Goal: Find specific page/section: Find specific page/section

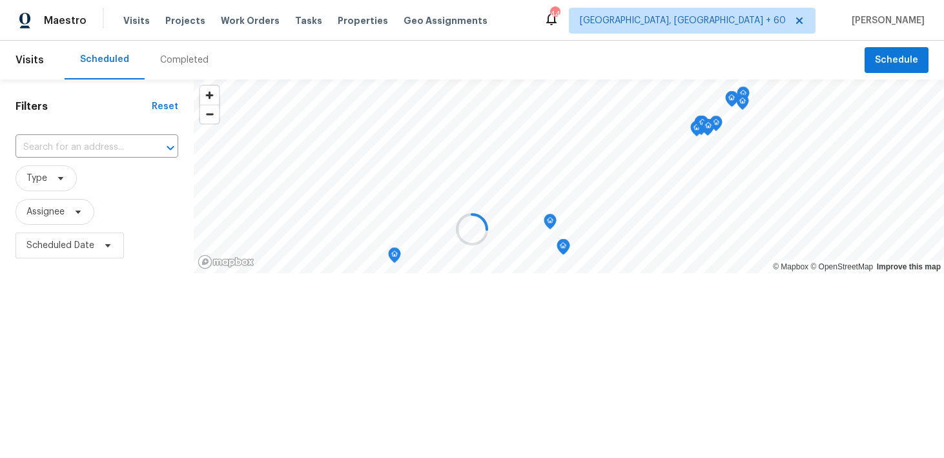
click at [163, 59] on div at bounding box center [472, 229] width 944 height 458
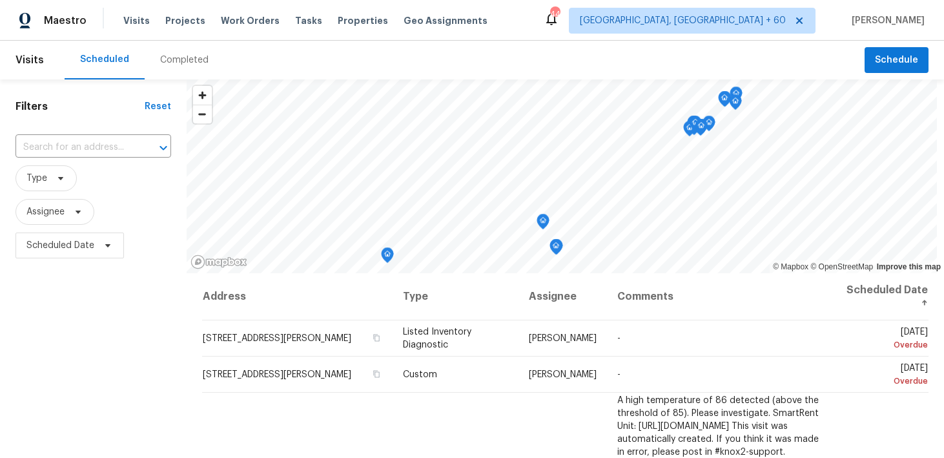
click at [163, 61] on div "Completed" at bounding box center [184, 60] width 48 height 13
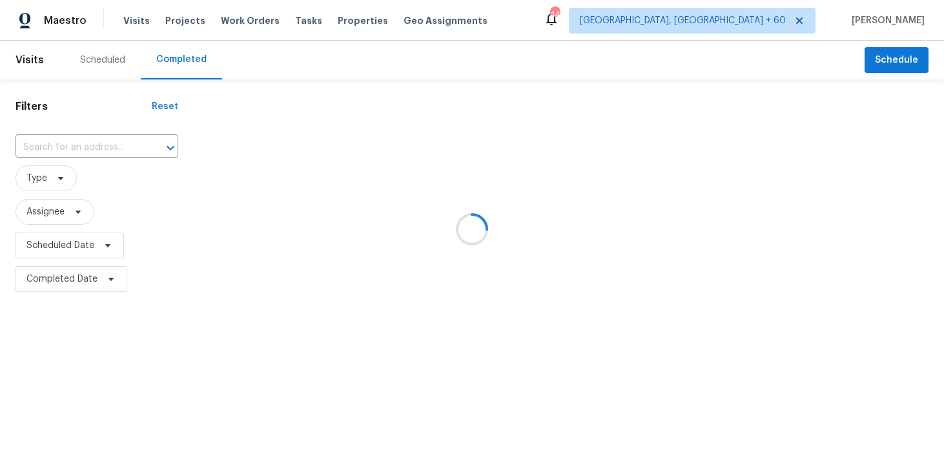
click at [71, 135] on div at bounding box center [472, 229] width 944 height 458
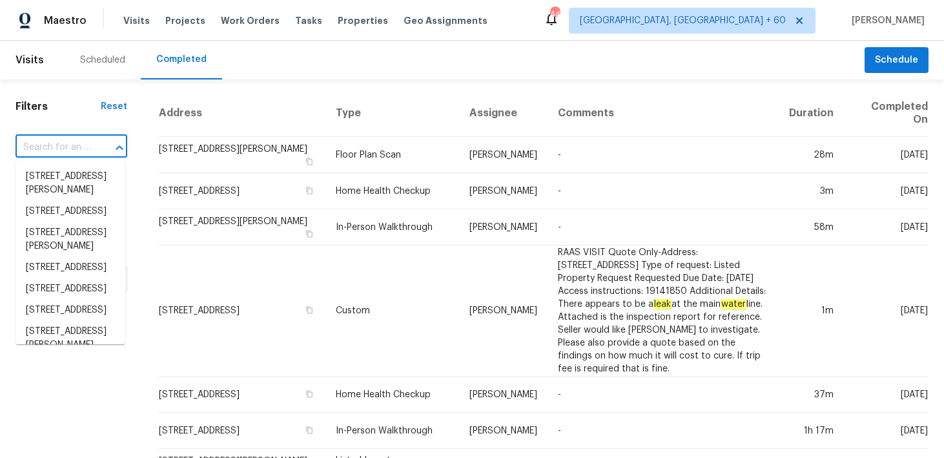
click at [41, 149] on input "text" at bounding box center [53, 148] width 76 height 20
paste input "[STREET_ADDRESS][PERSON_NAME]"
type input "[STREET_ADDRESS][PERSON_NAME]"
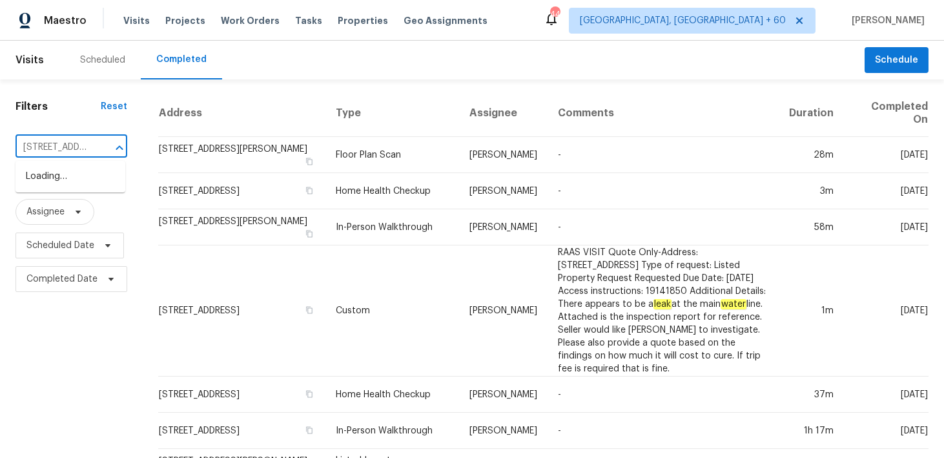
scroll to position [0, 97]
click at [69, 187] on li "[STREET_ADDRESS][PERSON_NAME]" at bounding box center [70, 183] width 110 height 35
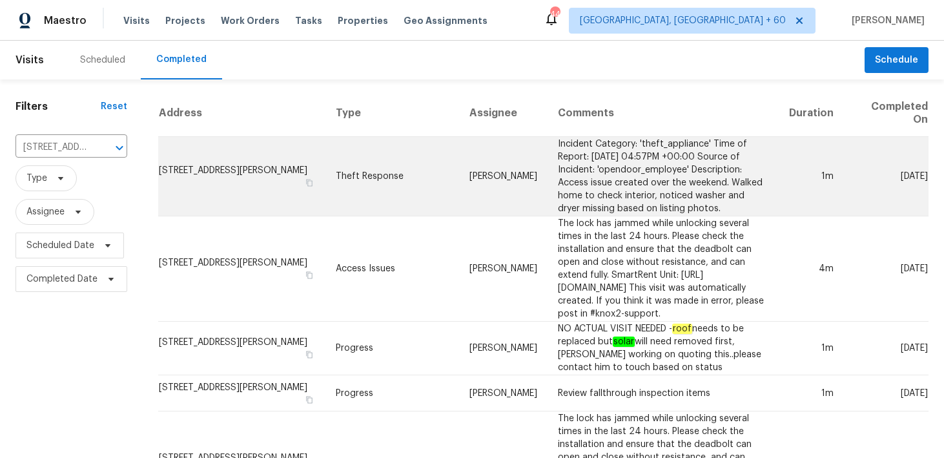
click at [358, 157] on td "Theft Response" at bounding box center [392, 176] width 134 height 79
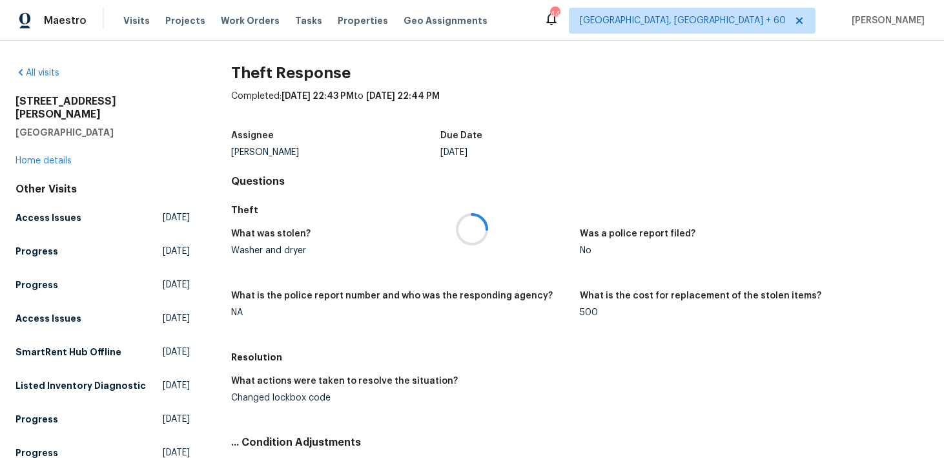
click at [25, 147] on div at bounding box center [472, 229] width 944 height 458
click at [44, 156] on link "Home details" at bounding box center [43, 160] width 56 height 9
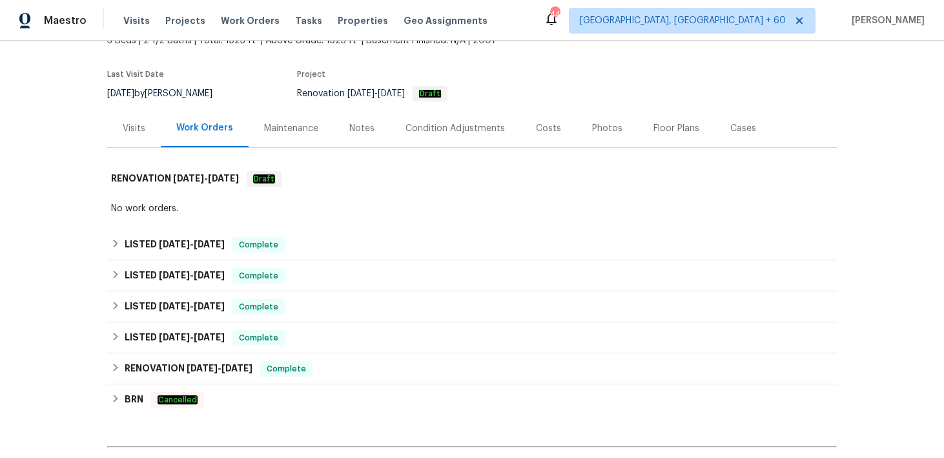
scroll to position [95, 0]
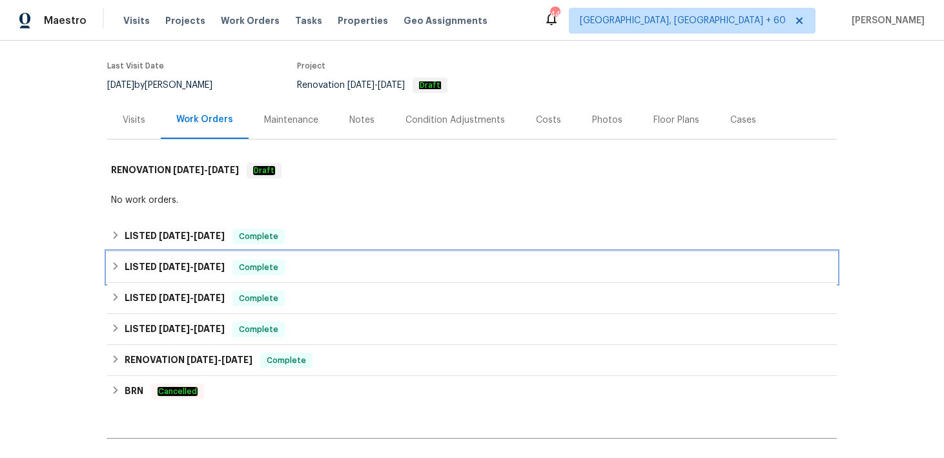
click at [298, 265] on div "LISTED [DATE] - [DATE] Complete" at bounding box center [472, 267] width 722 height 15
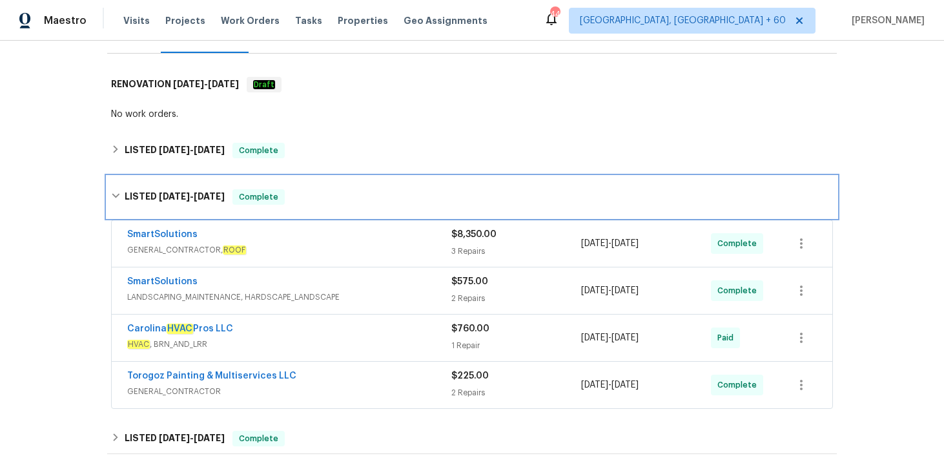
scroll to position [185, 0]
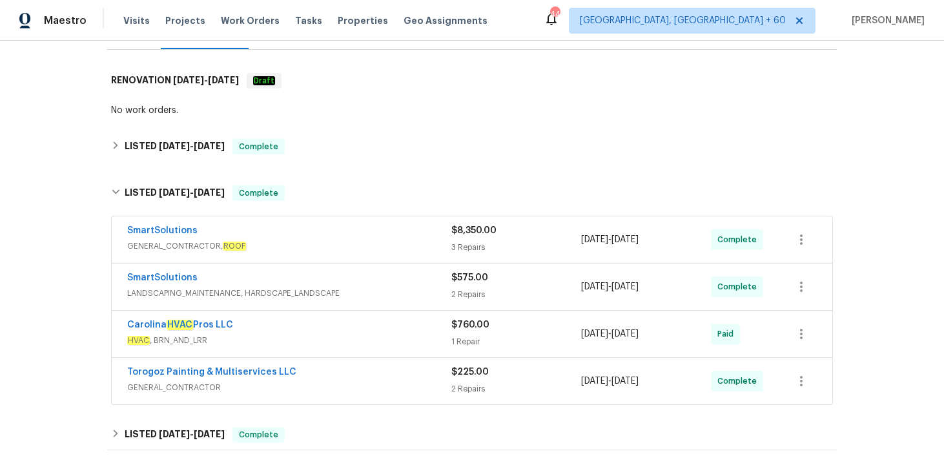
click at [466, 298] on div "2 Repairs" at bounding box center [516, 294] width 130 height 13
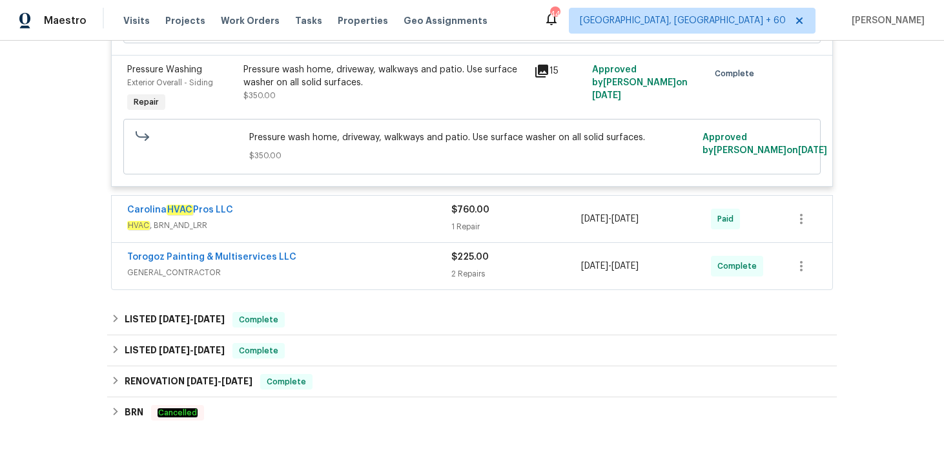
scroll to position [643, 0]
click at [478, 267] on div "$225.00 2 Repairs" at bounding box center [516, 265] width 130 height 31
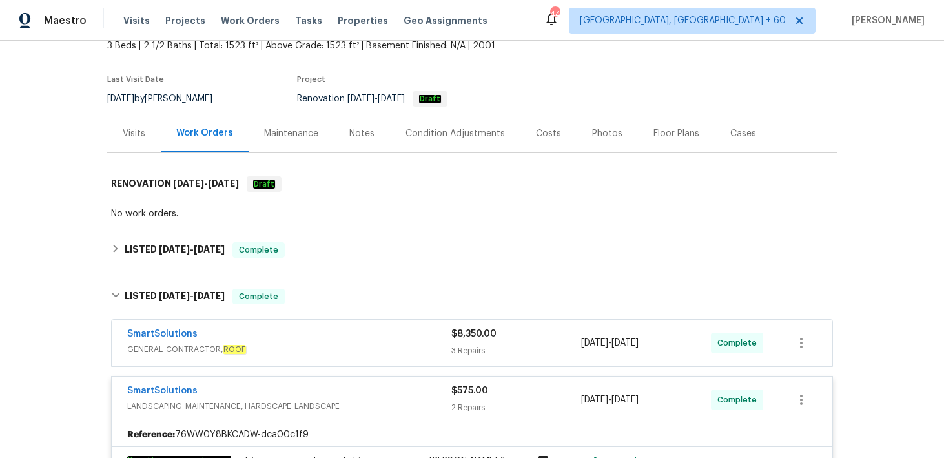
scroll to position [46, 0]
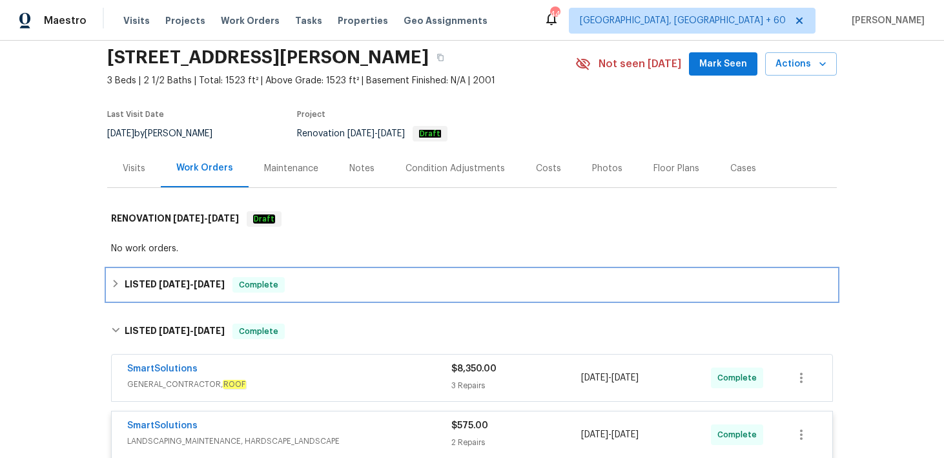
click at [398, 273] on div "LISTED [DATE] - [DATE] Complete" at bounding box center [472, 284] width 730 height 31
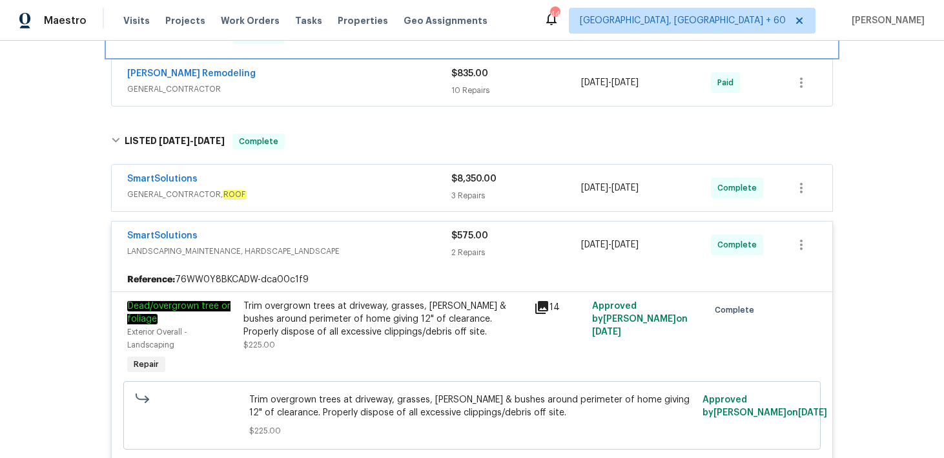
scroll to position [305, 0]
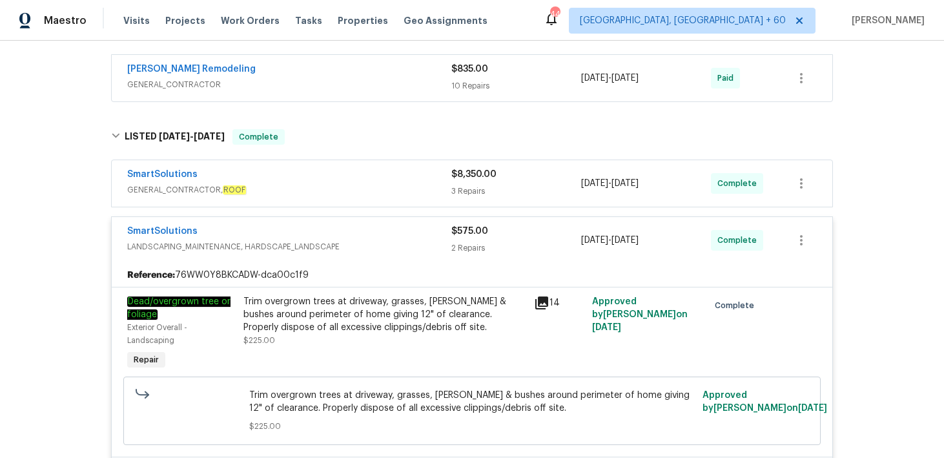
click at [480, 87] on div "10 Repairs" at bounding box center [516, 85] width 130 height 13
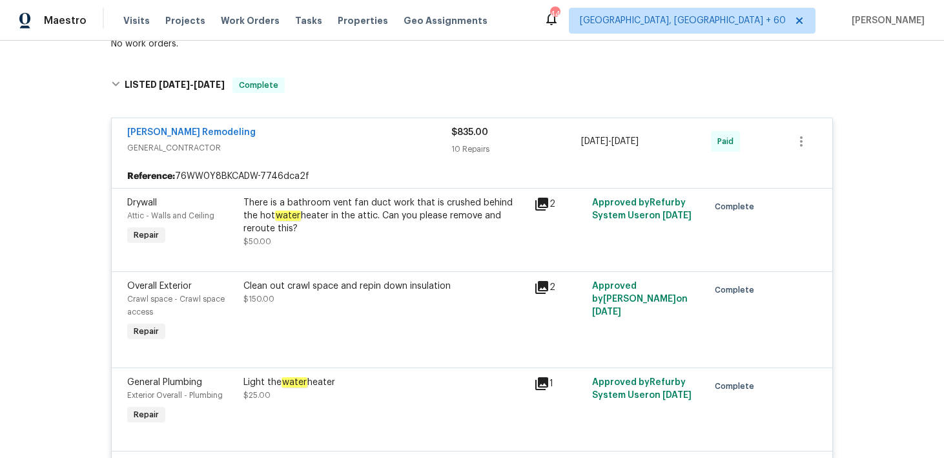
scroll to position [236, 0]
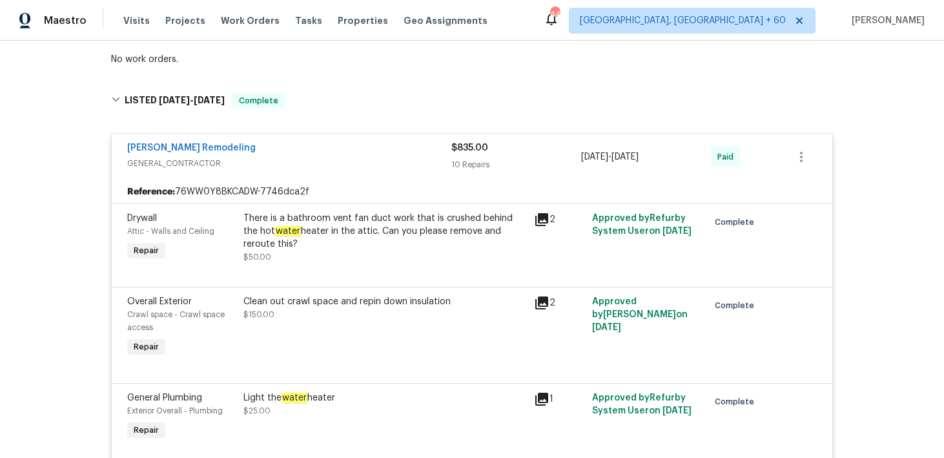
click at [456, 158] on div "10 Repairs" at bounding box center [516, 164] width 130 height 13
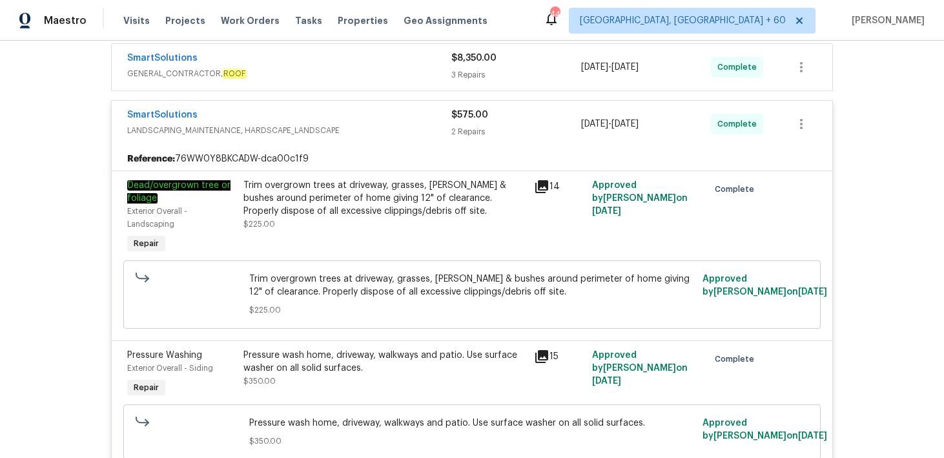
scroll to position [0, 0]
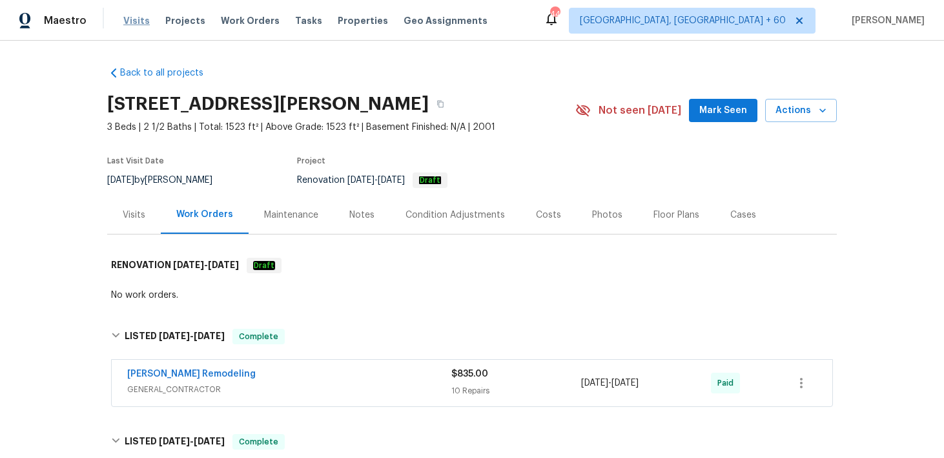
click at [130, 17] on span "Visits" at bounding box center [136, 20] width 26 height 13
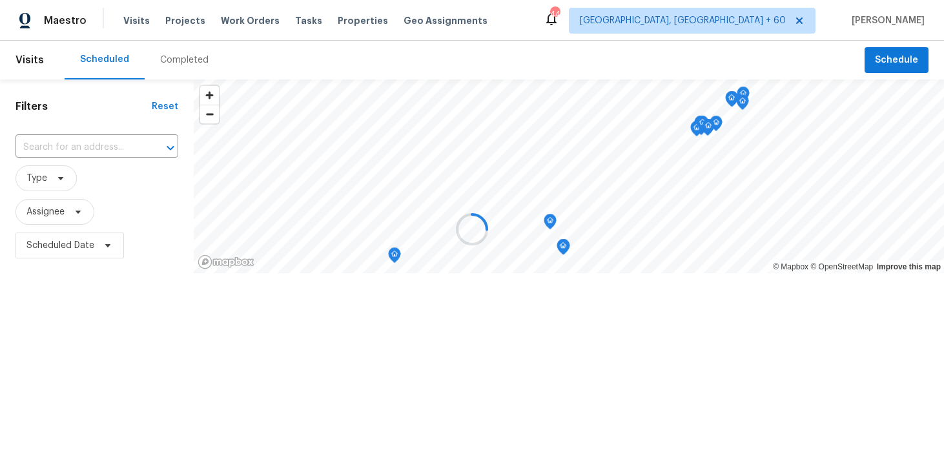
click at [178, 57] on div at bounding box center [472, 229] width 944 height 458
click at [161, 61] on div at bounding box center [472, 229] width 944 height 458
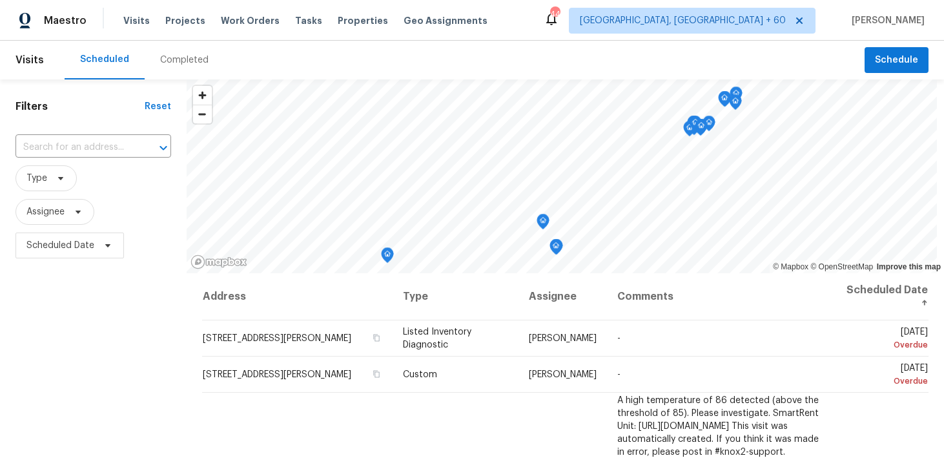
click at [167, 61] on div "Completed" at bounding box center [184, 60] width 48 height 13
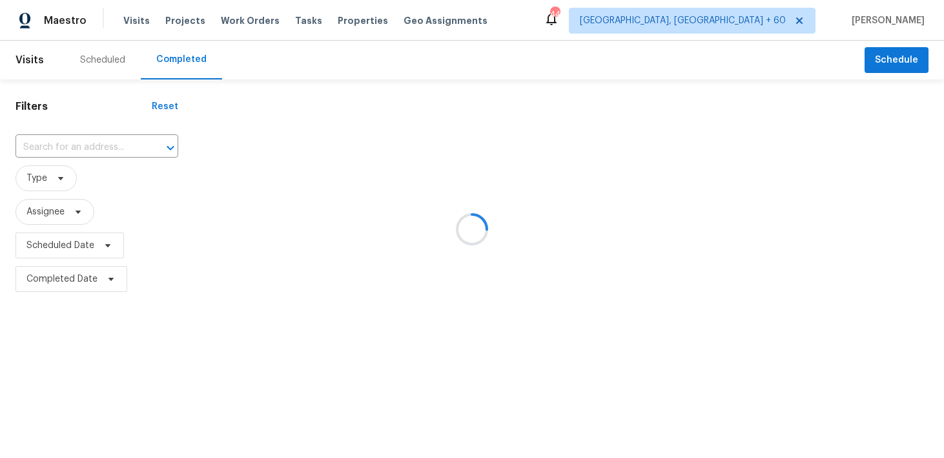
click at [50, 150] on div at bounding box center [472, 229] width 944 height 458
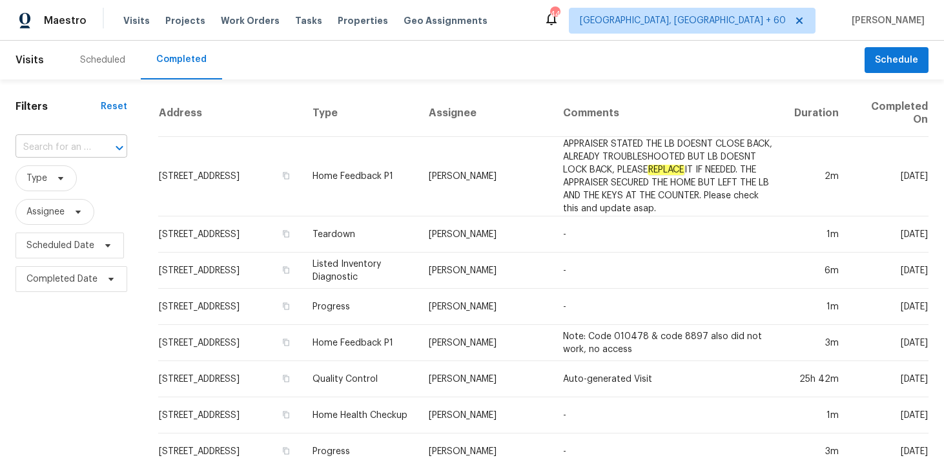
click at [52, 153] on input "text" at bounding box center [53, 148] width 76 height 20
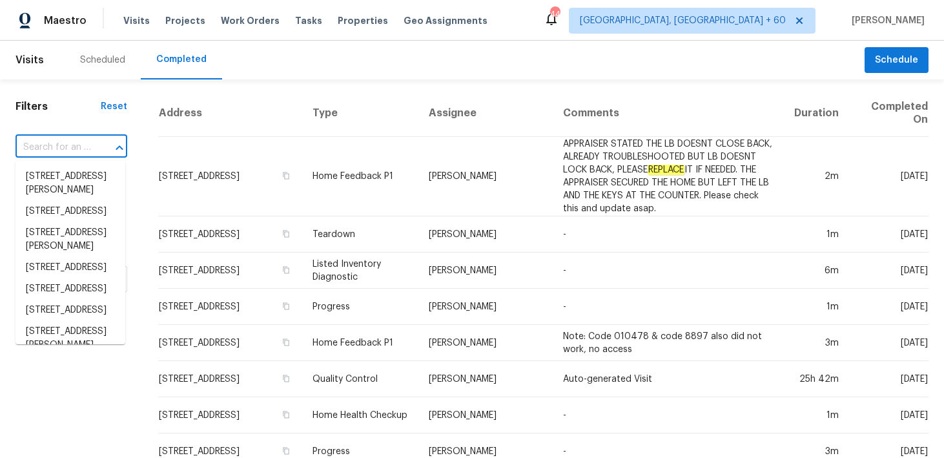
paste input "[STREET_ADDRESS][PERSON_NAME]"
type input "[STREET_ADDRESS][PERSON_NAME]"
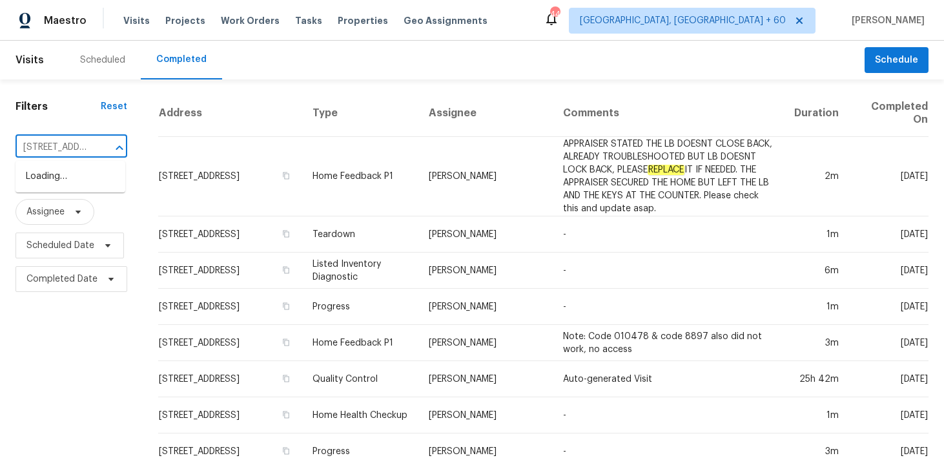
scroll to position [0, 119]
click at [47, 176] on li "[STREET_ADDRESS][PERSON_NAME]" at bounding box center [70, 183] width 110 height 35
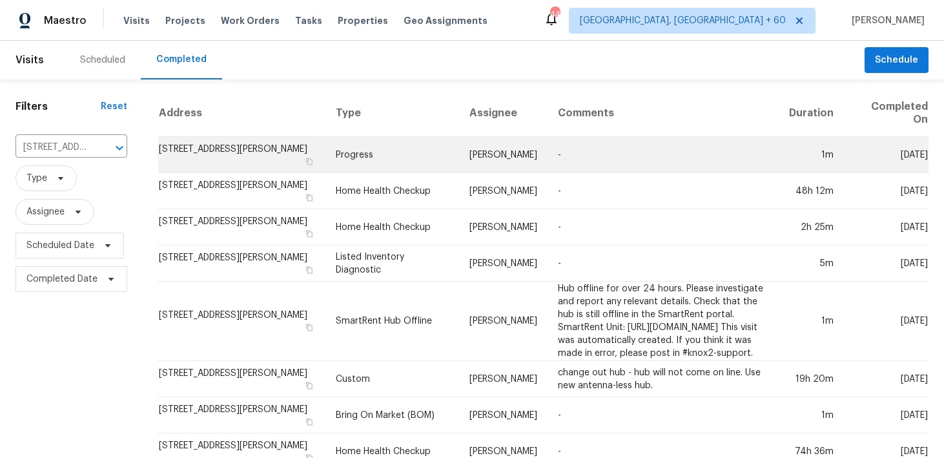
click at [336, 155] on td "Progress" at bounding box center [392, 155] width 134 height 36
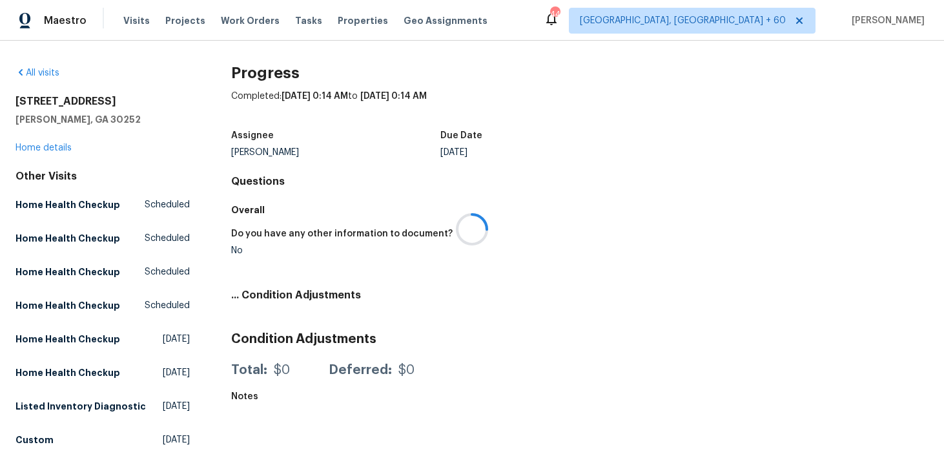
click at [53, 151] on div at bounding box center [472, 229] width 944 height 458
click at [38, 147] on div at bounding box center [472, 229] width 944 height 458
click at [26, 151] on link "Home details" at bounding box center [43, 147] width 56 height 9
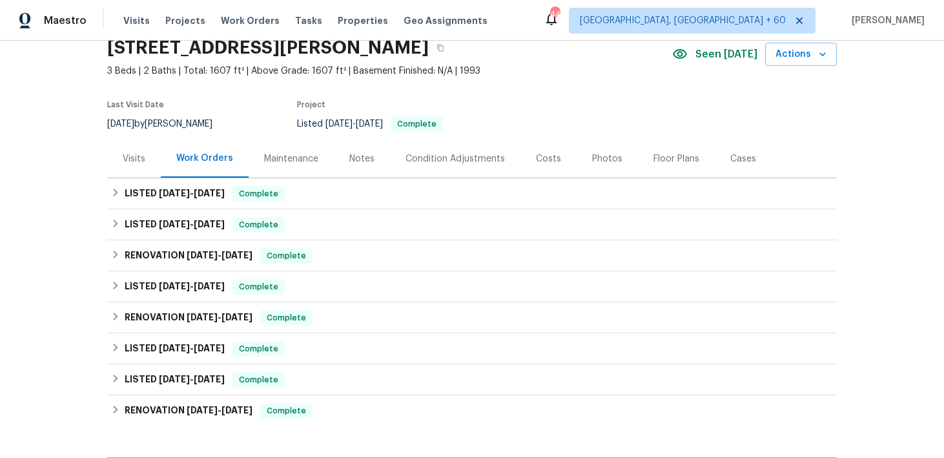
scroll to position [63, 0]
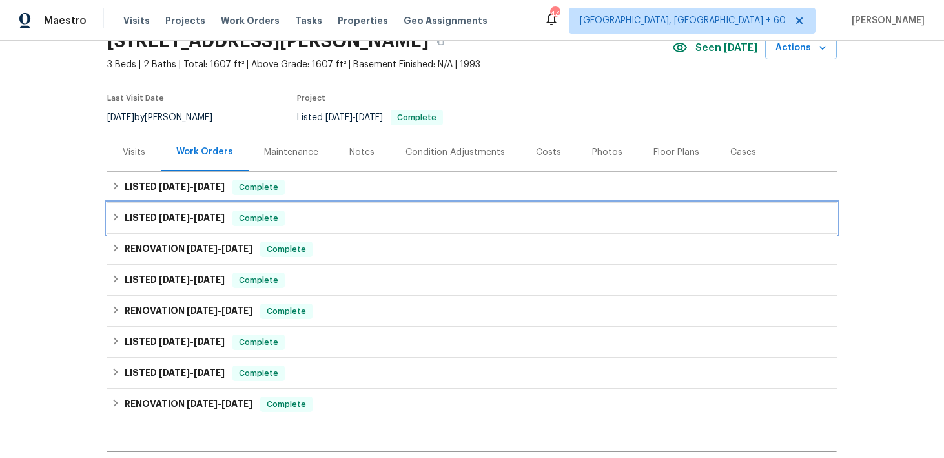
click at [285, 219] on div "Complete" at bounding box center [258, 217] width 52 height 15
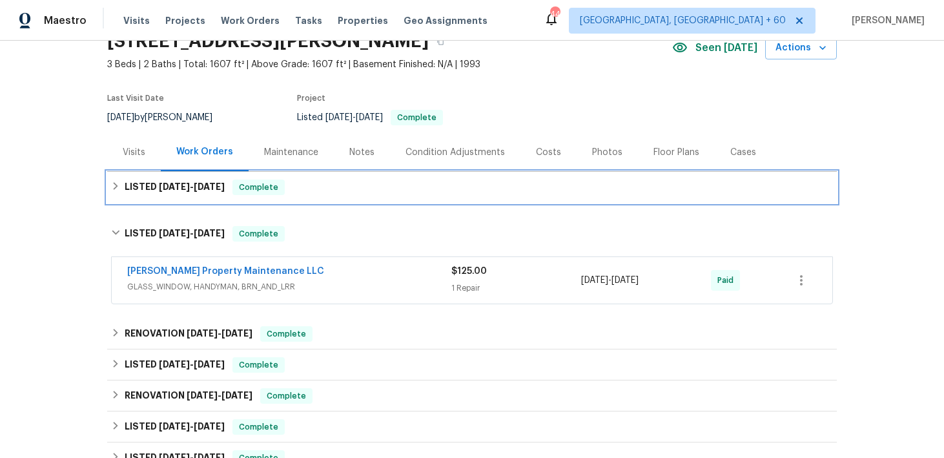
click at [371, 196] on div "LISTED [DATE] - [DATE] Complete" at bounding box center [472, 187] width 730 height 31
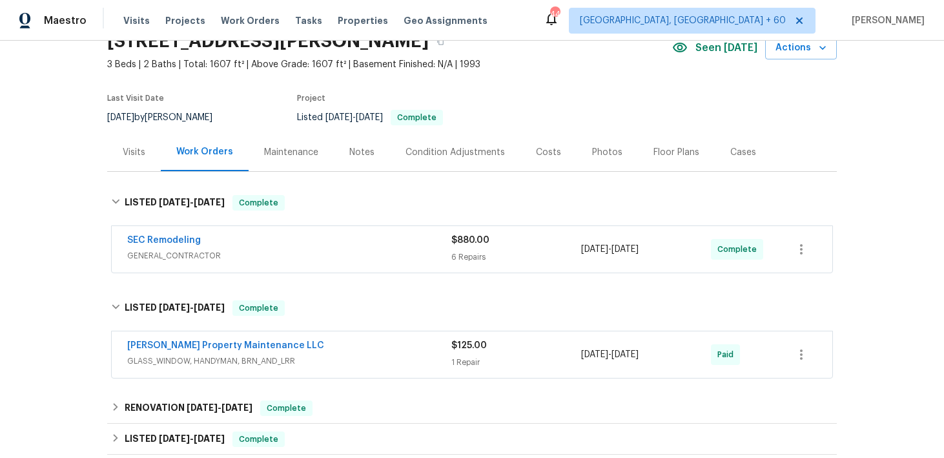
click at [453, 245] on div "$880.00" at bounding box center [516, 240] width 130 height 13
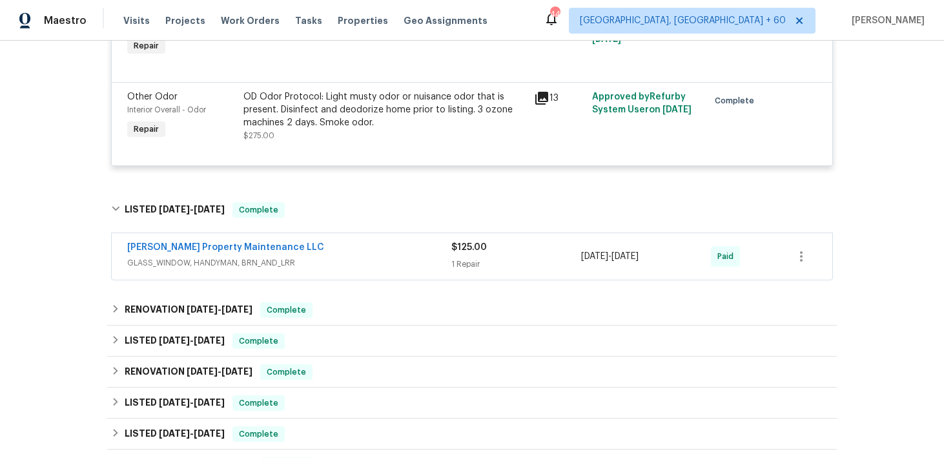
scroll to position [796, 0]
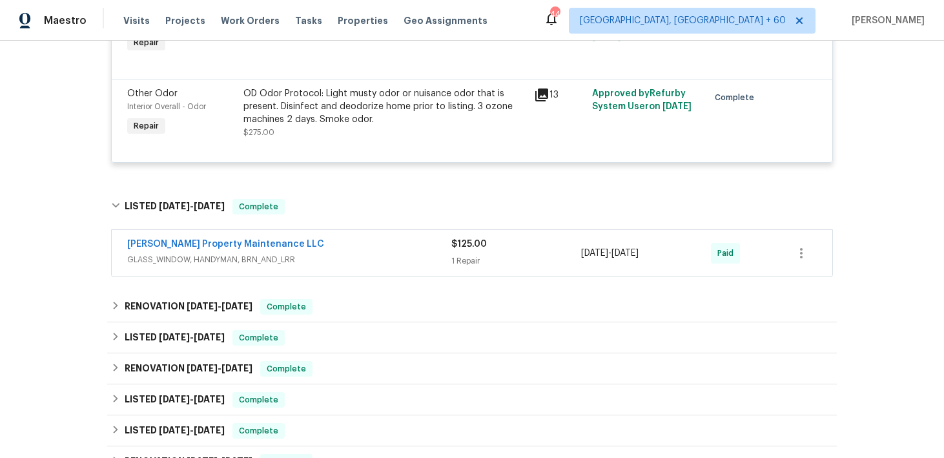
click at [475, 240] on span "$125.00" at bounding box center [469, 244] width 36 height 9
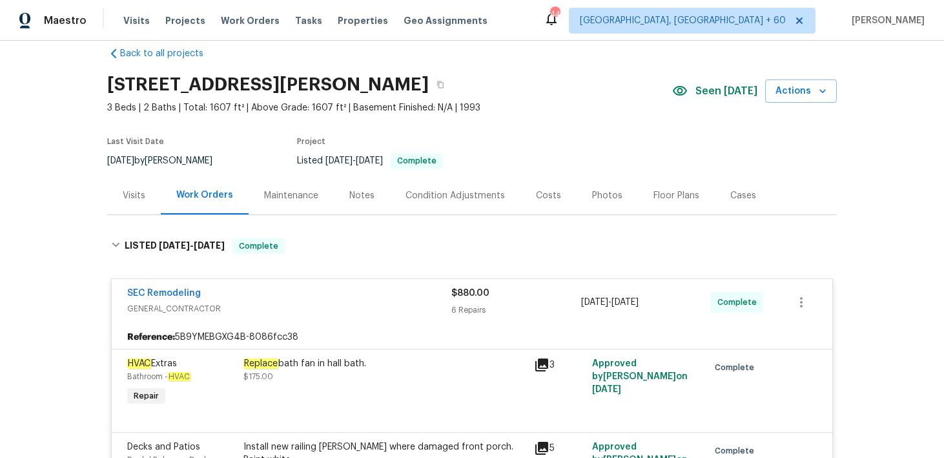
scroll to position [0, 0]
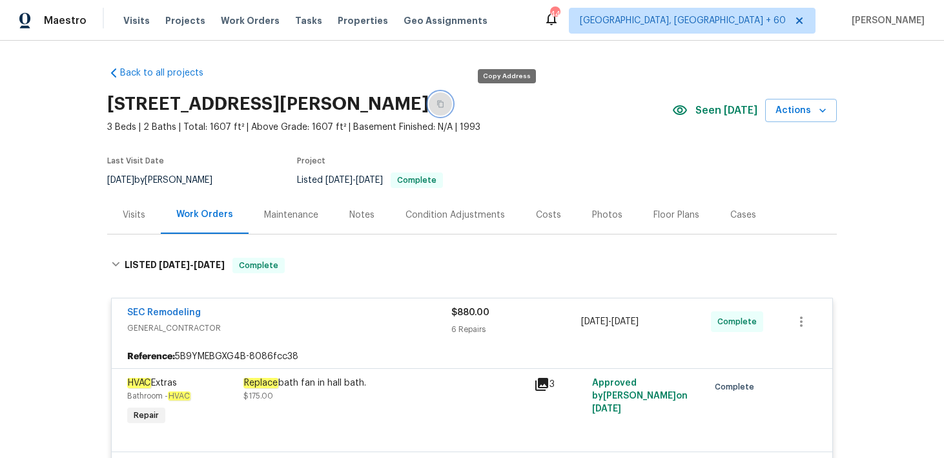
click at [444, 104] on icon "button" at bounding box center [440, 104] width 6 height 7
click at [127, 22] on span "Visits" at bounding box center [136, 20] width 26 height 13
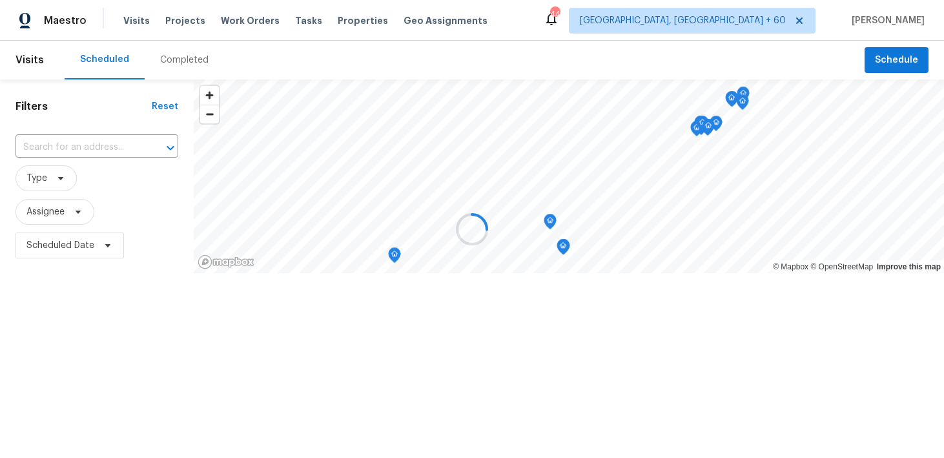
click at [174, 58] on div at bounding box center [472, 229] width 944 height 458
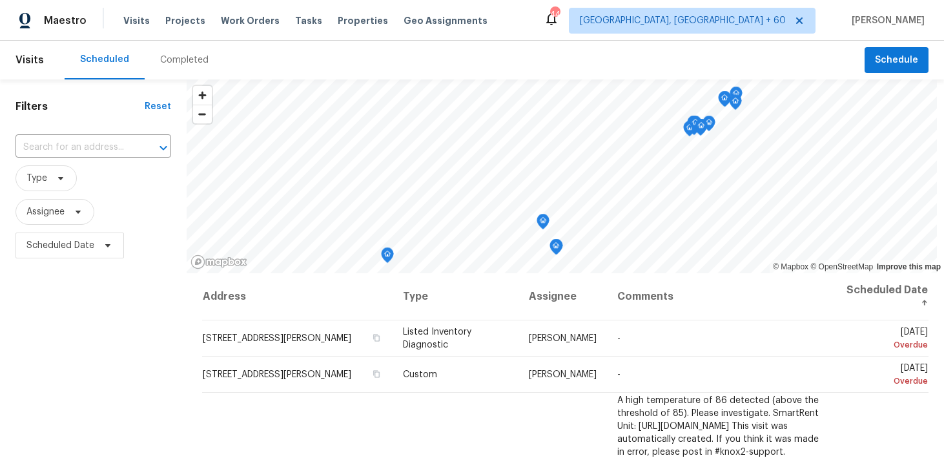
click at [174, 59] on div "Completed" at bounding box center [184, 60] width 48 height 13
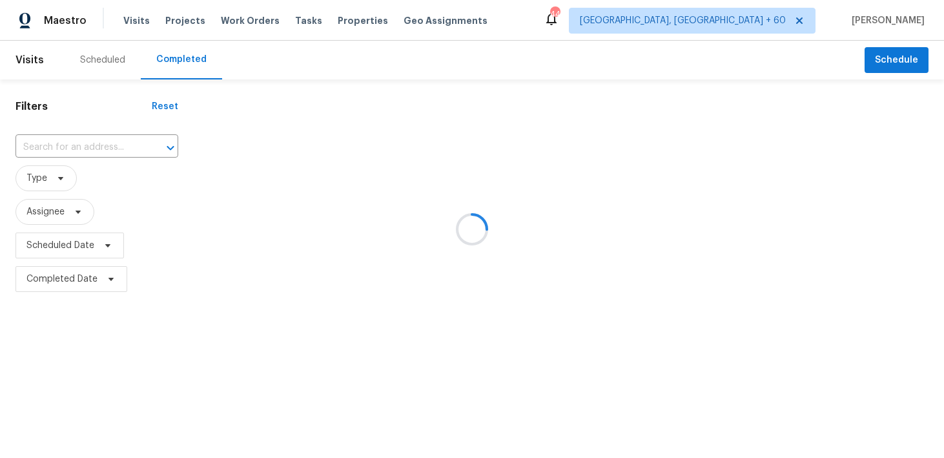
click at [56, 143] on div at bounding box center [472, 229] width 944 height 458
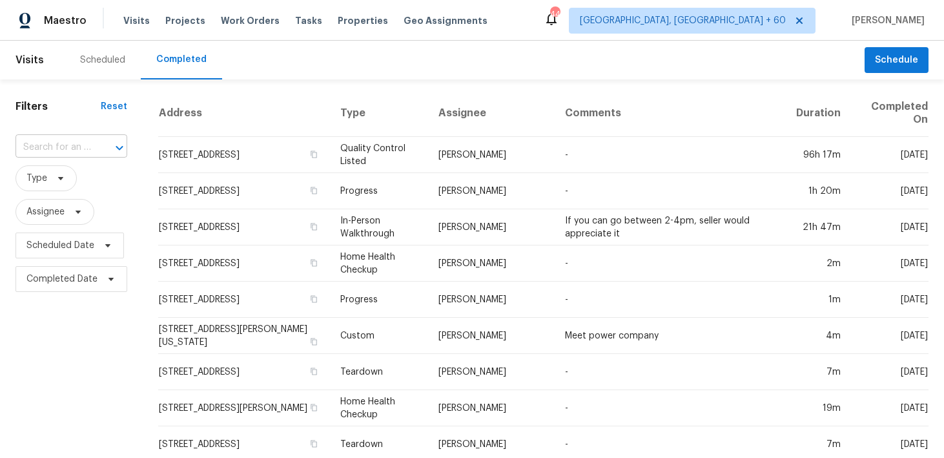
click at [62, 144] on input "text" at bounding box center [53, 148] width 76 height 20
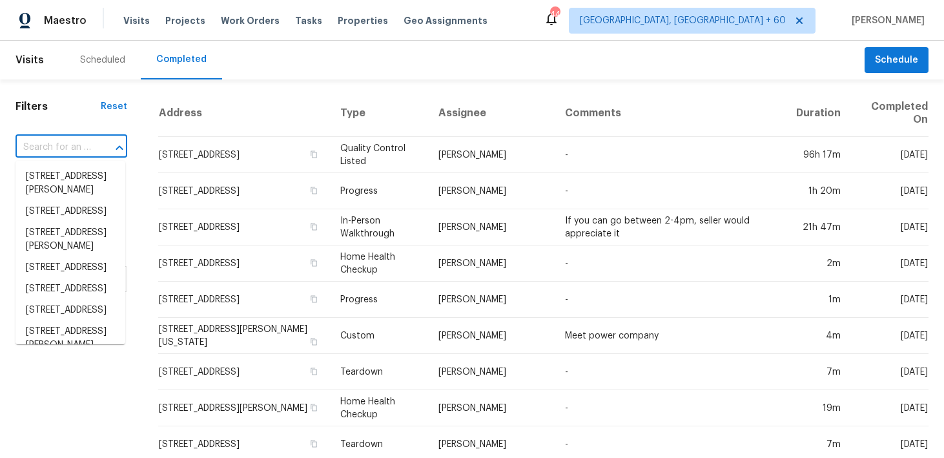
paste input "[STREET_ADDRESS]"
type input "[STREET_ADDRESS]"
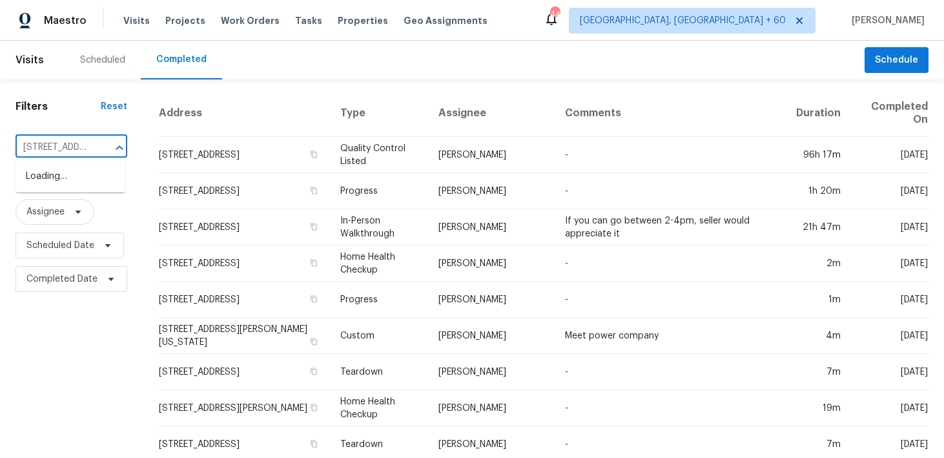
scroll to position [0, 124]
click at [46, 179] on li "[STREET_ADDRESS]" at bounding box center [70, 176] width 110 height 21
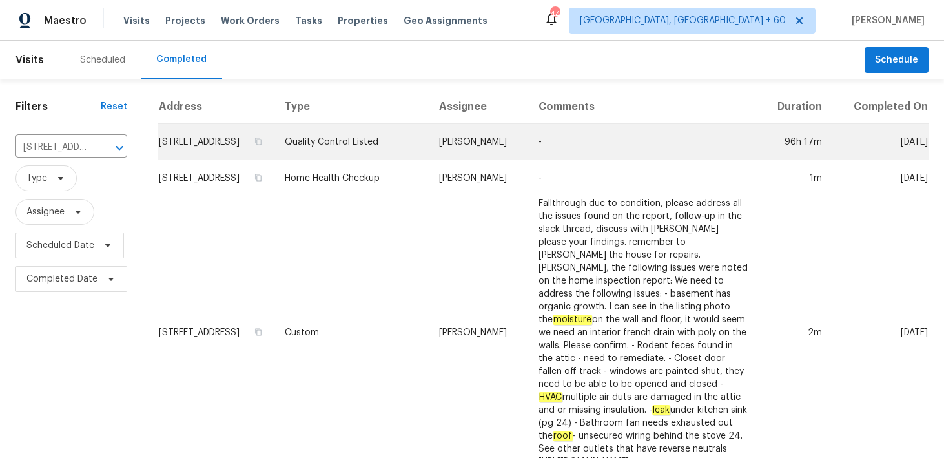
click at [325, 157] on td "Quality Control Listed" at bounding box center [351, 142] width 154 height 36
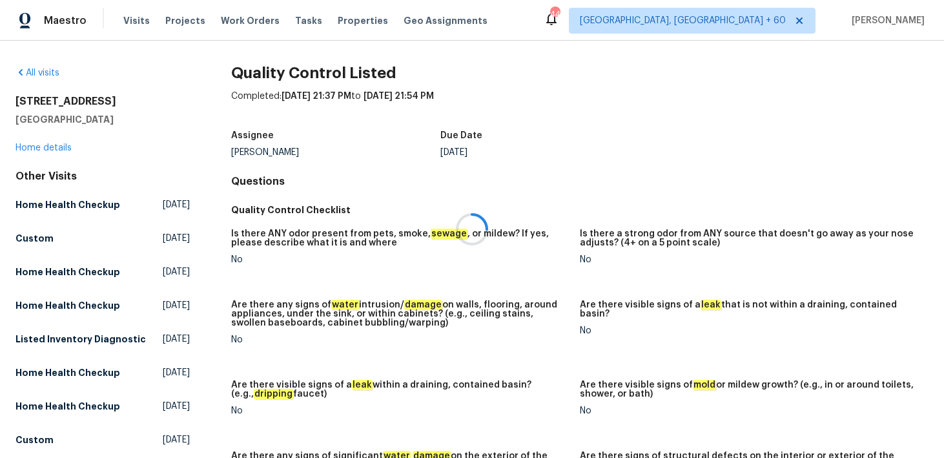
click at [25, 146] on div at bounding box center [472, 229] width 944 height 458
click at [39, 147] on link "Home details" at bounding box center [43, 147] width 56 height 9
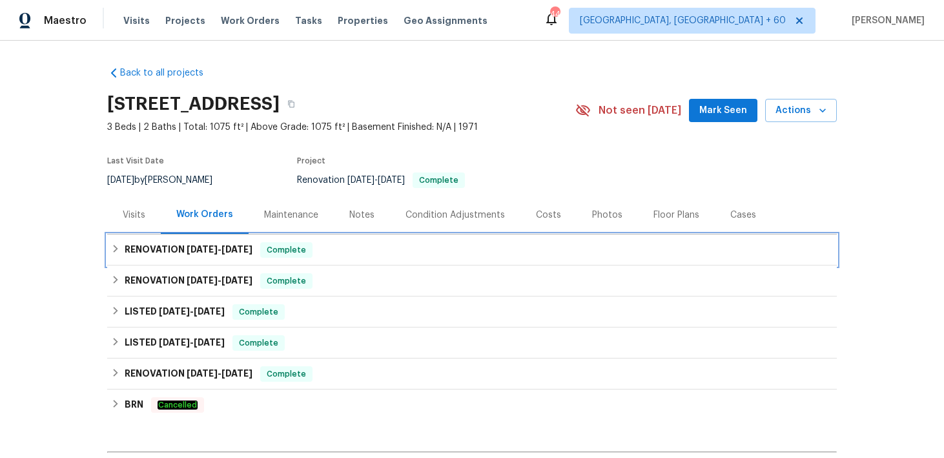
click at [362, 256] on div "RENOVATION [DATE] - [DATE] Complete" at bounding box center [472, 249] width 722 height 15
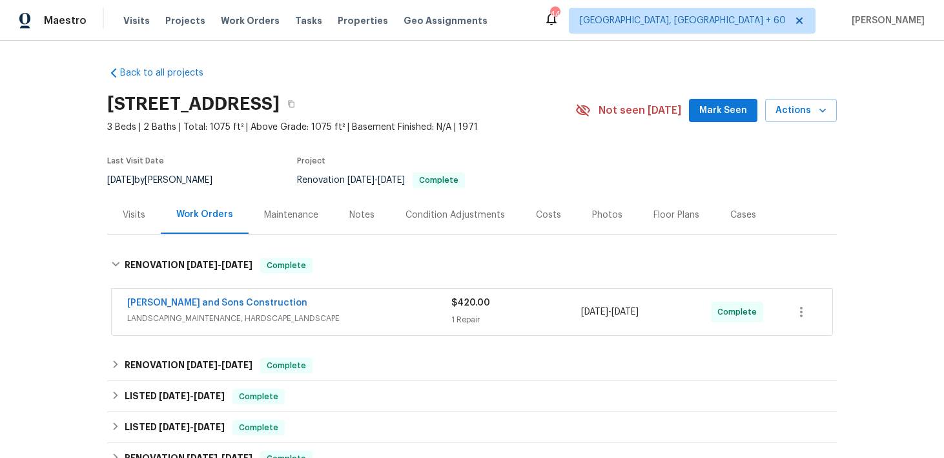
click at [451, 305] on span "$420.00" at bounding box center [470, 302] width 39 height 9
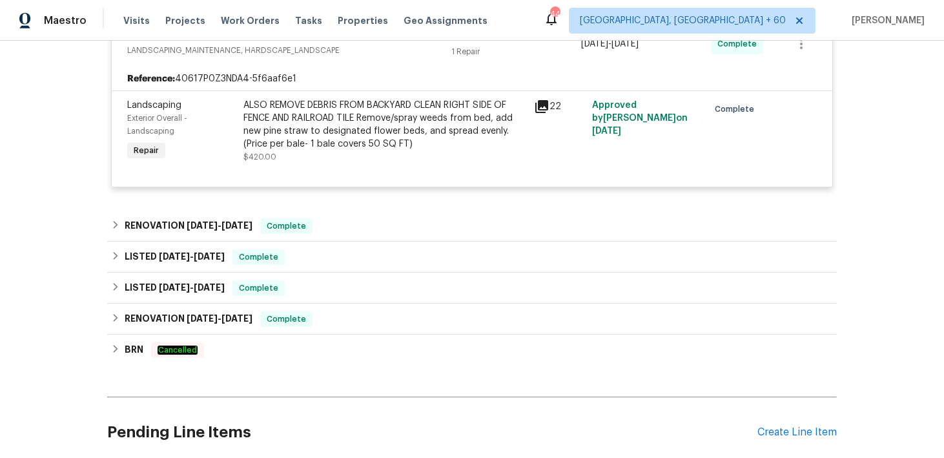
scroll to position [278, 0]
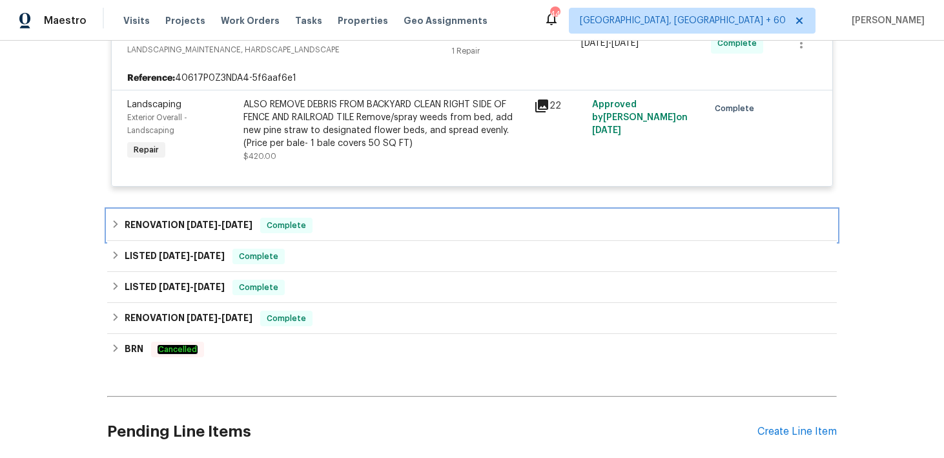
click at [410, 227] on div "RENOVATION [DATE] - [DATE] Complete" at bounding box center [472, 225] width 722 height 15
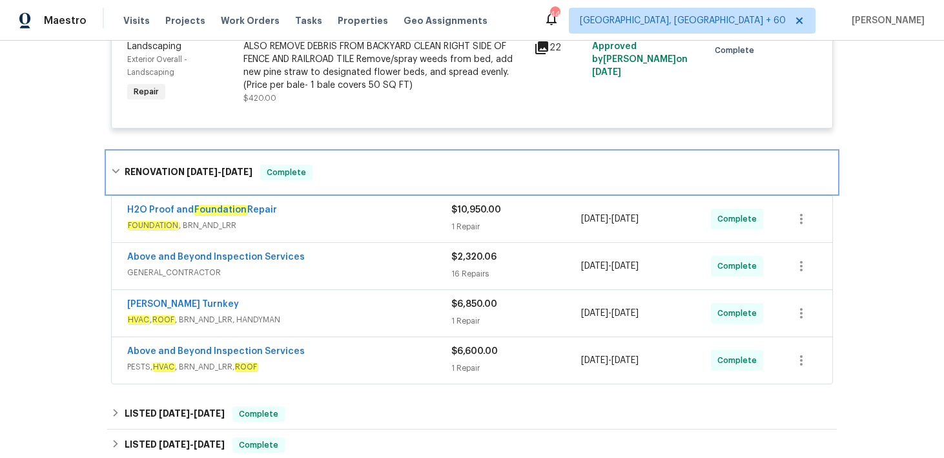
scroll to position [343, 0]
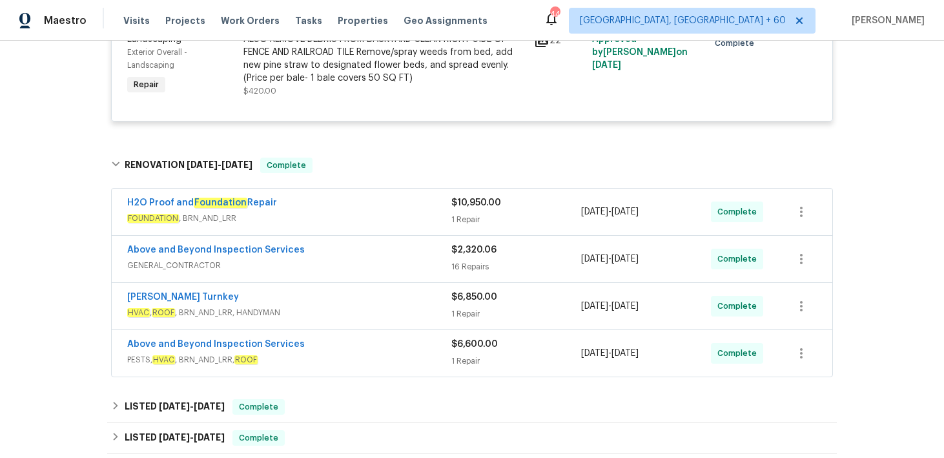
click at [473, 210] on div "$10,950.00 1 Repair" at bounding box center [516, 211] width 130 height 31
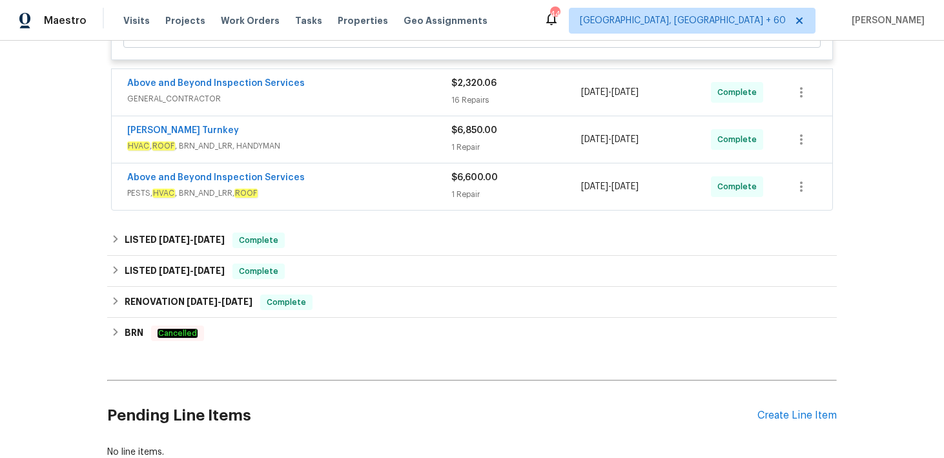
scroll to position [1043, 0]
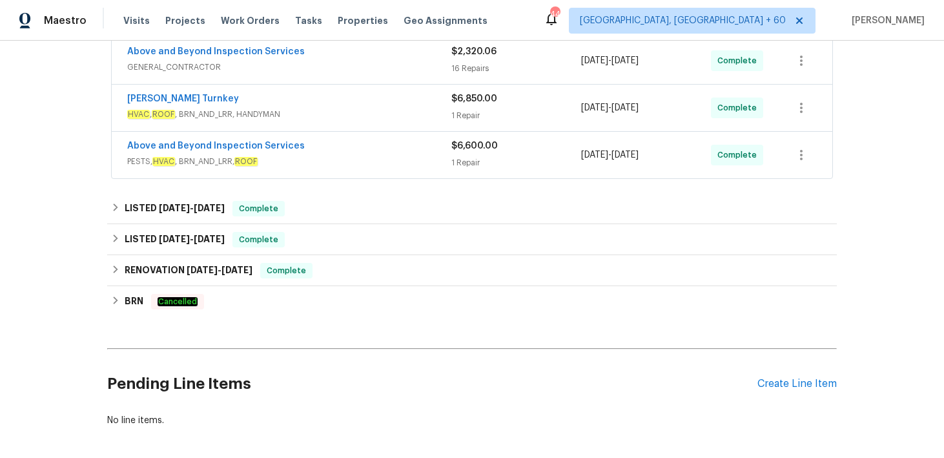
click at [473, 70] on div "16 Repairs" at bounding box center [516, 68] width 130 height 13
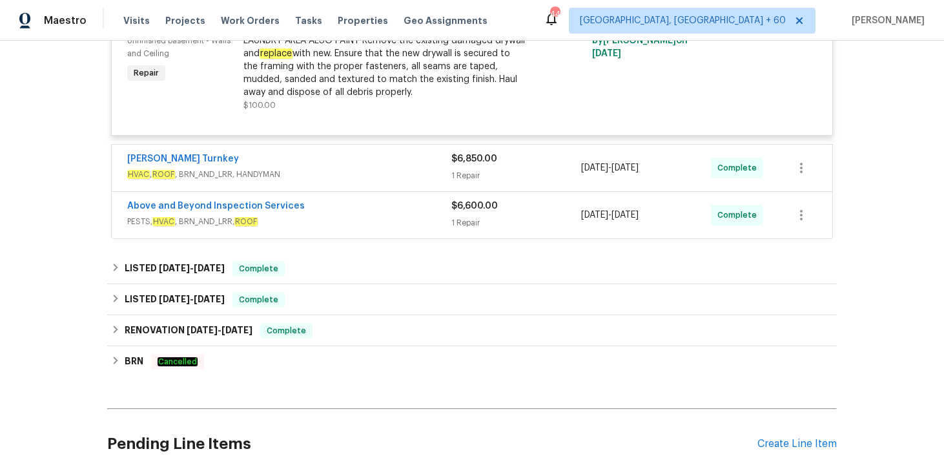
scroll to position [2804, 0]
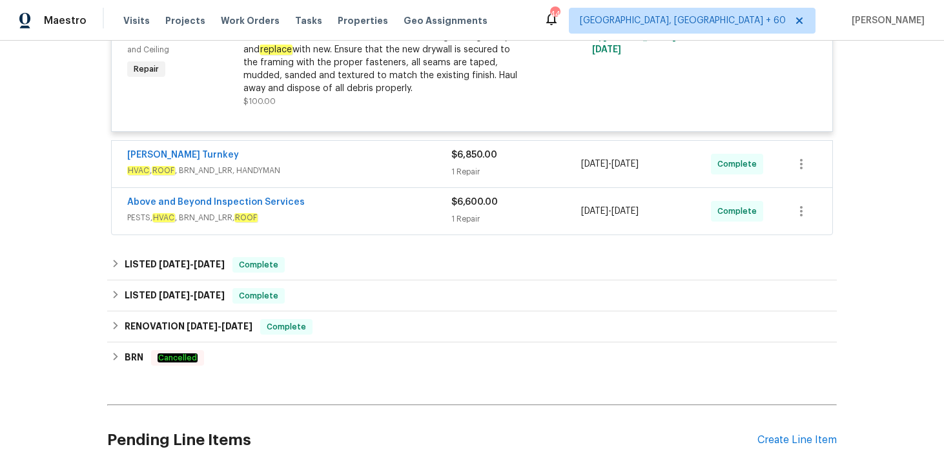
click at [447, 174] on span "HVAC , ROOF , BRN_AND_LRR, HANDYMAN" at bounding box center [289, 170] width 324 height 13
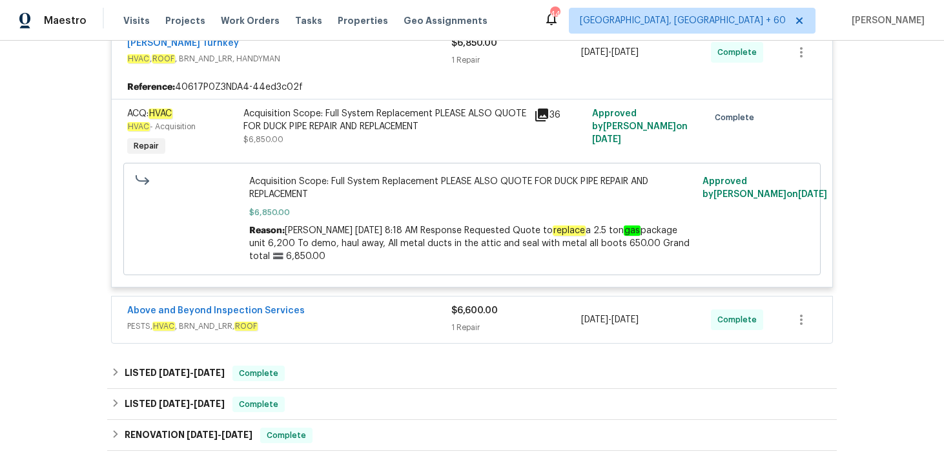
scroll to position [2917, 0]
click at [469, 331] on div "1 Repair" at bounding box center [516, 326] width 130 height 13
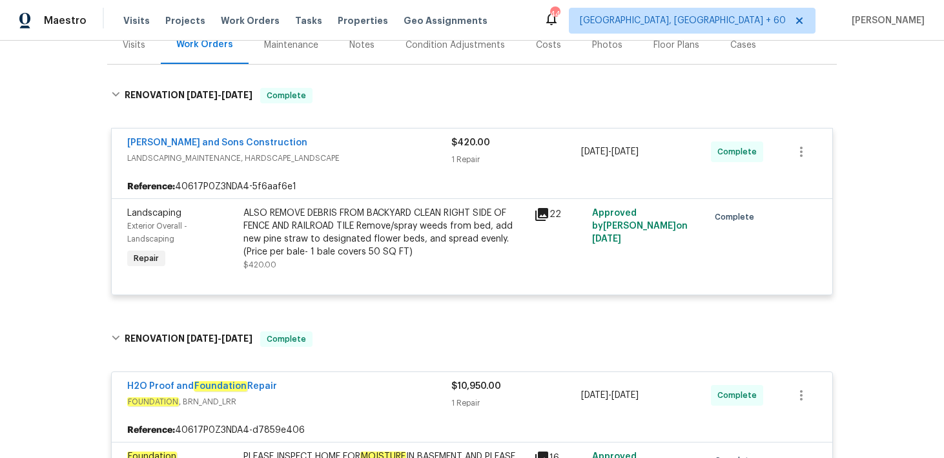
scroll to position [0, 0]
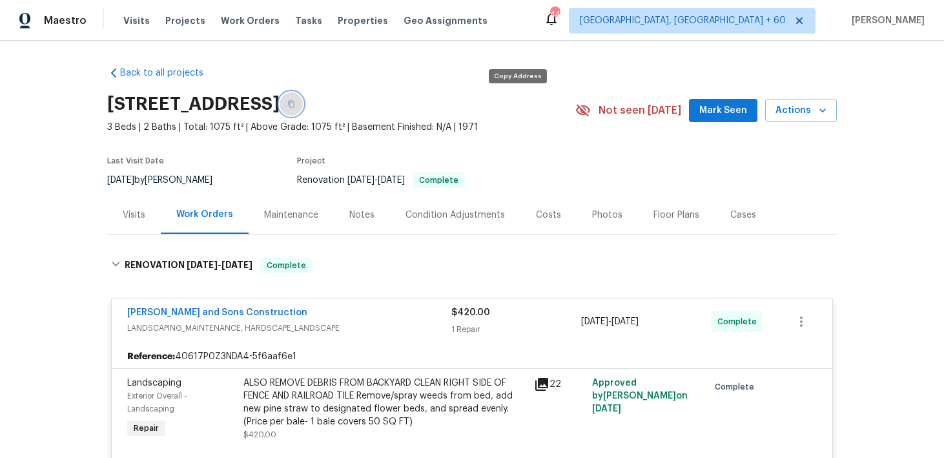
click at [303, 108] on button "button" at bounding box center [291, 103] width 23 height 23
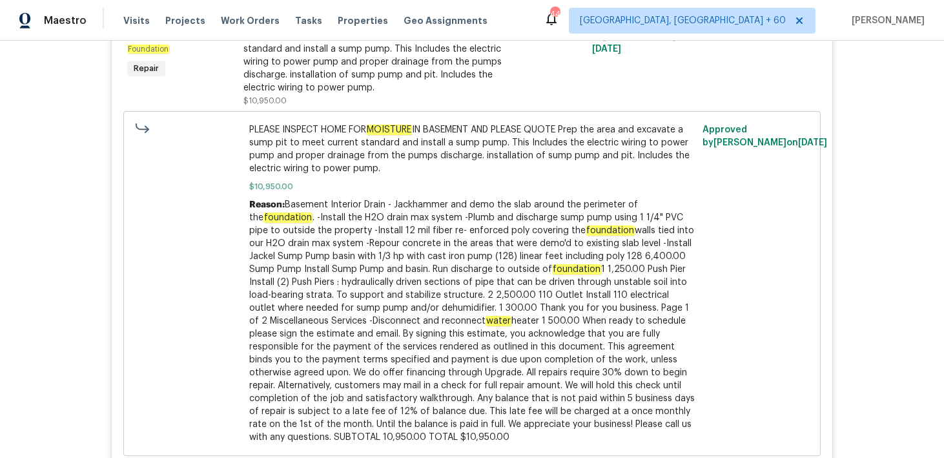
scroll to position [606, 0]
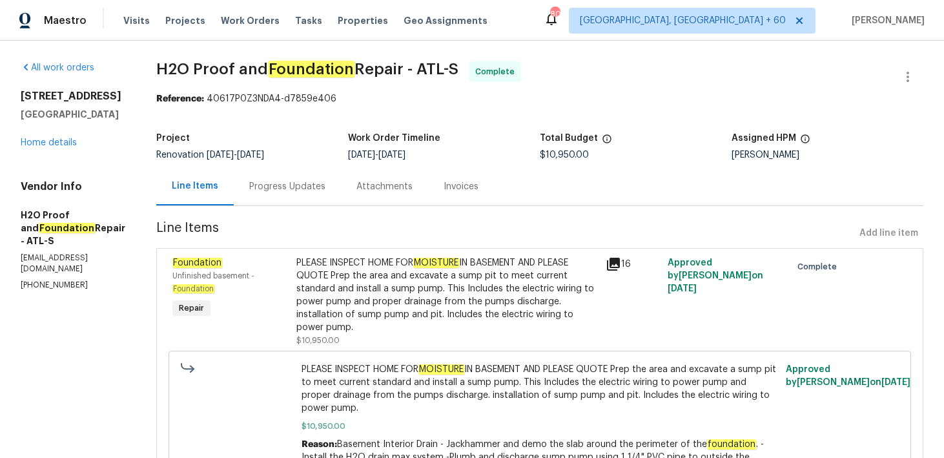
click at [249, 186] on div "Progress Updates" at bounding box center [287, 186] width 76 height 13
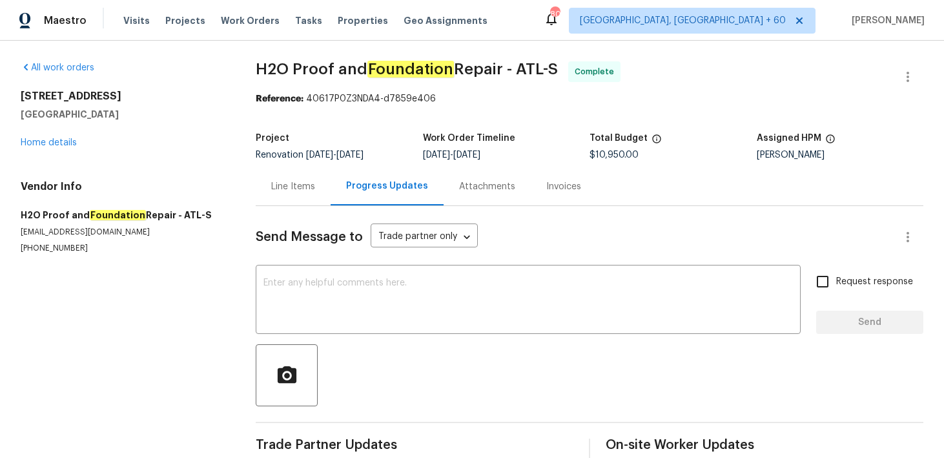
click at [546, 189] on div "Invoices" at bounding box center [563, 186] width 35 height 13
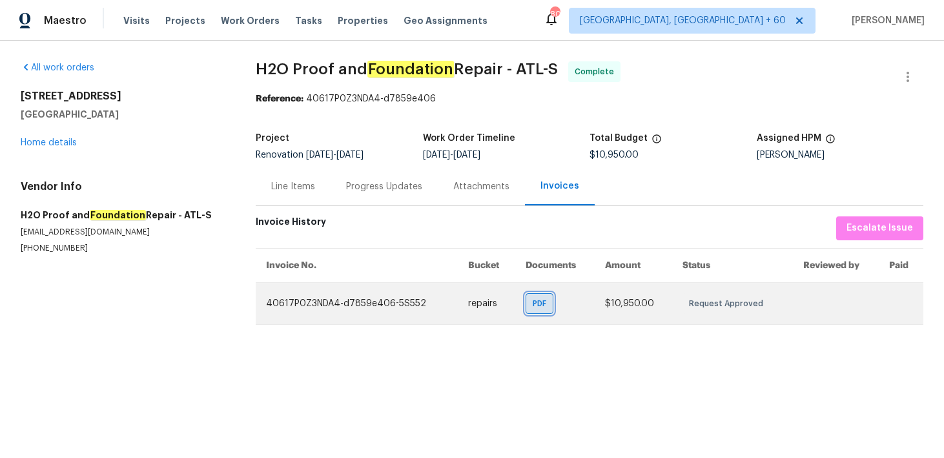
click at [536, 305] on span "PDF" at bounding box center [542, 303] width 19 height 13
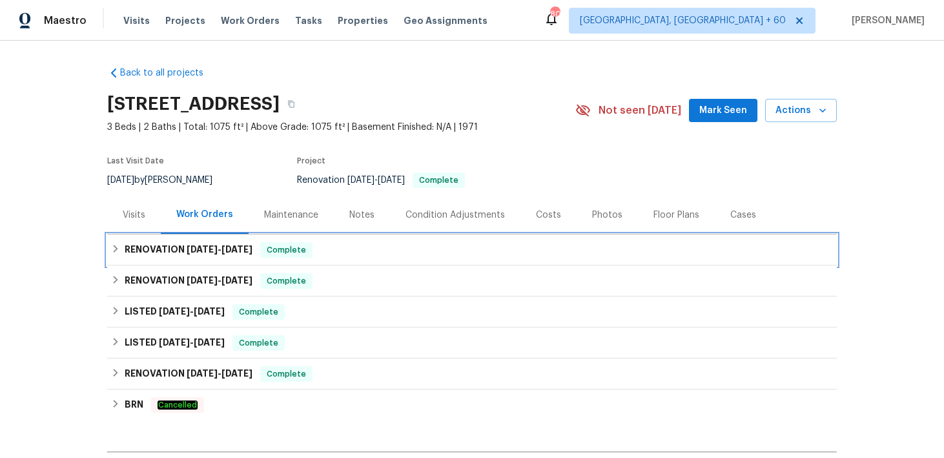
click at [332, 261] on div "RENOVATION [DATE] - [DATE] Complete" at bounding box center [472, 249] width 730 height 31
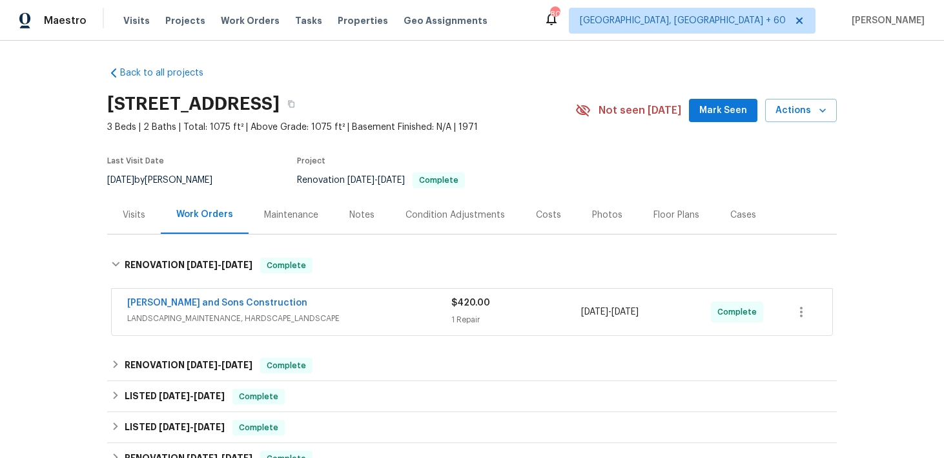
click at [426, 314] on span "LANDSCAPING_MAINTENANCE, HARDSCAPE_LANDSCAPE" at bounding box center [289, 318] width 324 height 13
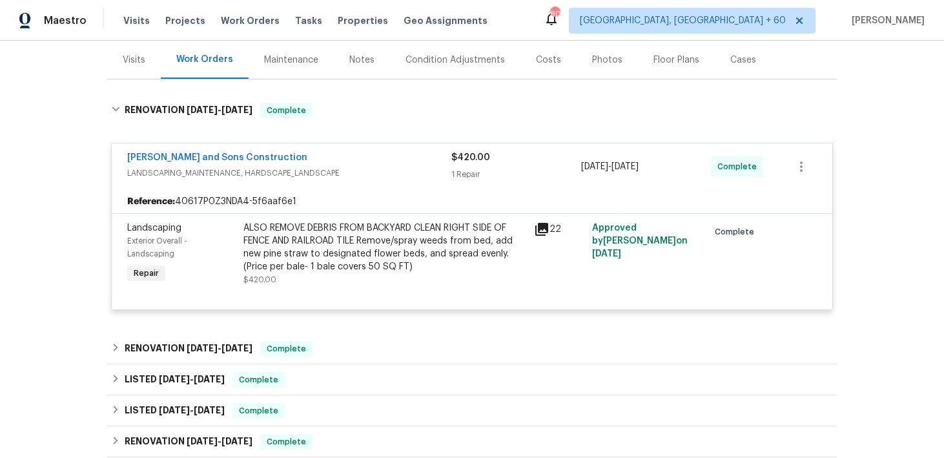
scroll to position [156, 0]
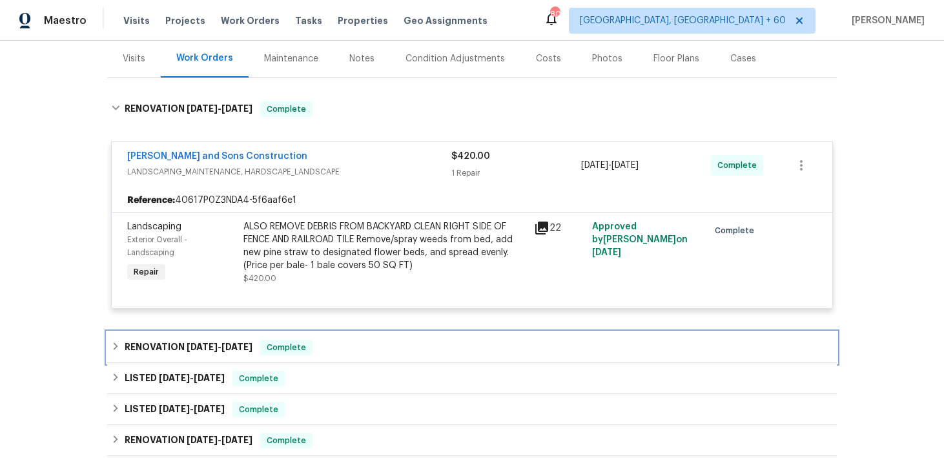
click at [351, 347] on div "RENOVATION [DATE] - [DATE] Complete" at bounding box center [472, 347] width 722 height 15
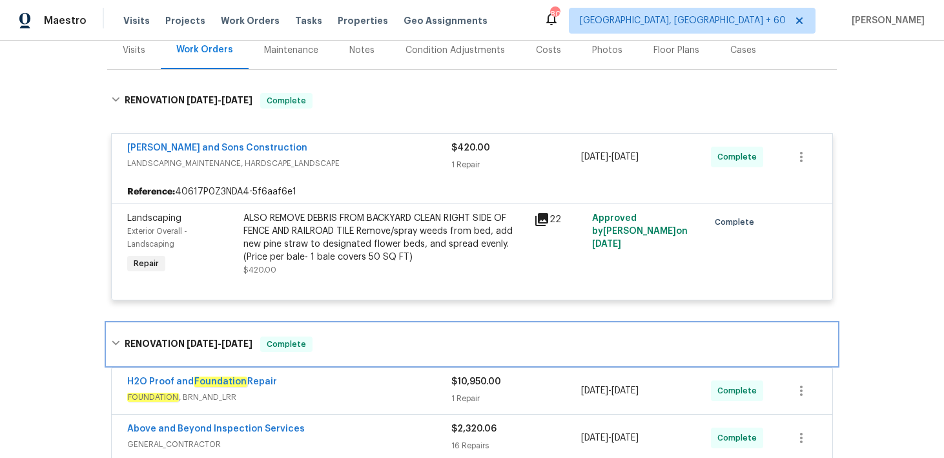
scroll to position [0, 0]
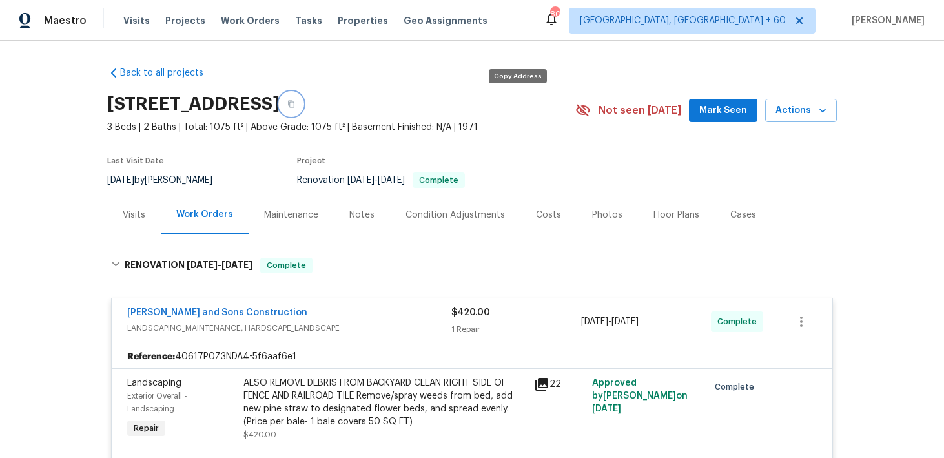
click at [303, 99] on button "button" at bounding box center [291, 103] width 23 height 23
click at [129, 20] on span "Visits" at bounding box center [136, 20] width 26 height 13
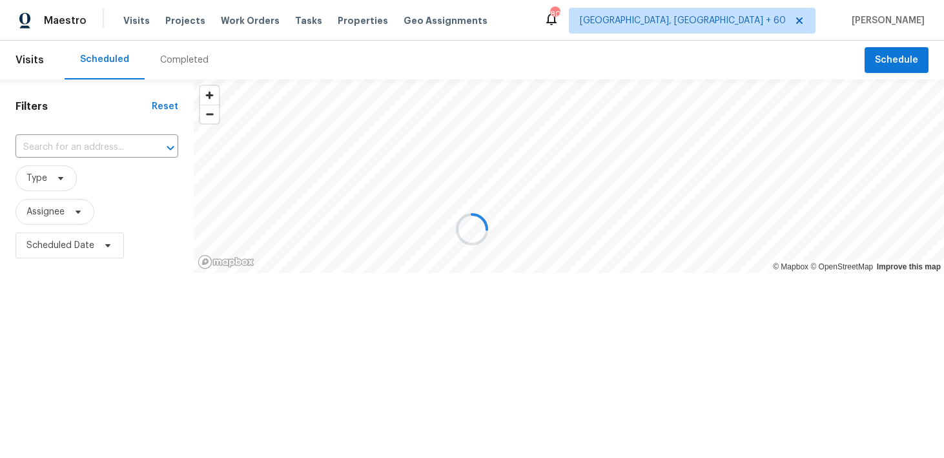
click at [159, 61] on div at bounding box center [472, 229] width 944 height 458
click at [174, 59] on div at bounding box center [472, 229] width 944 height 458
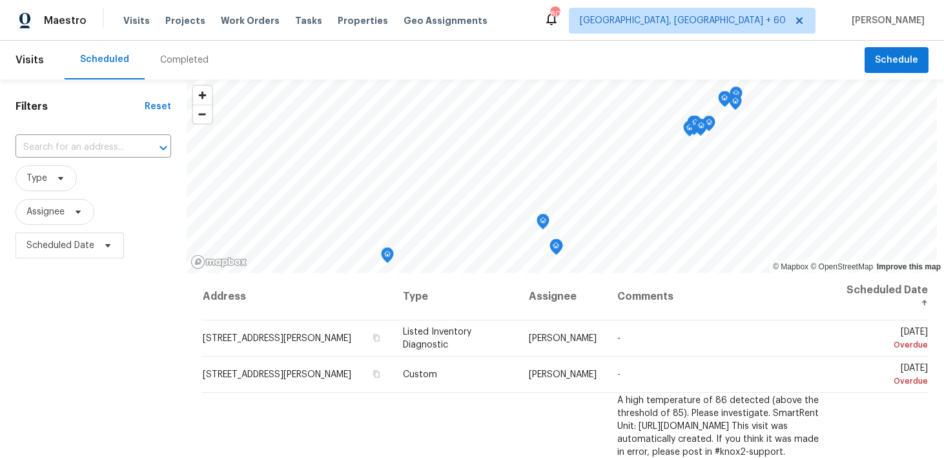
click at [169, 59] on div "Completed" at bounding box center [184, 60] width 48 height 13
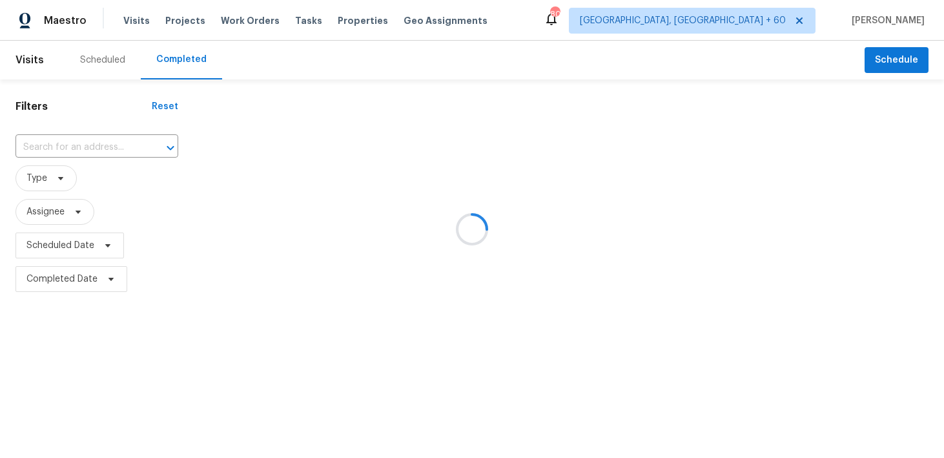
click at [53, 145] on div at bounding box center [472, 229] width 944 height 458
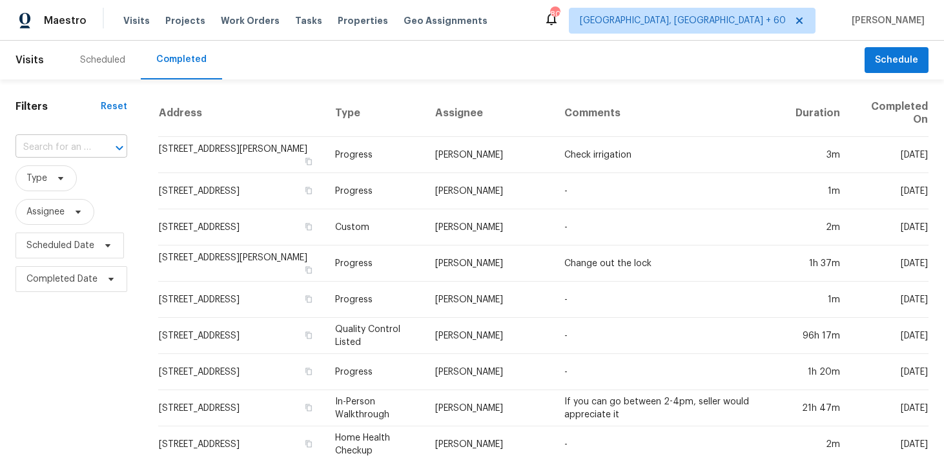
click at [58, 147] on input "text" at bounding box center [53, 148] width 76 height 20
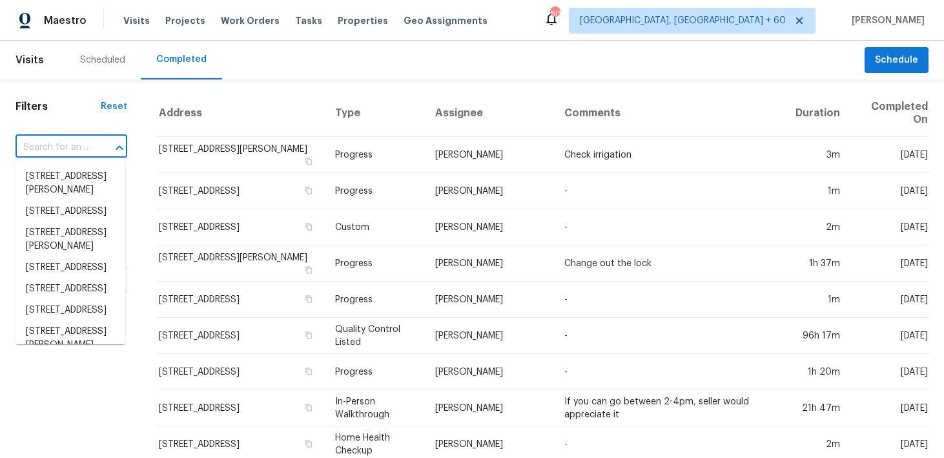
paste input "10206 Canton Fld San Antonio, TX 78245"
type input "10206 Canton Fld San Antonio, TX 78245"
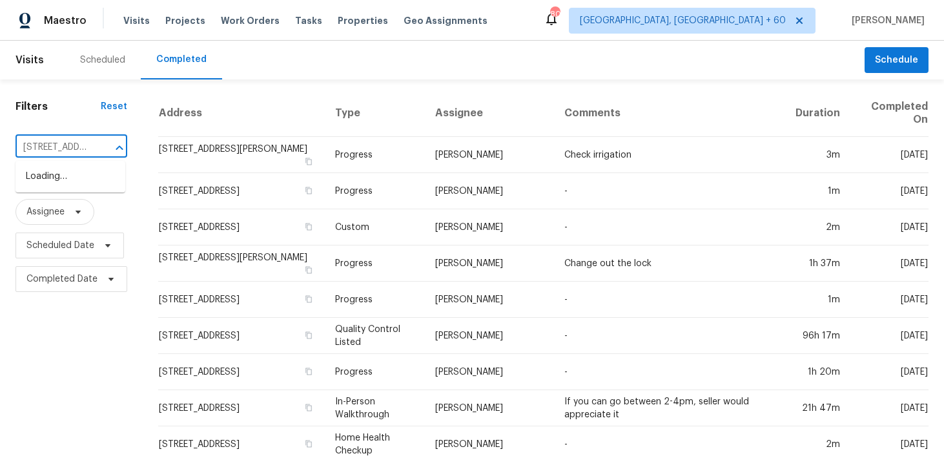
scroll to position [0, 107]
click at [59, 178] on li "10206 Canton Fld, San Antonio, TX 78245" at bounding box center [70, 176] width 110 height 21
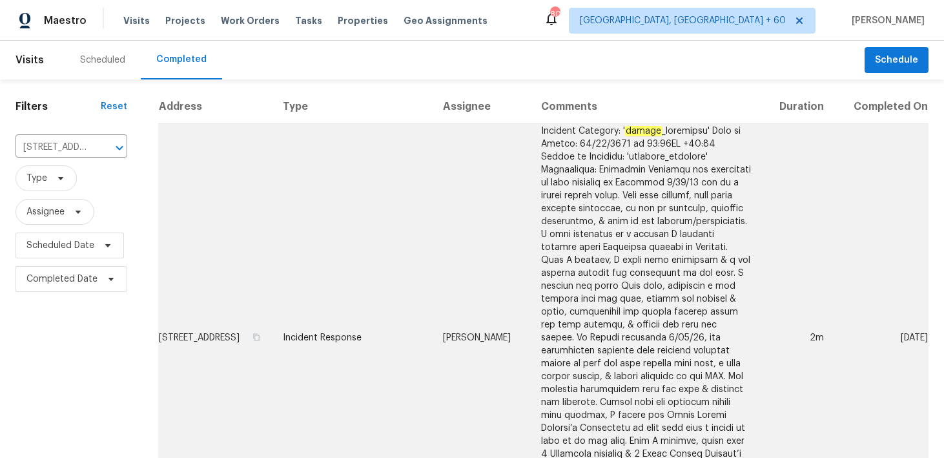
click at [329, 296] on td "Incident Response" at bounding box center [351, 338] width 159 height 428
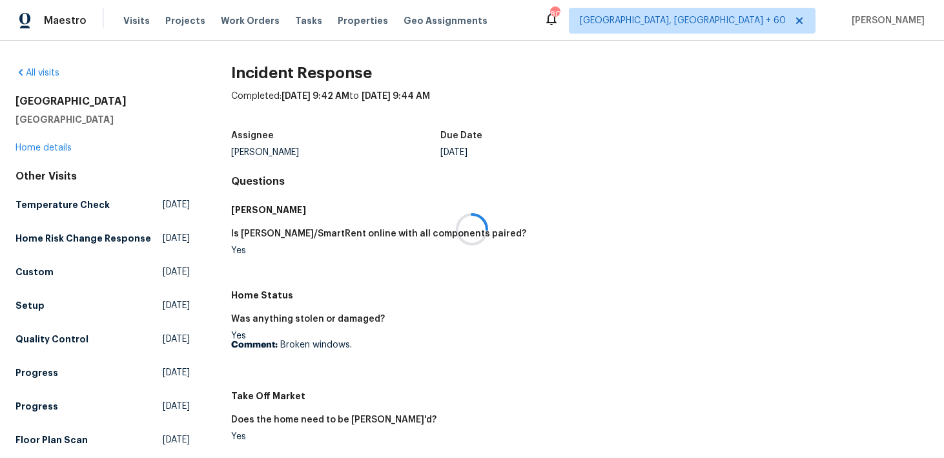
click at [30, 149] on div at bounding box center [472, 229] width 944 height 458
click at [42, 142] on div "10206 Canton Fld San Antonio, TX 78245 Home details" at bounding box center [102, 124] width 174 height 59
click at [26, 155] on div "All visits 10206 Canton Fld San Antonio, TX 78245 Home details Other Visits Tem…" at bounding box center [102, 310] width 174 height 486
click at [30, 150] on link "Home details" at bounding box center [43, 147] width 56 height 9
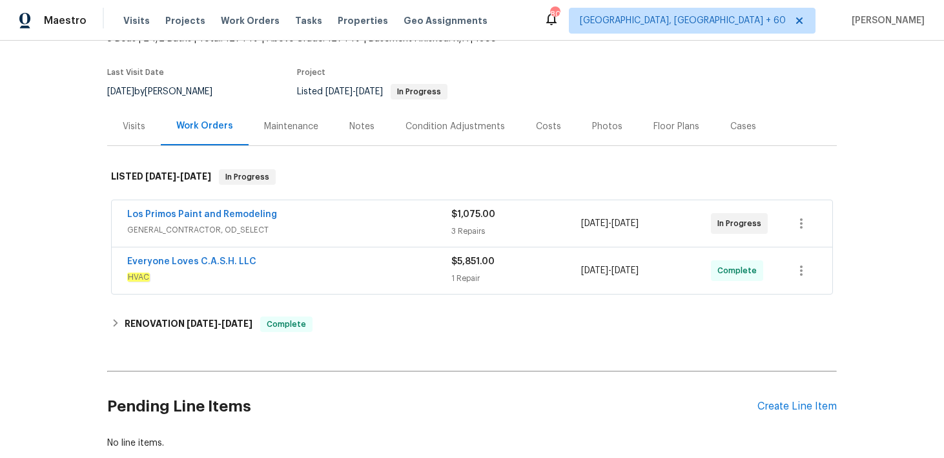
scroll to position [90, 0]
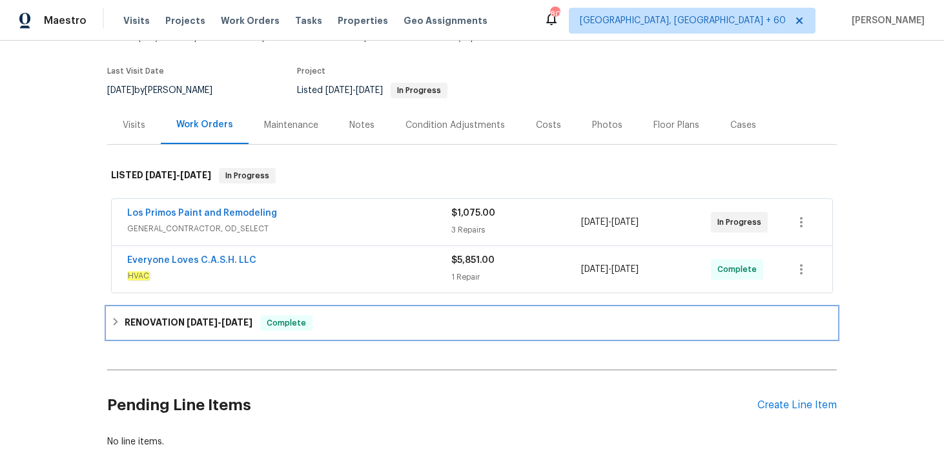
click at [312, 325] on div "RENOVATION 7/21/25 - 8/2/25 Complete" at bounding box center [472, 322] width 722 height 15
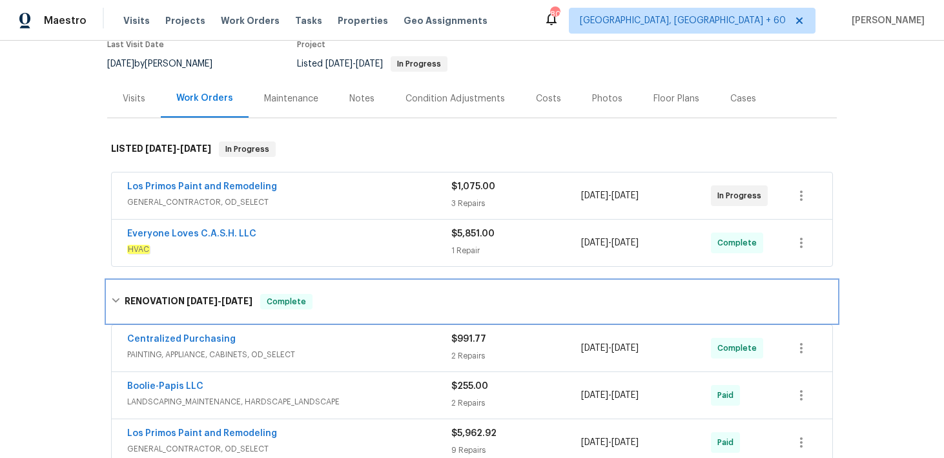
scroll to position [76, 0]
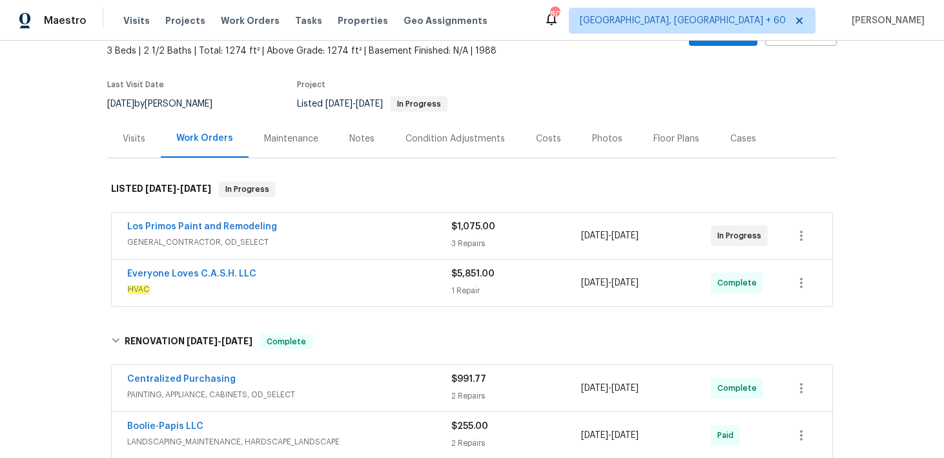
click at [461, 289] on div "1 Repair" at bounding box center [516, 290] width 130 height 13
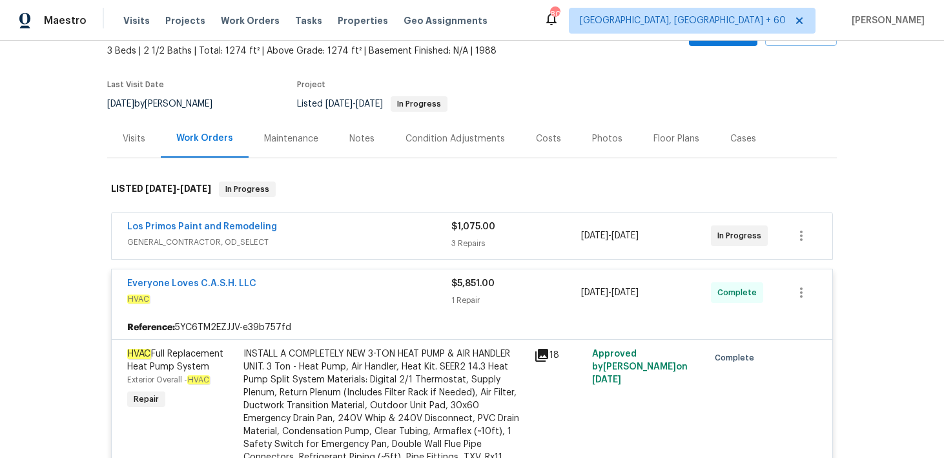
click at [469, 236] on div "$1,075.00 3 Repairs" at bounding box center [516, 235] width 130 height 31
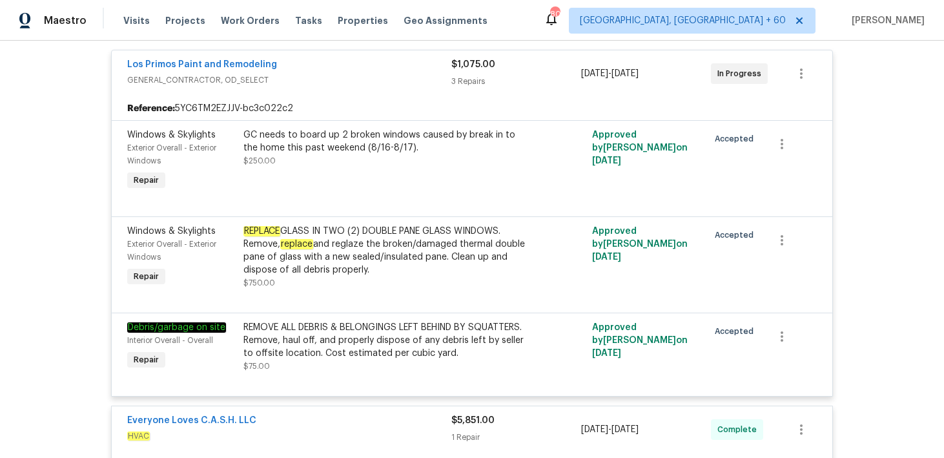
scroll to position [96, 0]
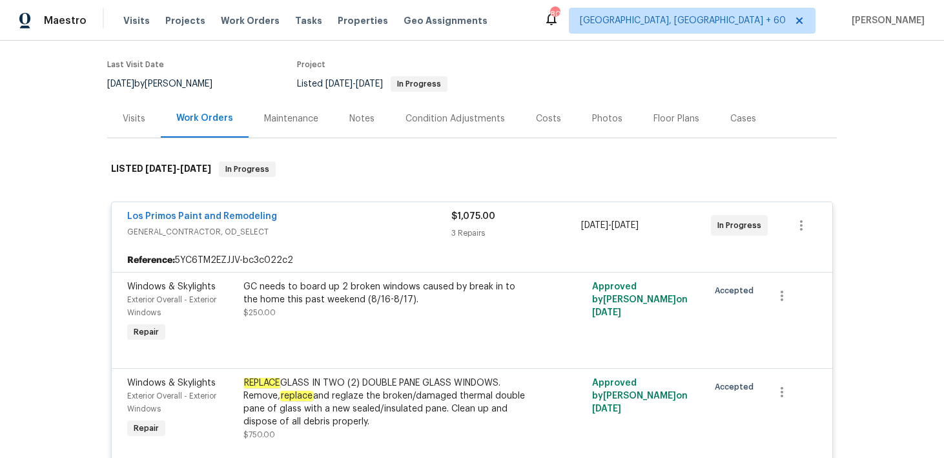
click at [471, 219] on span "$1,075.00" at bounding box center [473, 216] width 44 height 9
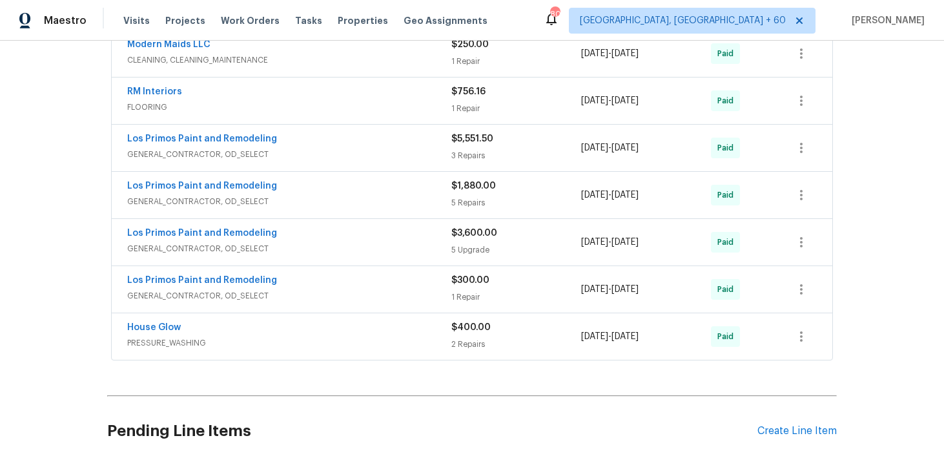
scroll to position [998, 0]
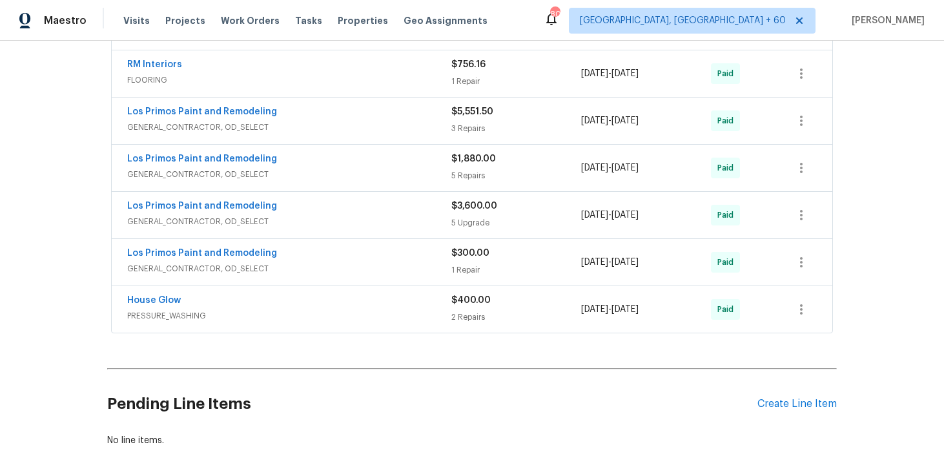
click at [466, 319] on div "2 Repairs" at bounding box center [516, 317] width 130 height 13
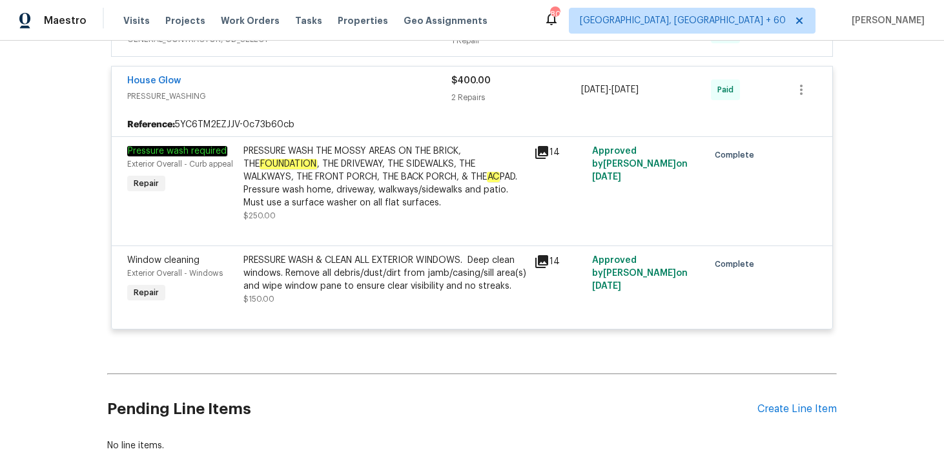
scroll to position [1155, 0]
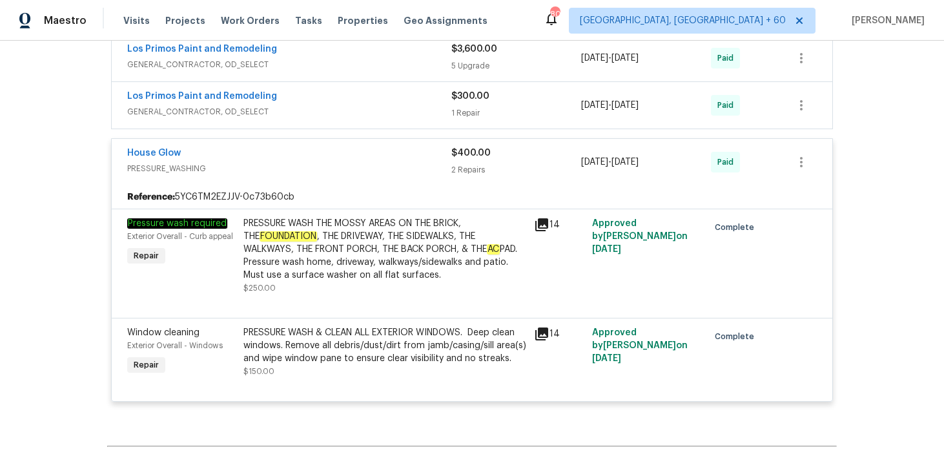
click at [473, 162] on div "$400.00 2 Repairs" at bounding box center [516, 162] width 130 height 31
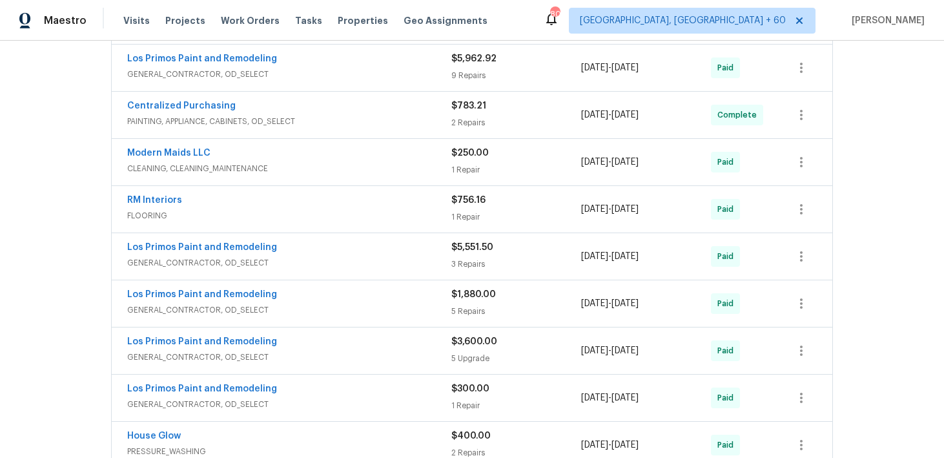
scroll to position [834, 0]
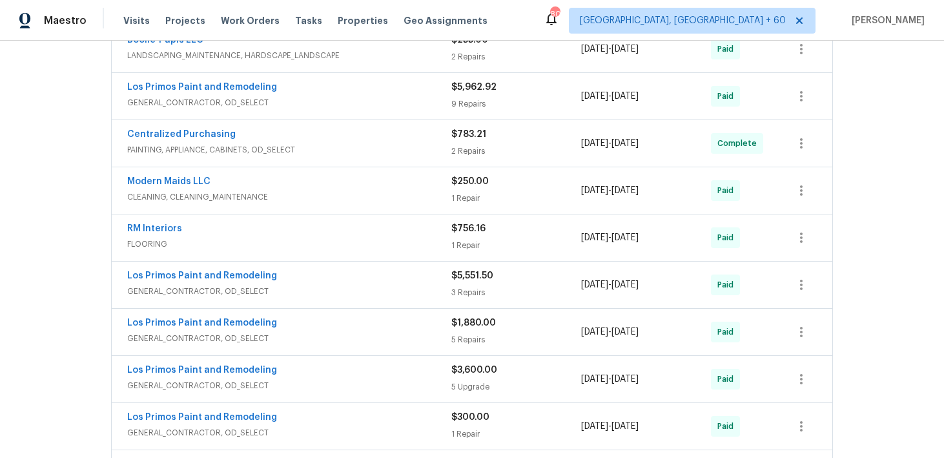
click at [460, 192] on div "$250.00 1 Repair" at bounding box center [516, 190] width 130 height 31
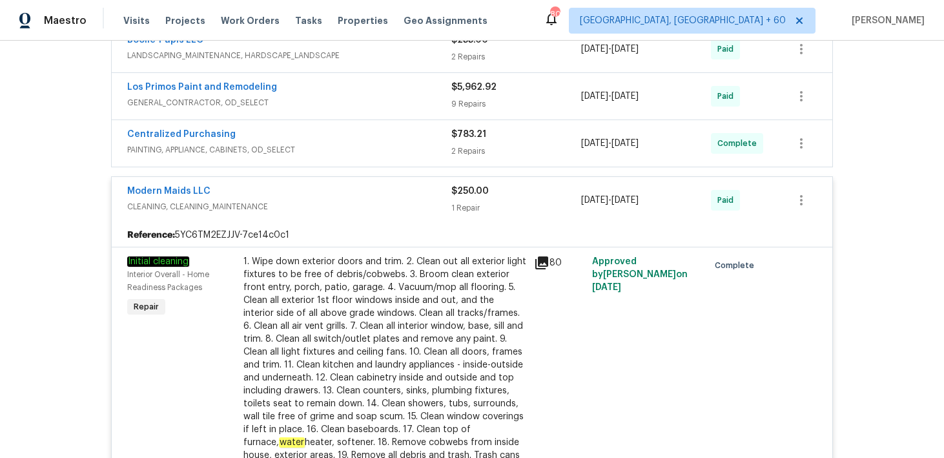
click at [460, 212] on div "1 Repair" at bounding box center [516, 207] width 130 height 13
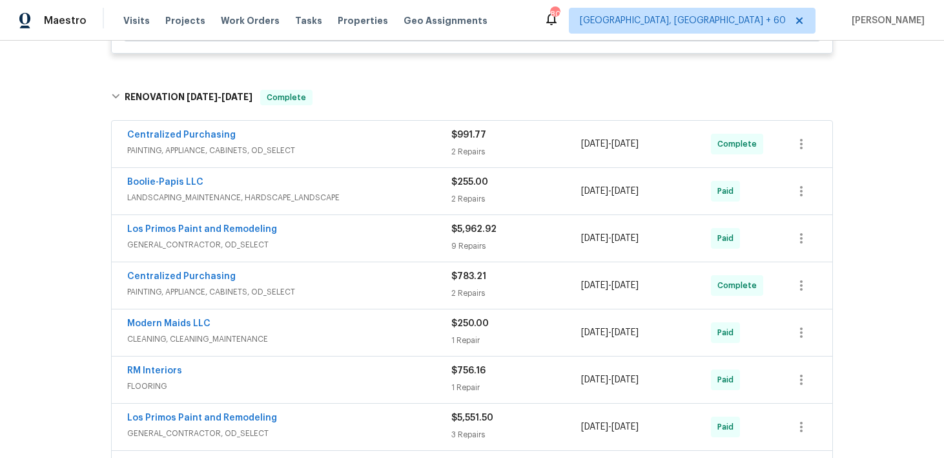
scroll to position [692, 0]
click at [467, 195] on div "2 Repairs" at bounding box center [516, 199] width 130 height 13
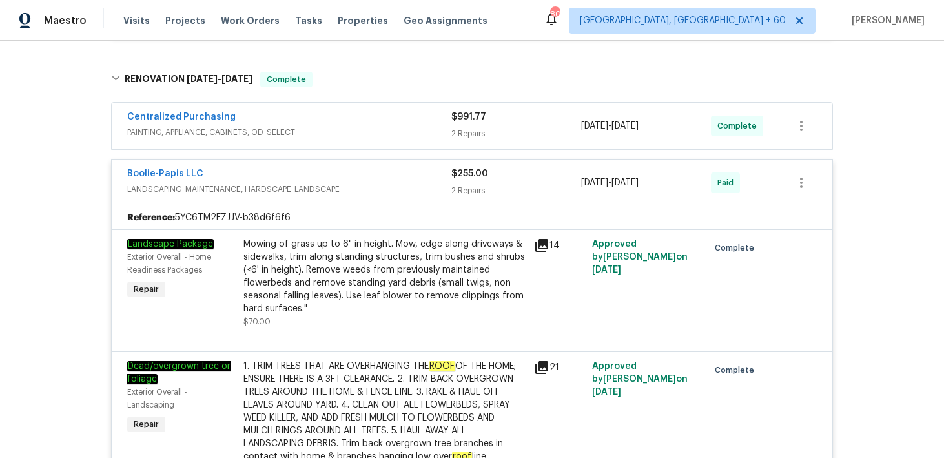
scroll to position [706, 0]
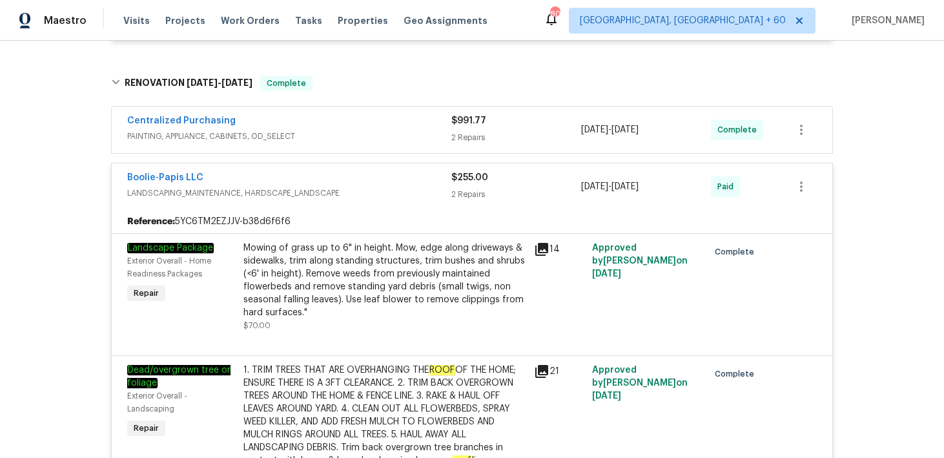
click at [466, 188] on div "2 Repairs" at bounding box center [516, 194] width 130 height 13
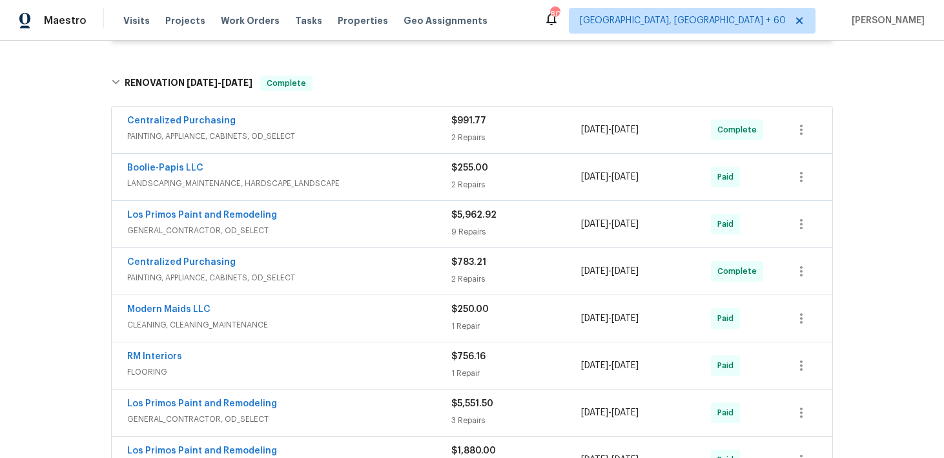
click at [464, 132] on div "2 Repairs" at bounding box center [516, 137] width 130 height 13
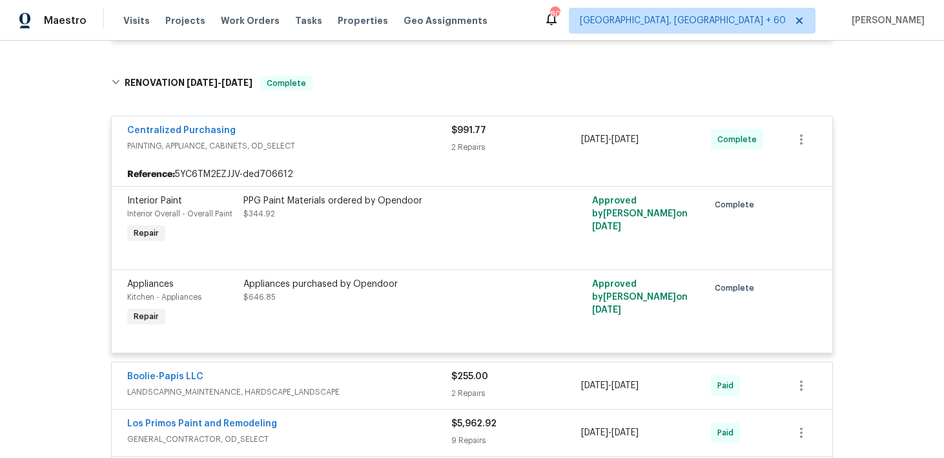
click at [469, 142] on div "2 Repairs" at bounding box center [516, 147] width 130 height 13
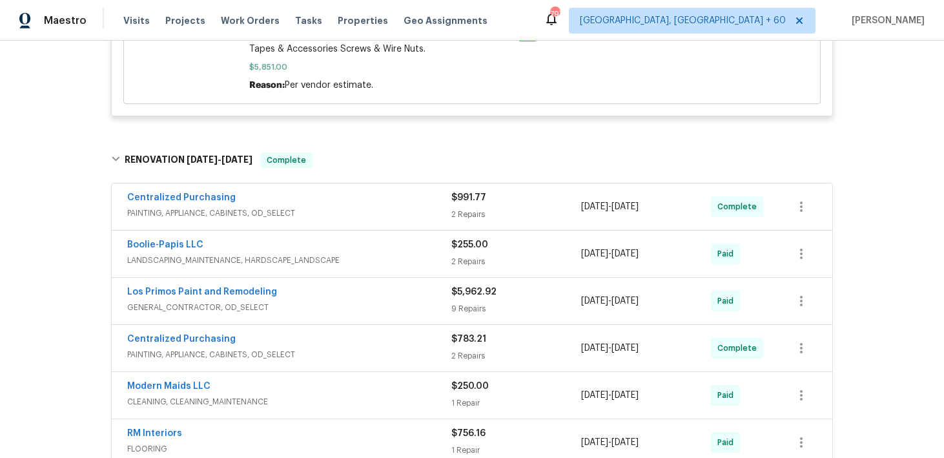
scroll to position [639, 0]
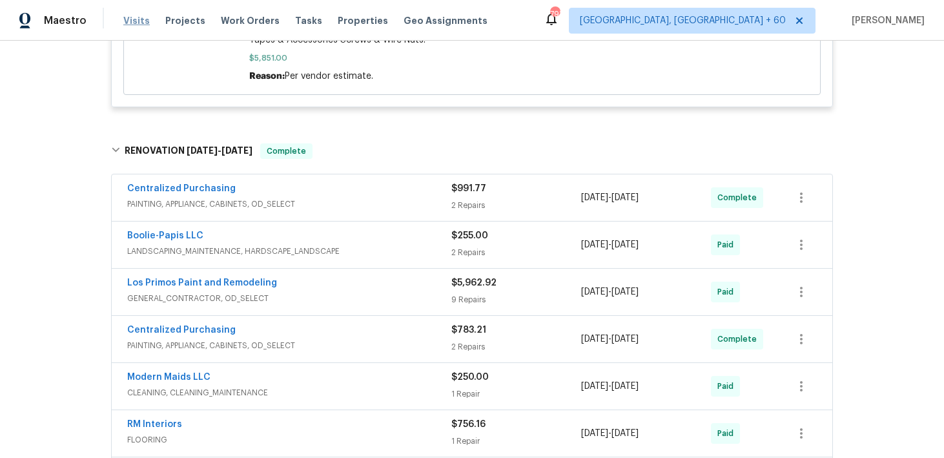
click at [134, 16] on span "Visits" at bounding box center [136, 20] width 26 height 13
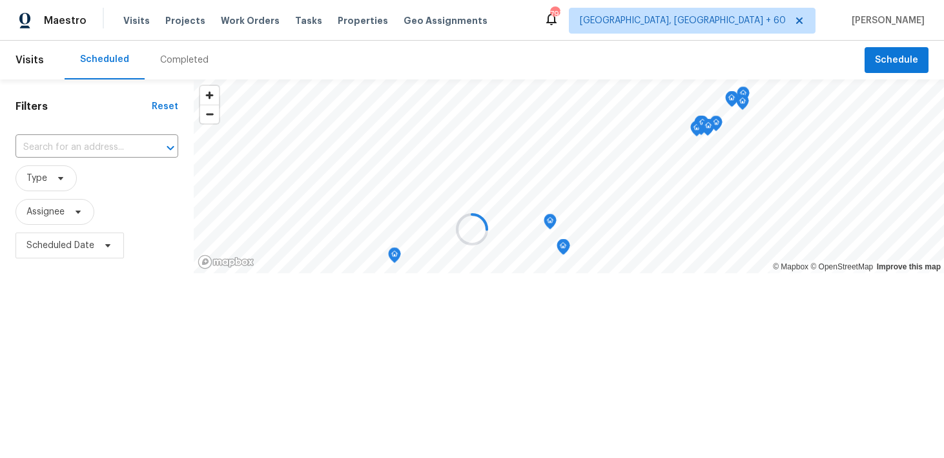
click at [177, 68] on div at bounding box center [472, 229] width 944 height 458
click at [170, 62] on div at bounding box center [472, 229] width 944 height 458
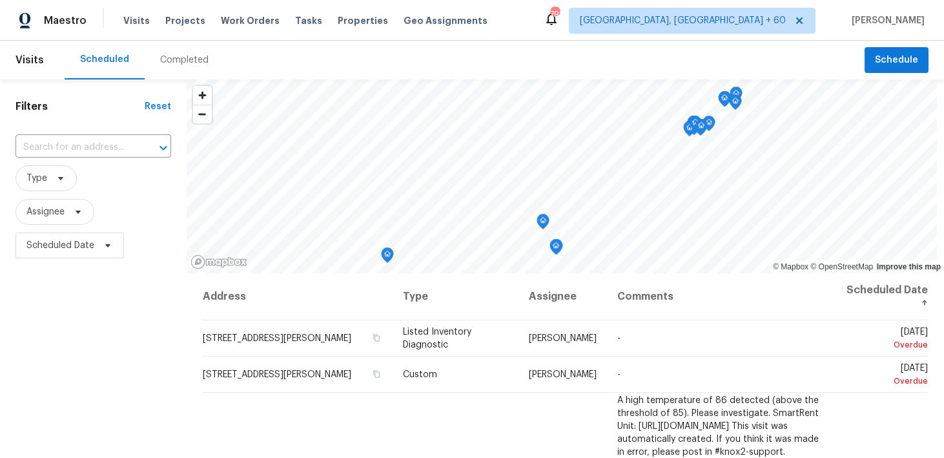
click at [171, 60] on div "Completed" at bounding box center [184, 60] width 48 height 13
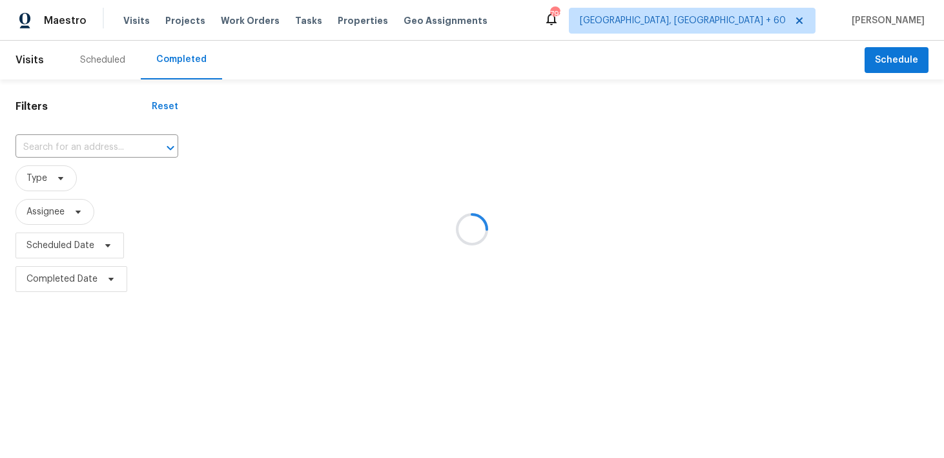
click at [47, 152] on div at bounding box center [472, 229] width 944 height 458
click at [51, 145] on div at bounding box center [472, 229] width 944 height 458
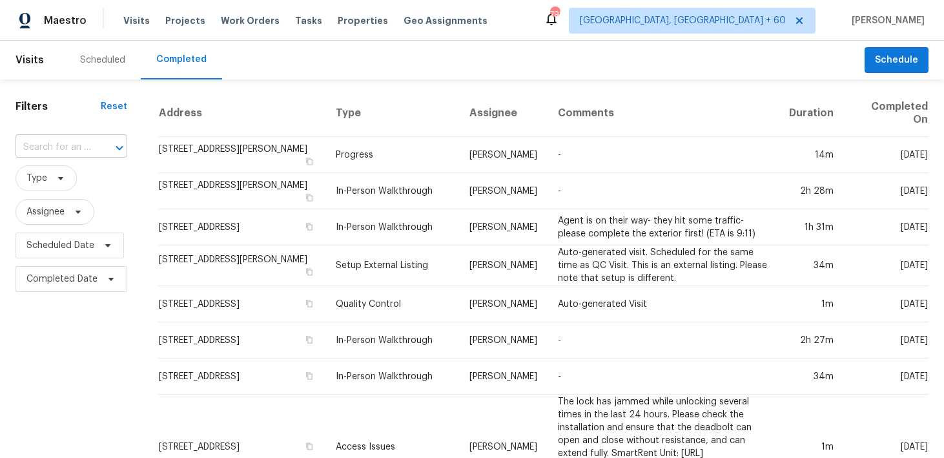
click at [54, 146] on input "text" at bounding box center [53, 148] width 76 height 20
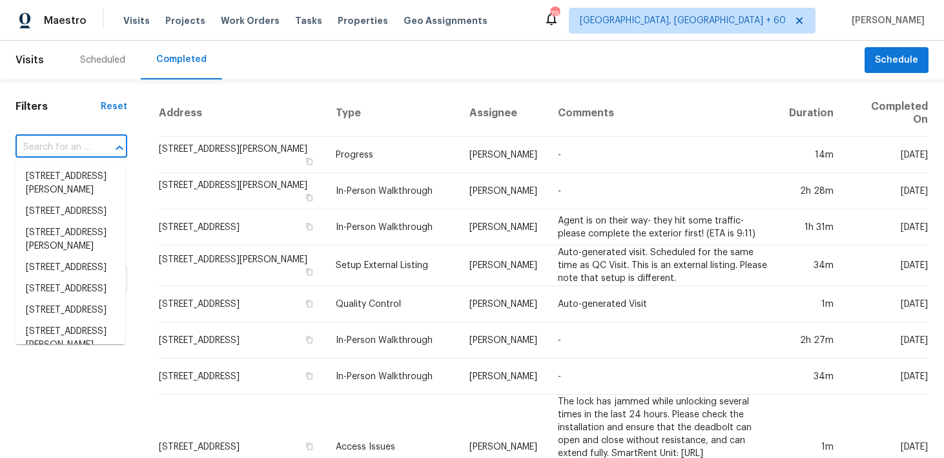
paste input "410 Apache Plume Trl Prescott, AZ 86301"
type input "410 Apache Plume Trl Prescott, AZ 86301"
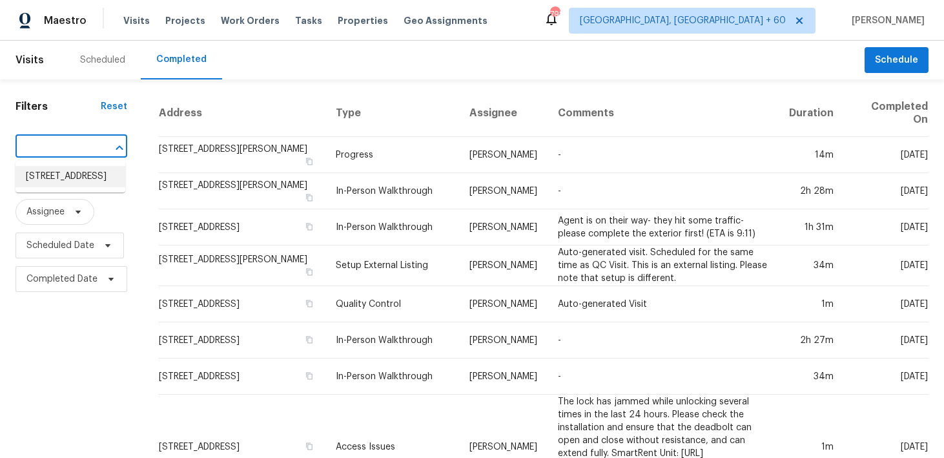
click at [43, 179] on li "410 Apache Plume Trl, Prescott, AZ 86301" at bounding box center [70, 176] width 110 height 21
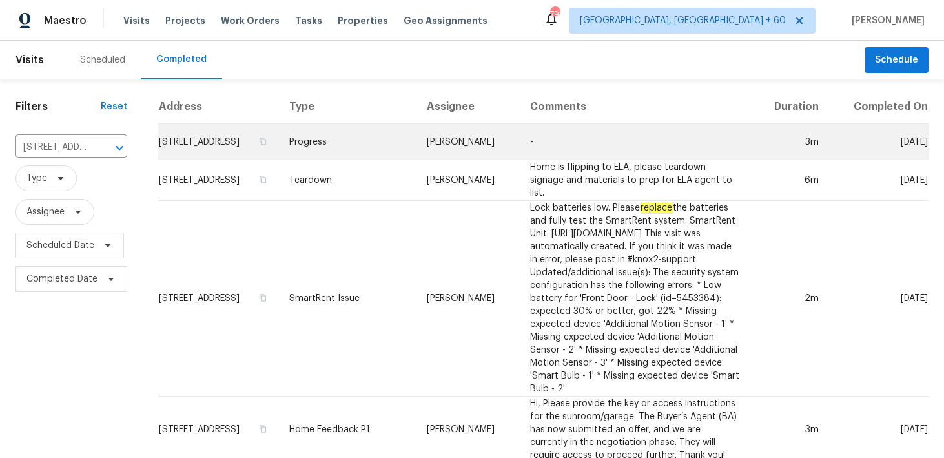
click at [359, 159] on td "Progress" at bounding box center [348, 142] width 138 height 36
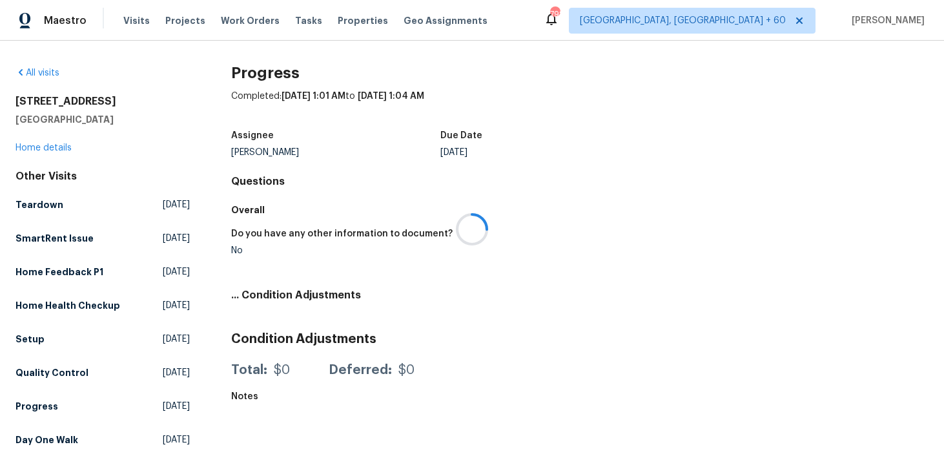
click at [43, 148] on div at bounding box center [472, 229] width 944 height 458
click at [32, 145] on div at bounding box center [472, 229] width 944 height 458
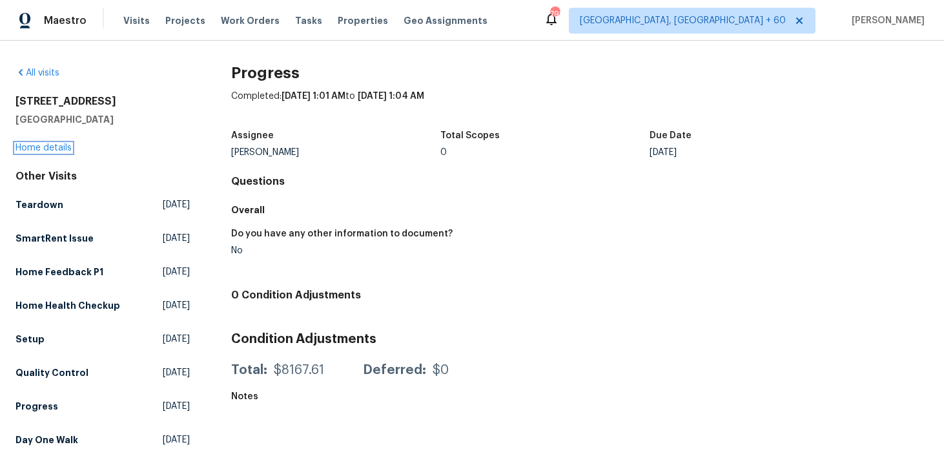
click at [32, 145] on link "Home details" at bounding box center [43, 147] width 56 height 9
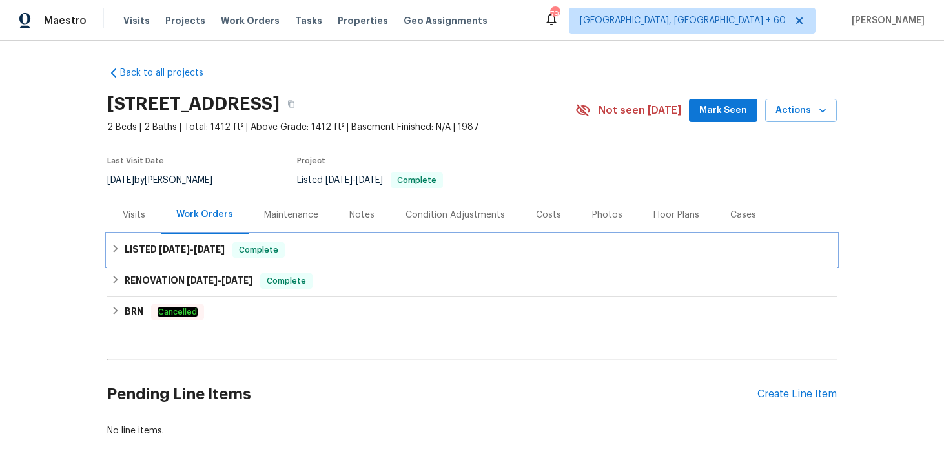
click at [320, 263] on div "LISTED 8/14/25 - 8/15/25 Complete" at bounding box center [472, 249] width 730 height 31
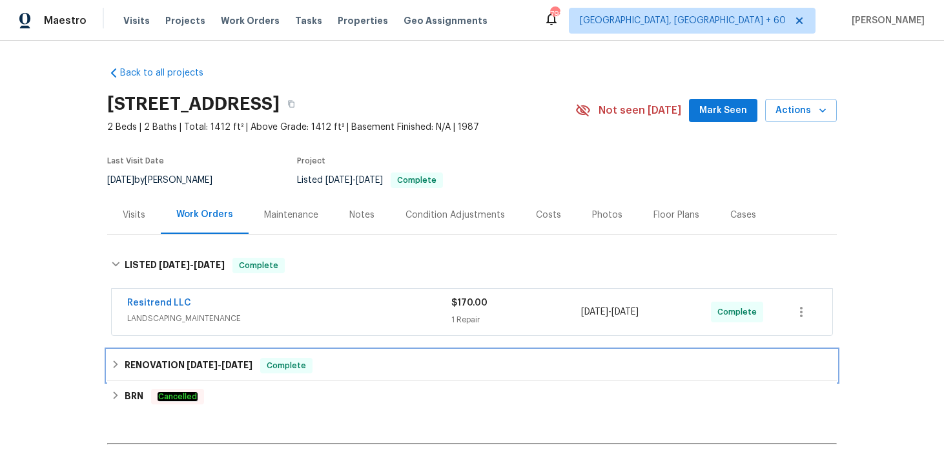
click at [342, 361] on div "RENOVATION 9/3/24 - 9/20/24 Complete" at bounding box center [472, 365] width 722 height 15
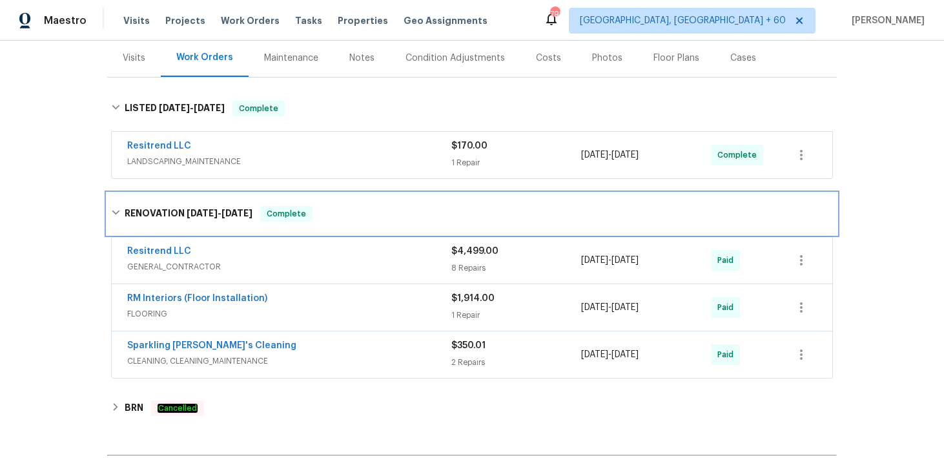
scroll to position [152, 0]
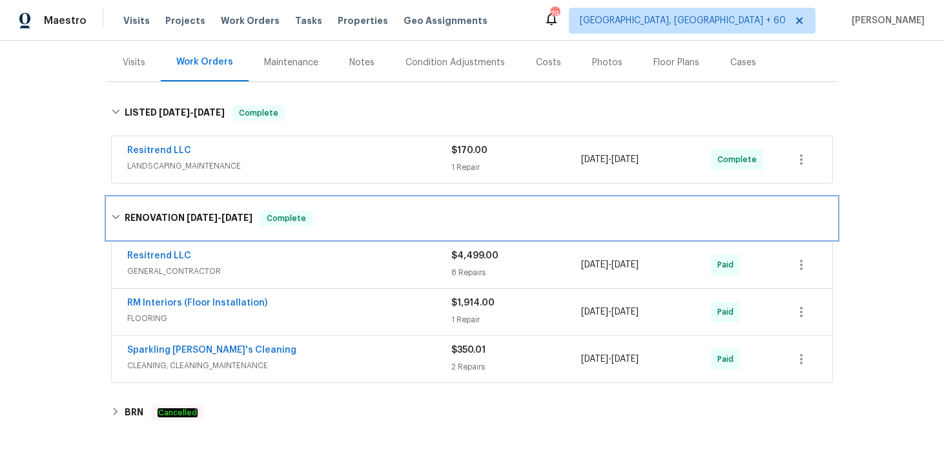
click at [432, 210] on div "RENOVATION 9/3/24 - 9/20/24 Complete" at bounding box center [472, 218] width 730 height 41
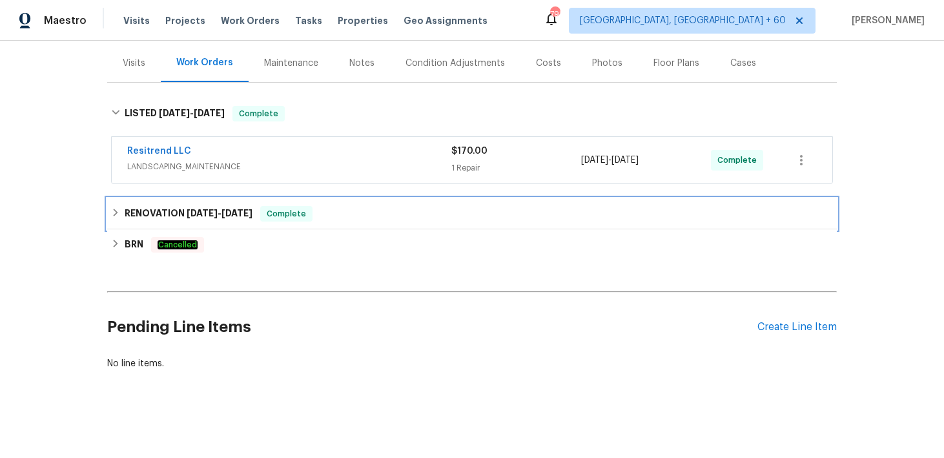
scroll to position [152, 0]
click at [434, 211] on div "RENOVATION 9/3/24 - 9/20/24 Complete" at bounding box center [472, 213] width 722 height 15
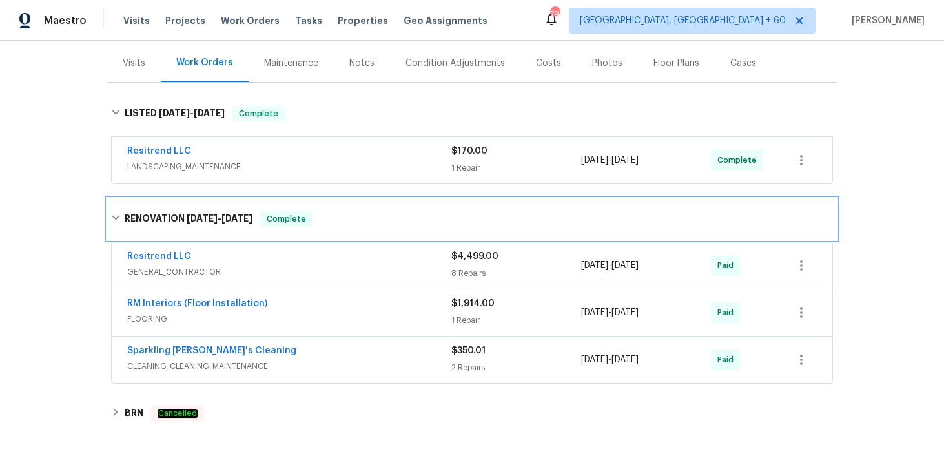
scroll to position [152, 0]
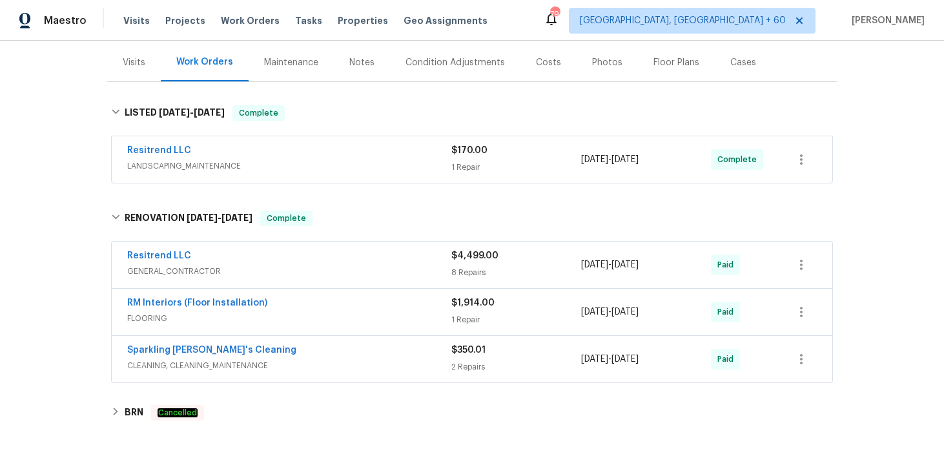
click at [472, 276] on div "8 Repairs" at bounding box center [516, 272] width 130 height 13
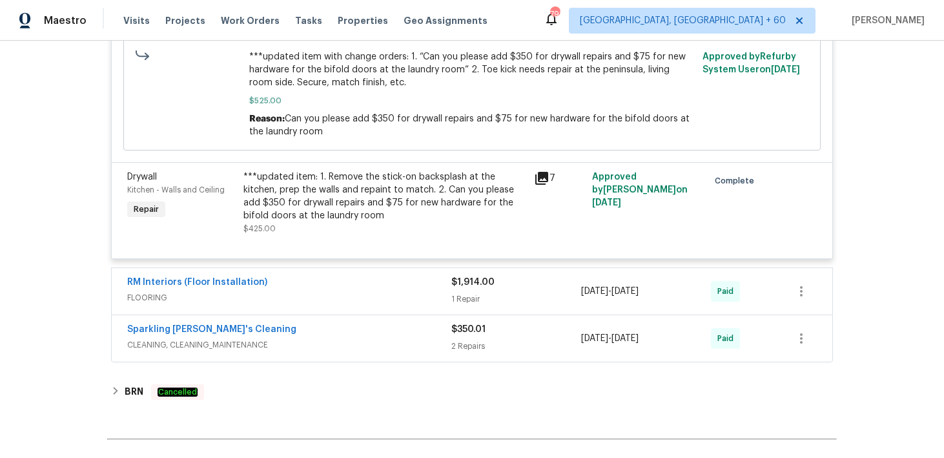
scroll to position [1568, 0]
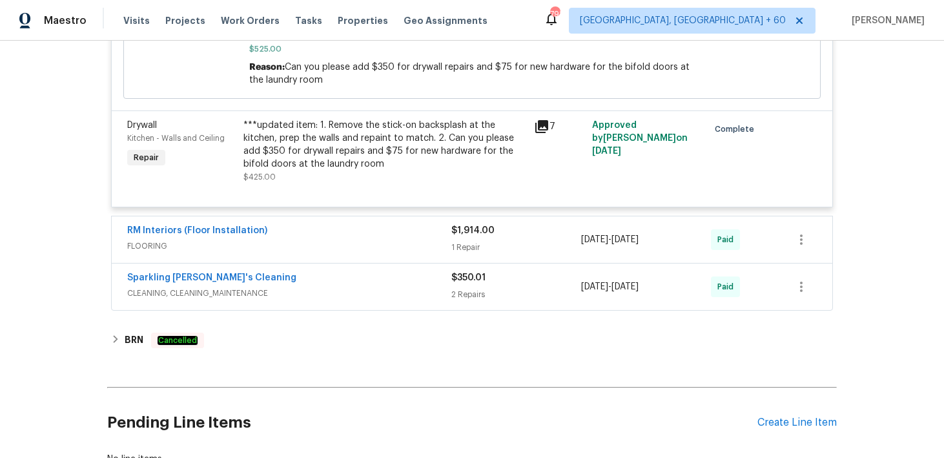
click at [461, 288] on div "2 Repairs" at bounding box center [516, 294] width 130 height 13
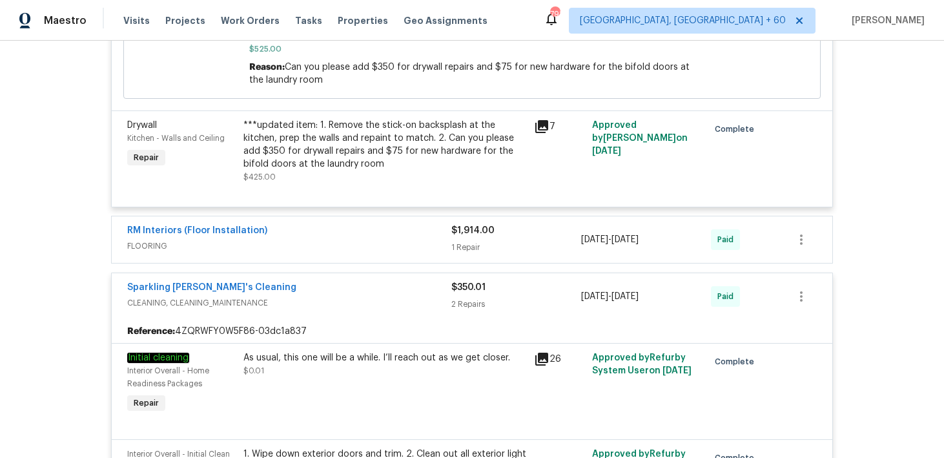
click at [471, 224] on div "$1,914.00 1 Repair" at bounding box center [516, 239] width 130 height 31
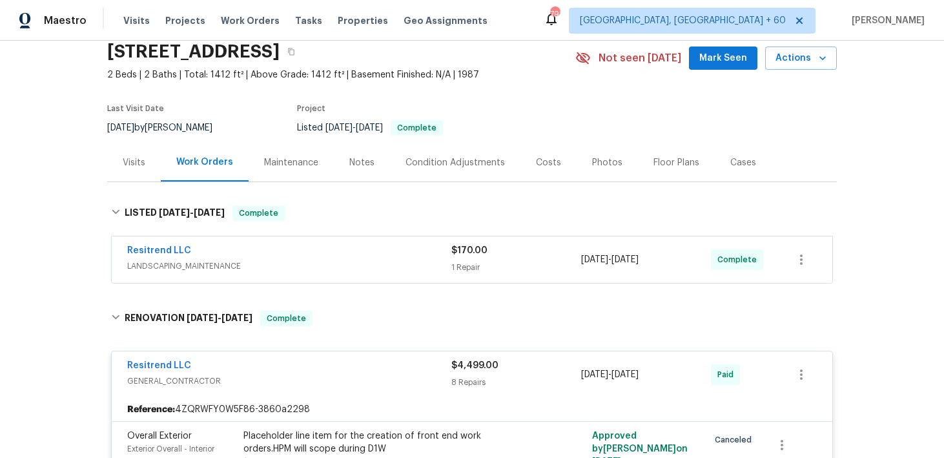
scroll to position [0, 0]
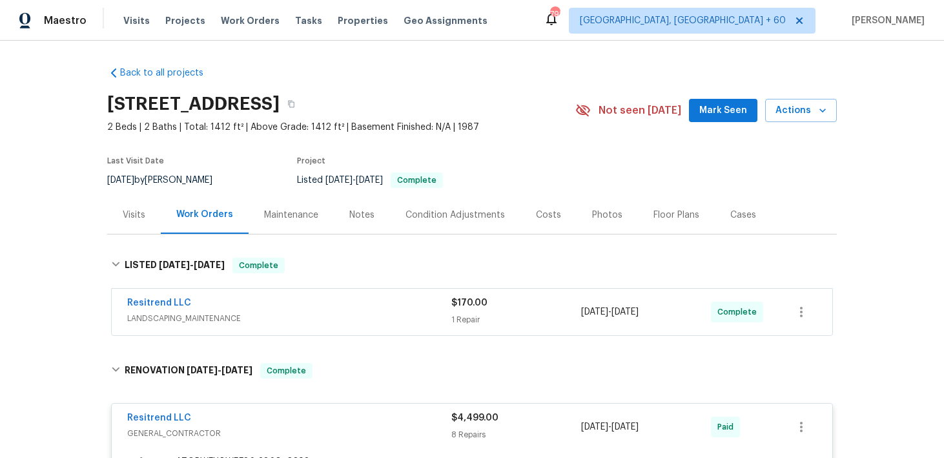
click at [457, 309] on div "$170.00" at bounding box center [516, 302] width 130 height 13
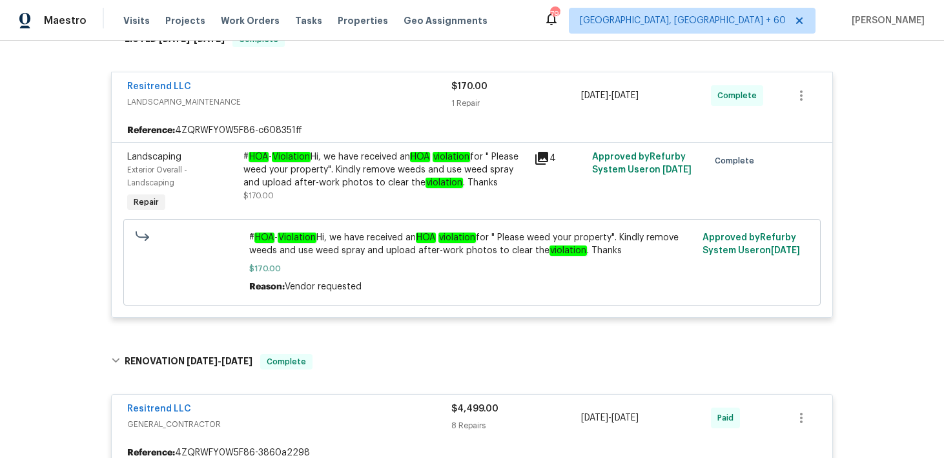
scroll to position [256, 0]
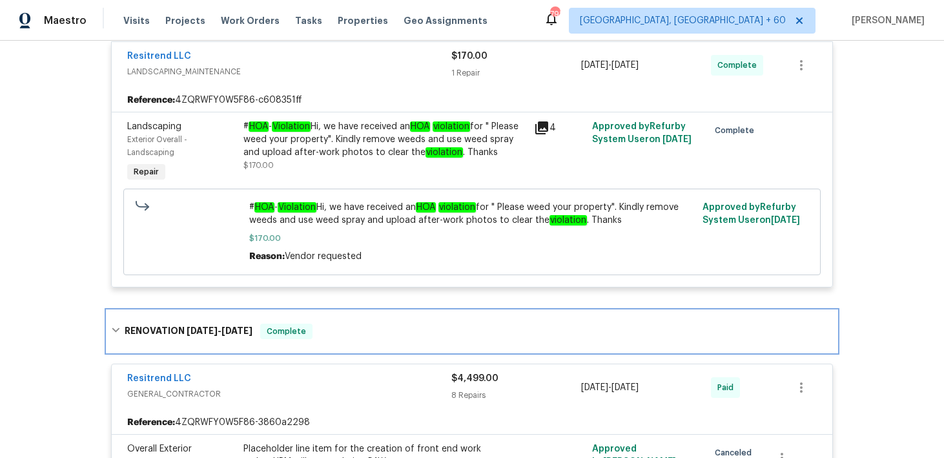
click at [391, 338] on div "RENOVATION 9/3/24 - 9/20/24 Complete" at bounding box center [472, 330] width 722 height 15
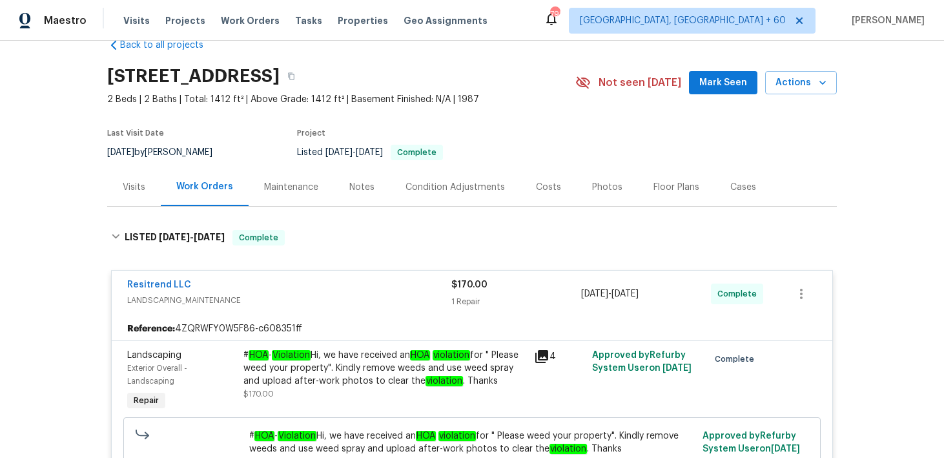
scroll to position [0, 0]
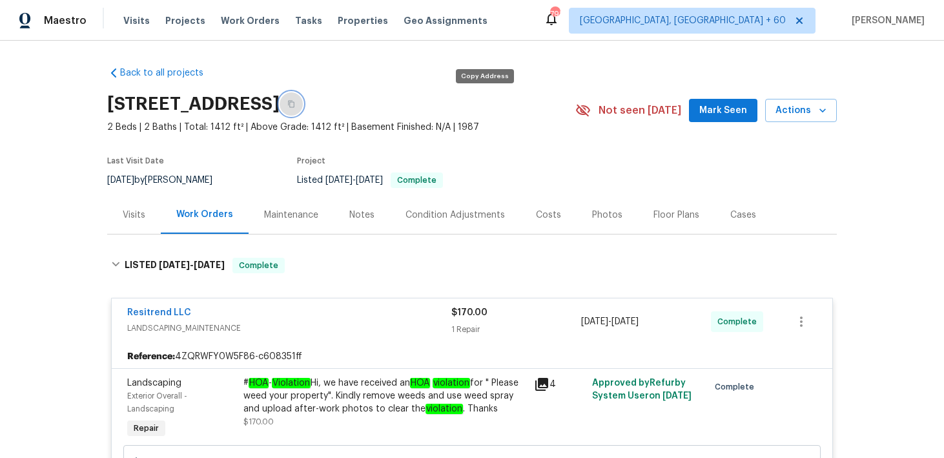
click at [303, 106] on button "button" at bounding box center [291, 103] width 23 height 23
click at [136, 23] on span "Visits" at bounding box center [136, 20] width 26 height 13
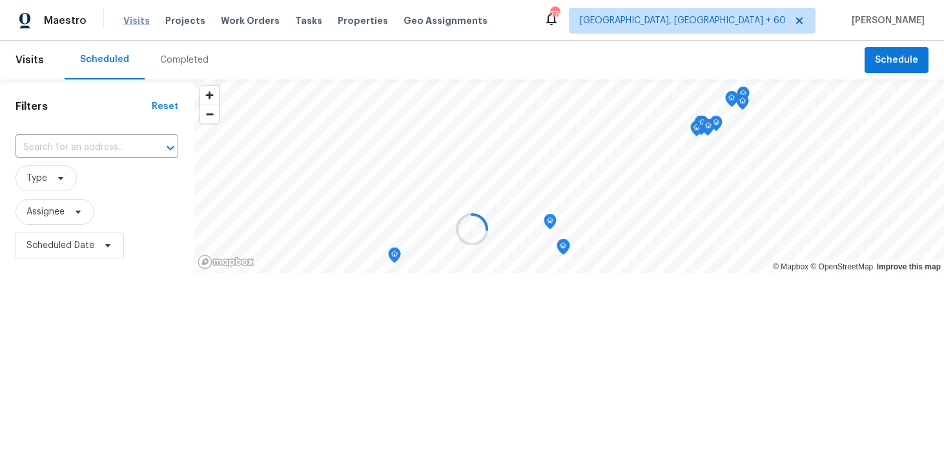
click at [136, 23] on div at bounding box center [472, 229] width 944 height 458
click at [163, 61] on div at bounding box center [472, 229] width 944 height 458
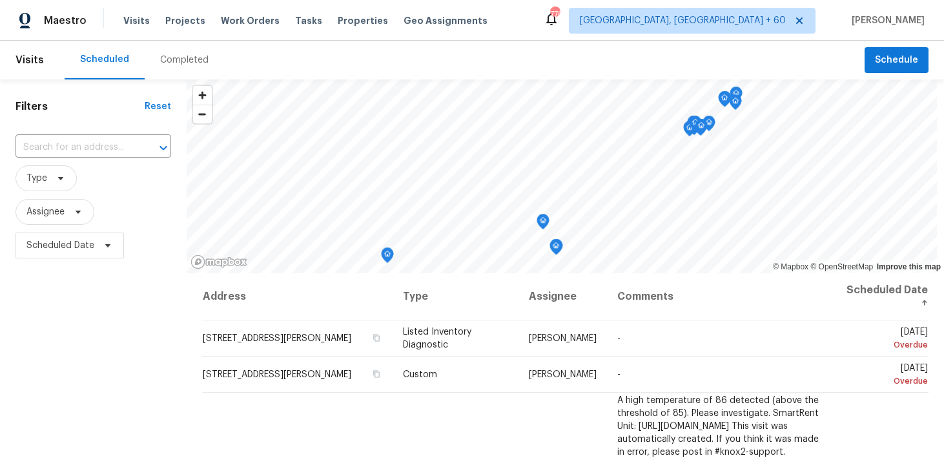
click at [168, 61] on div "Completed" at bounding box center [184, 60] width 48 height 13
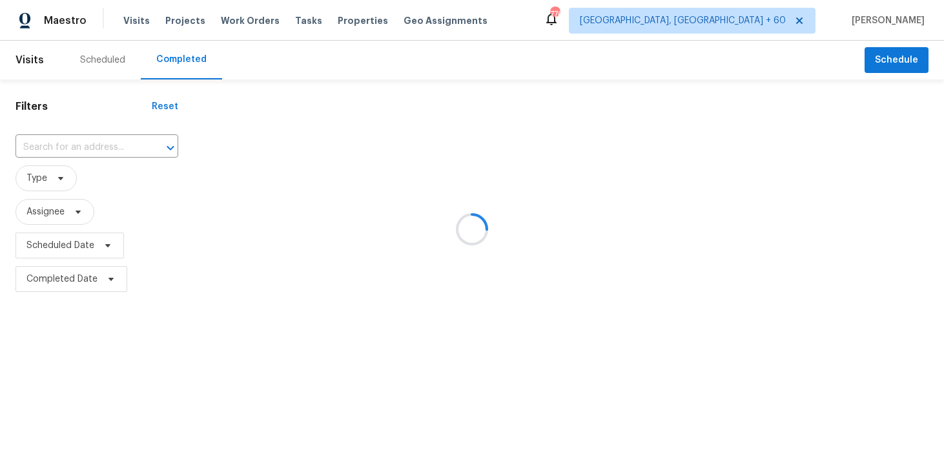
click at [96, 145] on div at bounding box center [472, 229] width 944 height 458
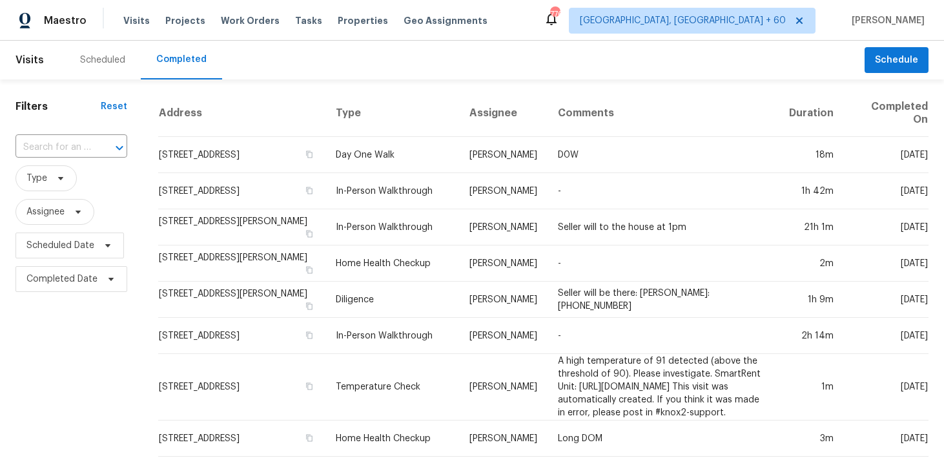
click at [96, 145] on div at bounding box center [111, 148] width 34 height 18
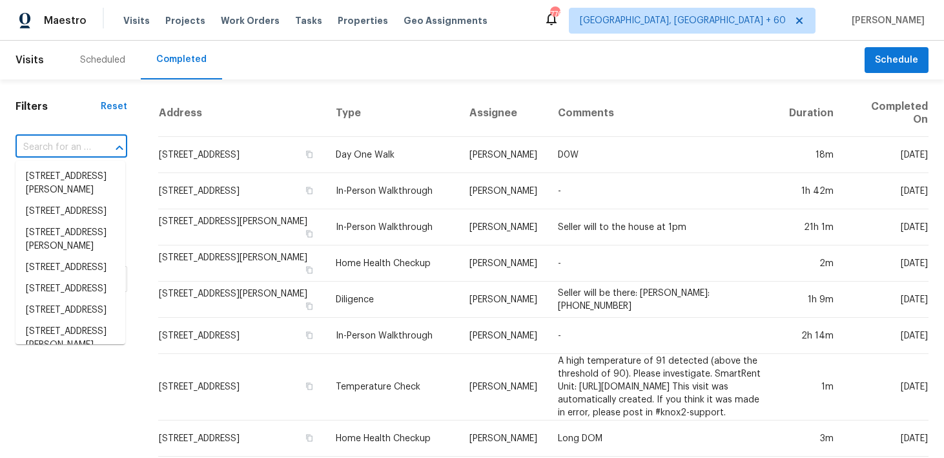
paste input "6617 W Cavedale Dr Phoenix, AZ 85083"
type input "6617 W Cavedale Dr Phoenix, AZ 85083"
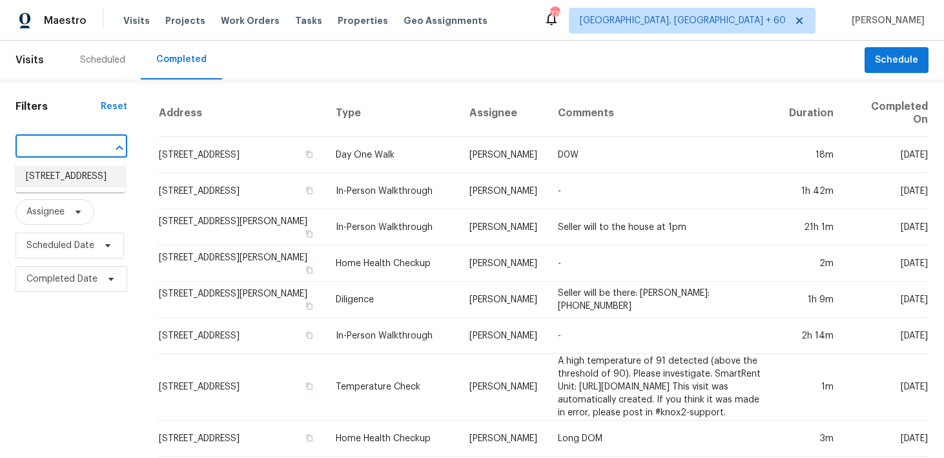
click at [73, 187] on li "6617 W Cavedale Dr, Phoenix, AZ 85083" at bounding box center [70, 176] width 110 height 21
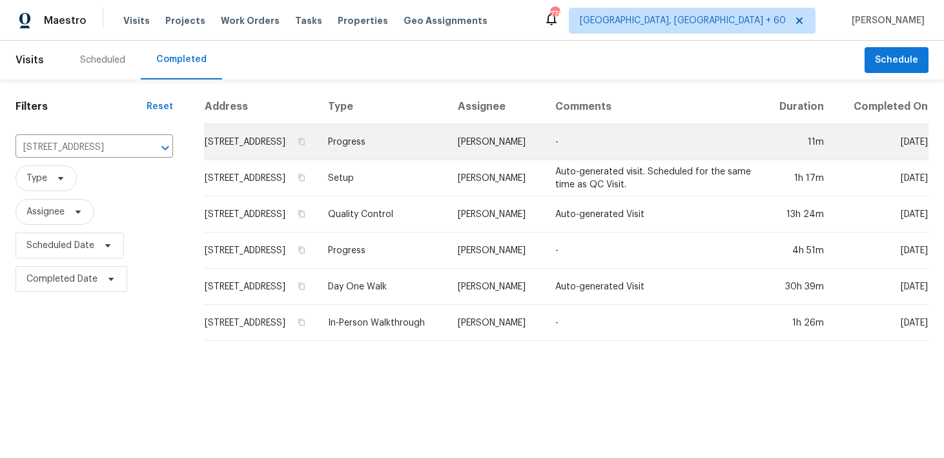
click at [399, 152] on td "Progress" at bounding box center [383, 142] width 130 height 36
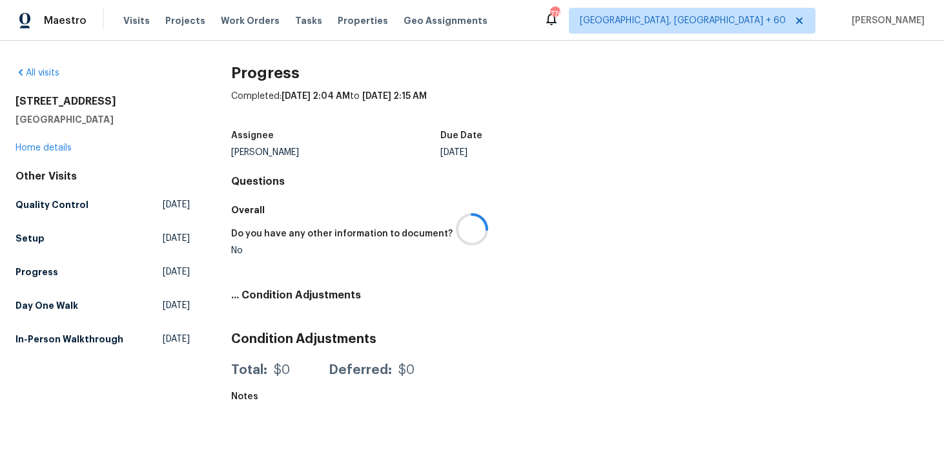
click at [61, 149] on div at bounding box center [472, 229] width 944 height 458
click at [54, 147] on div at bounding box center [472, 229] width 944 height 458
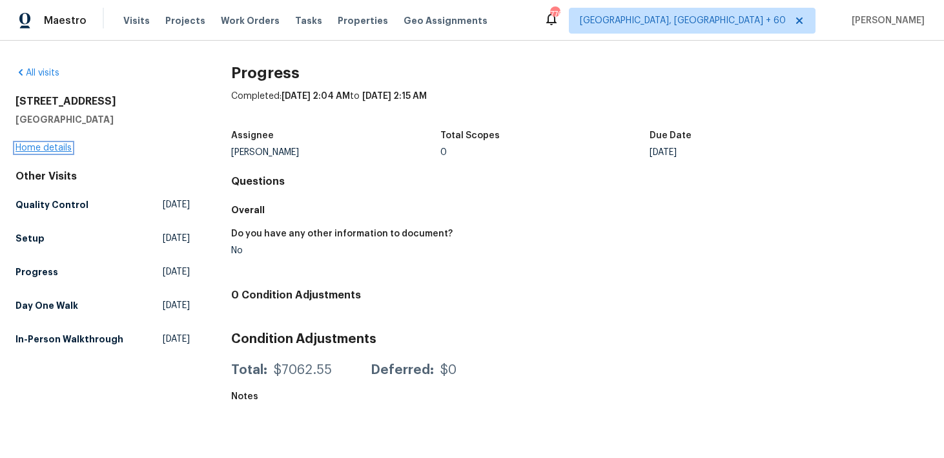
click at [45, 148] on link "Home details" at bounding box center [43, 147] width 56 height 9
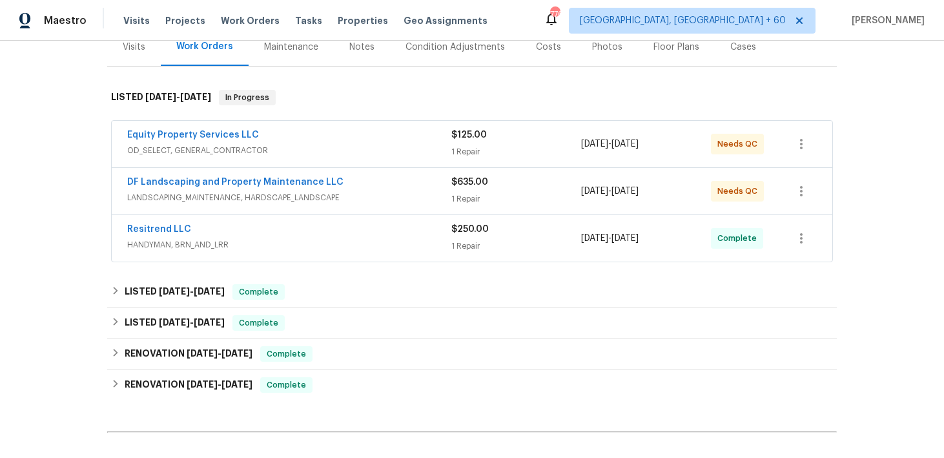
scroll to position [169, 0]
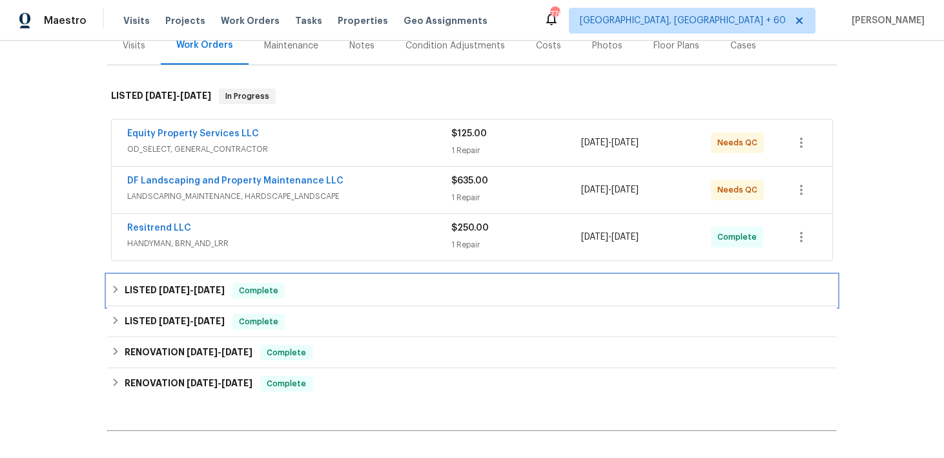
click at [467, 288] on div "LISTED 5/12/25 - 5/16/25 Complete" at bounding box center [472, 290] width 722 height 15
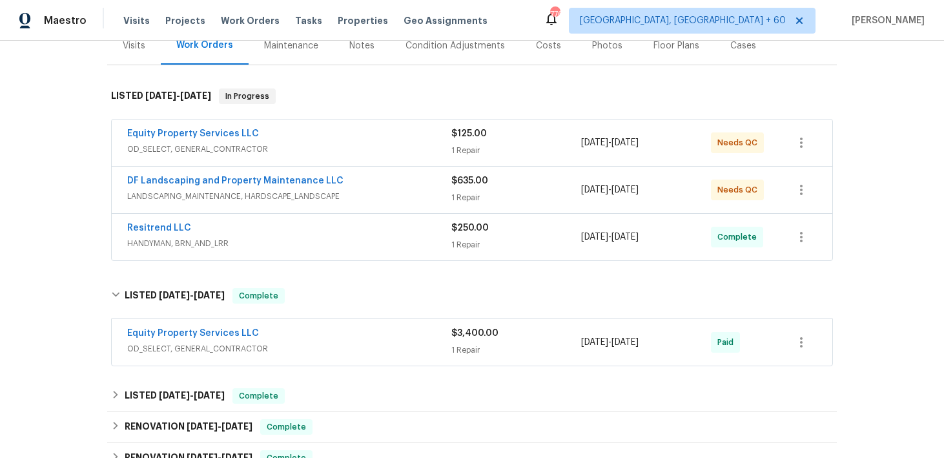
click at [469, 194] on div "1 Repair" at bounding box center [516, 197] width 130 height 13
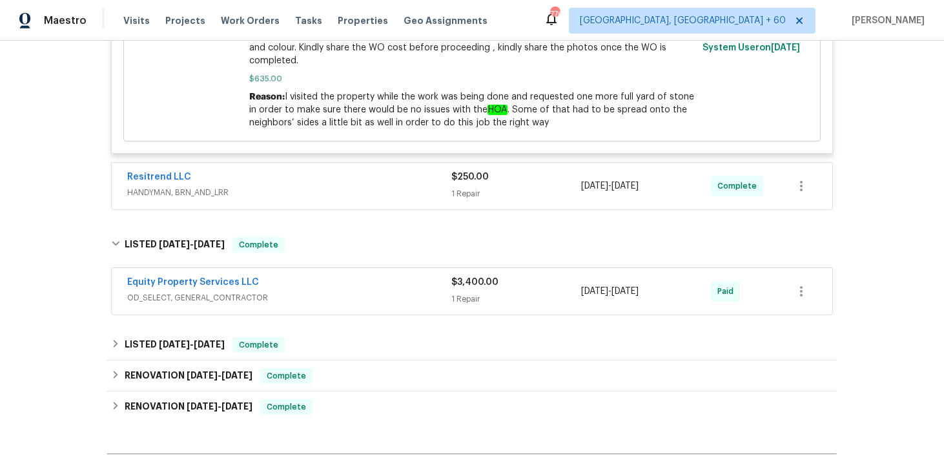
scroll to position [588, 0]
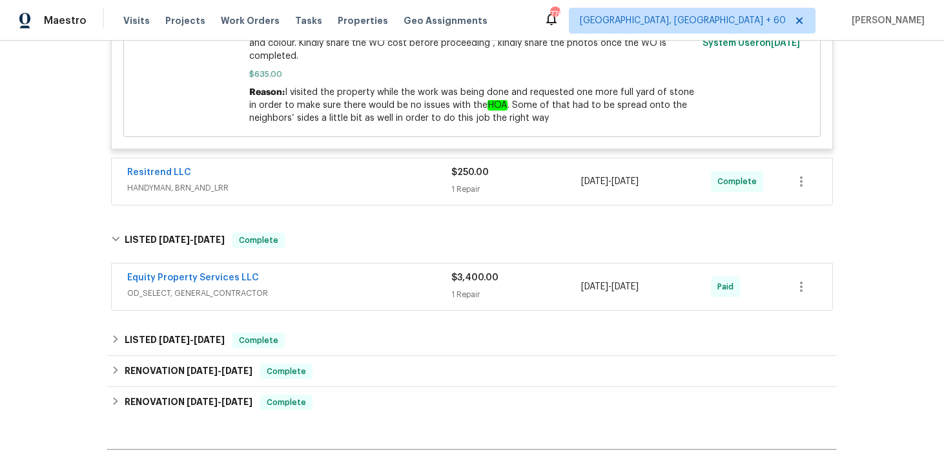
click at [462, 195] on div "1 Repair" at bounding box center [516, 189] width 130 height 13
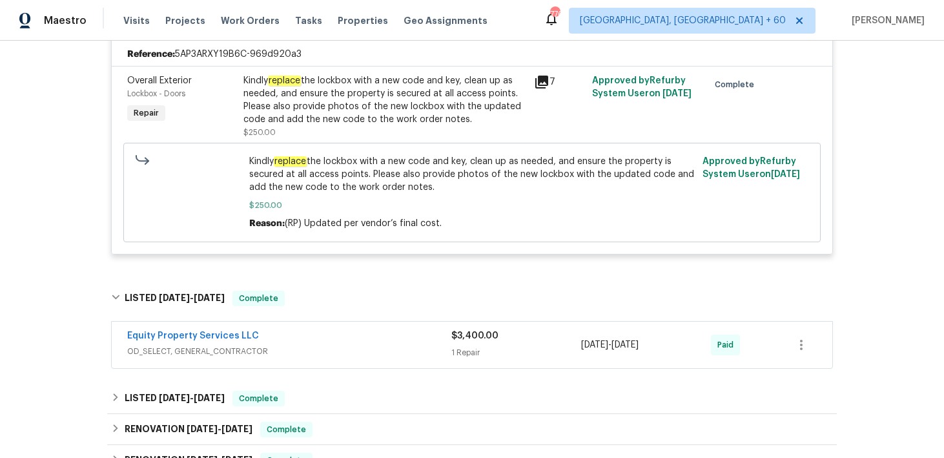
scroll to position [762, 0]
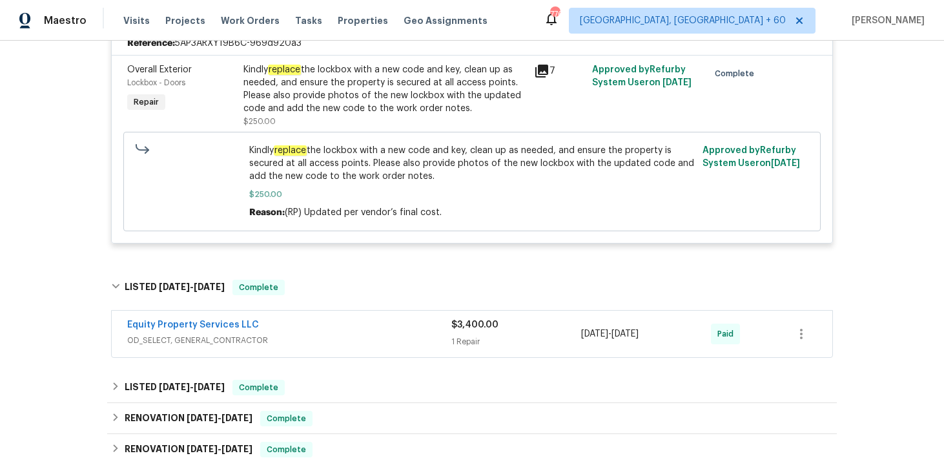
click at [469, 338] on div "1 Repair" at bounding box center [516, 341] width 130 height 13
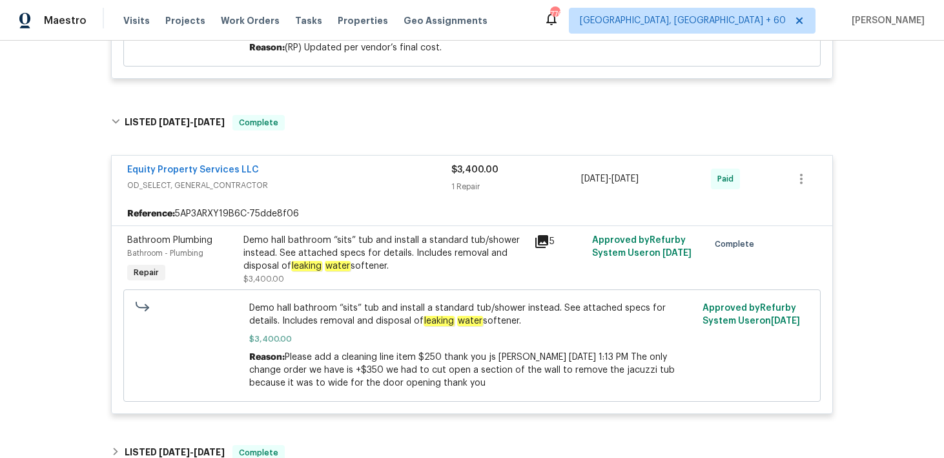
scroll to position [929, 0]
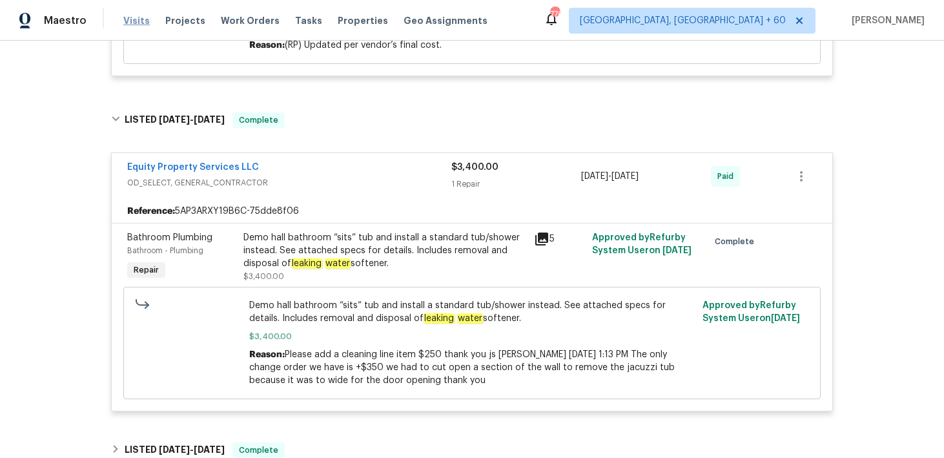
click at [127, 19] on span "Visits" at bounding box center [136, 20] width 26 height 13
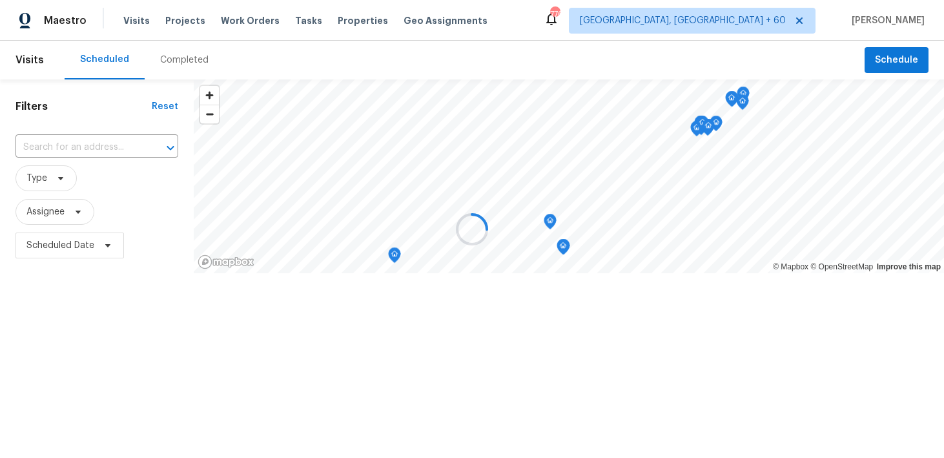
click at [166, 50] on div at bounding box center [472, 229] width 944 height 458
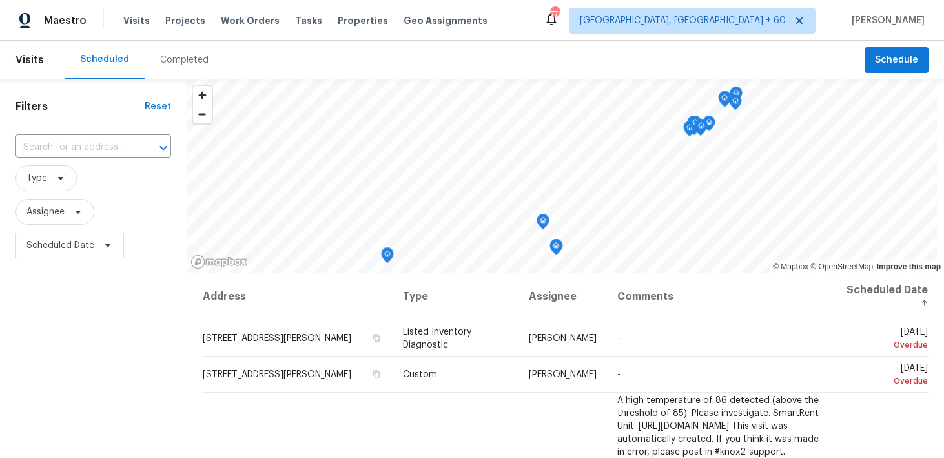
click at [173, 65] on div "Completed" at bounding box center [184, 60] width 48 height 13
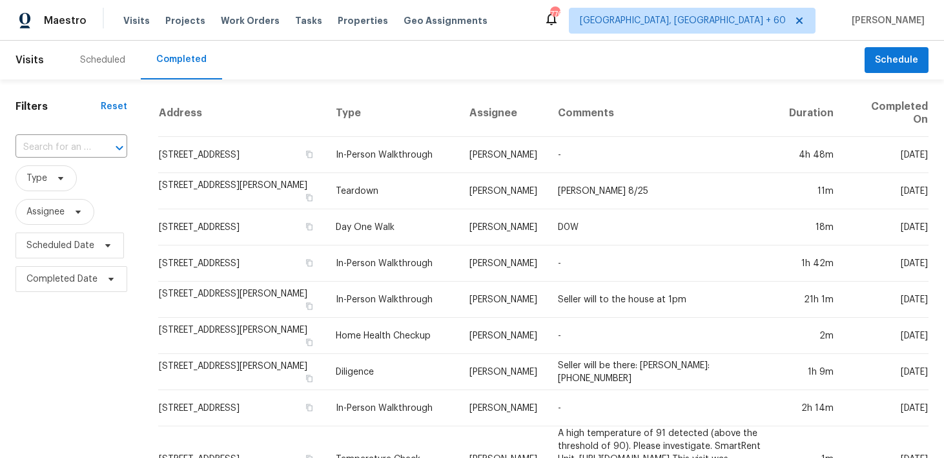
click at [77, 136] on div "​" at bounding box center [71, 148] width 112 height 28
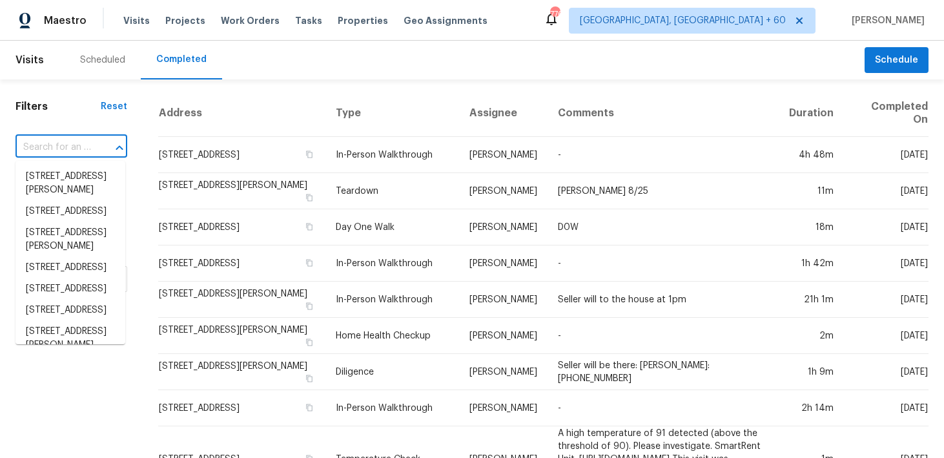
paste input "5413 Mohawk Ct The Colony, TX 75056"
type input "5413 Mohawk Ct The Colony, TX 75056"
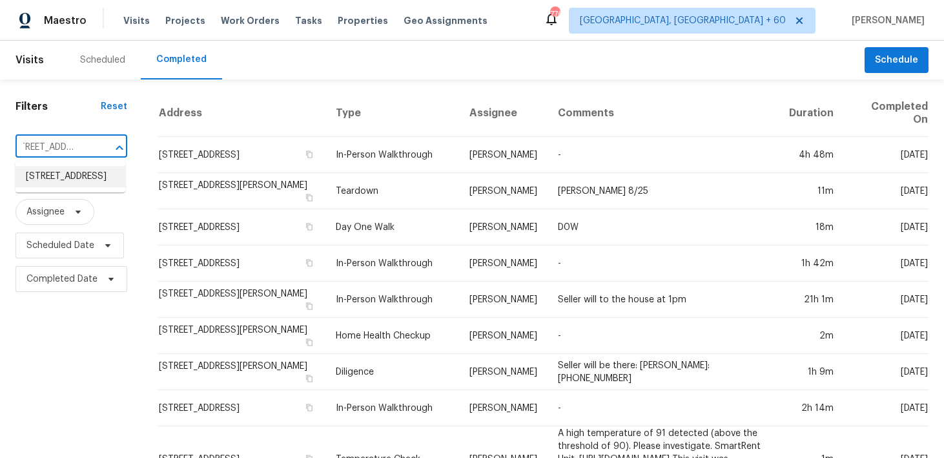
click at [63, 176] on li "5413 Mohawk Ct, The Colony, TX 75056" at bounding box center [70, 176] width 110 height 21
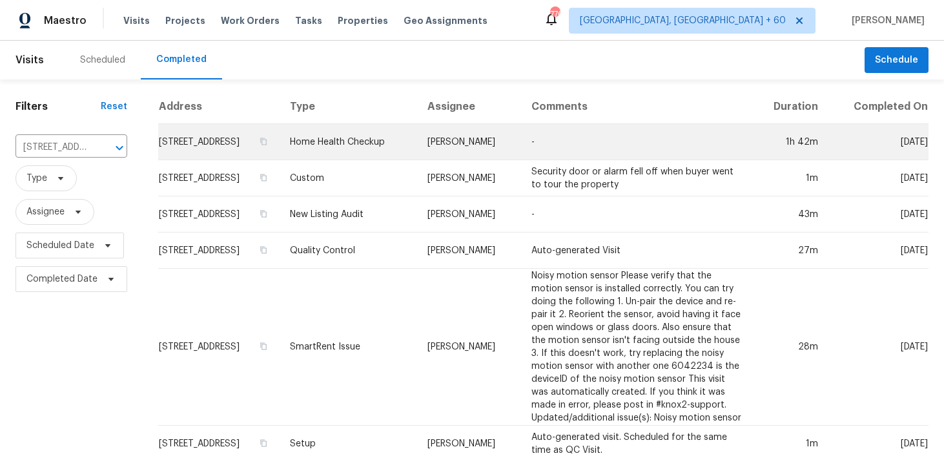
click at [379, 147] on td "Home Health Checkup" at bounding box center [349, 142] width 138 height 36
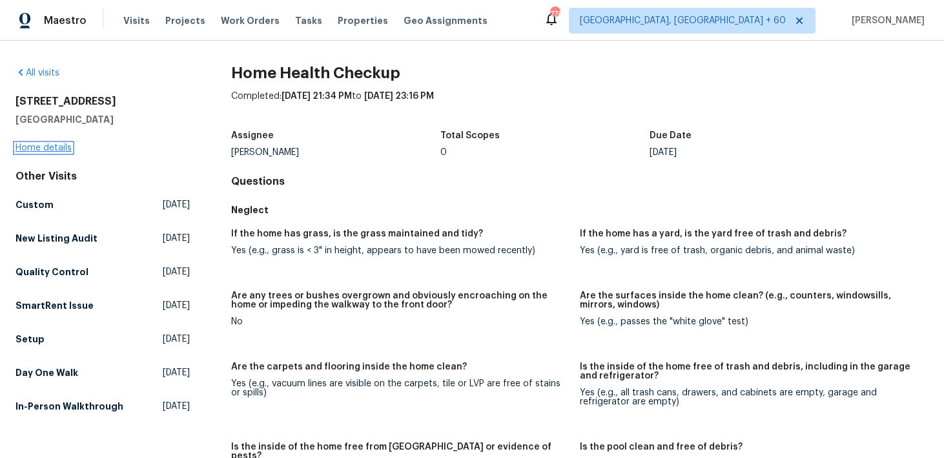
click at [34, 147] on link "Home details" at bounding box center [43, 147] width 56 height 9
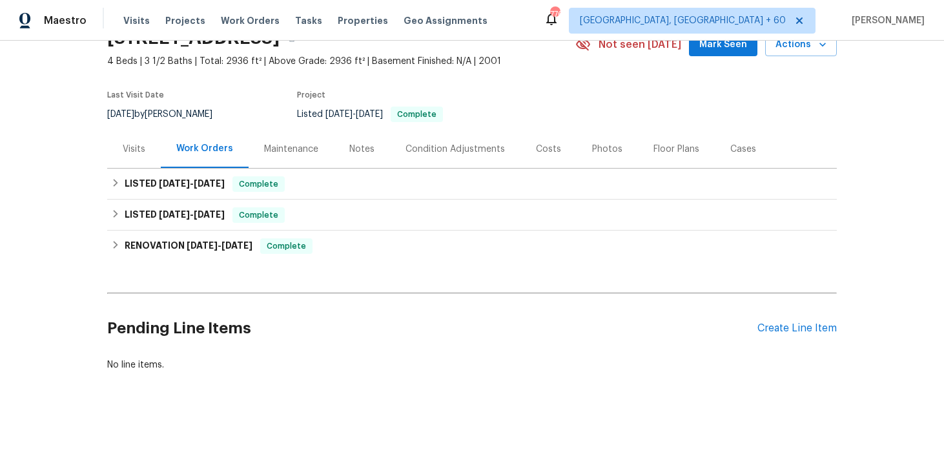
scroll to position [67, 0]
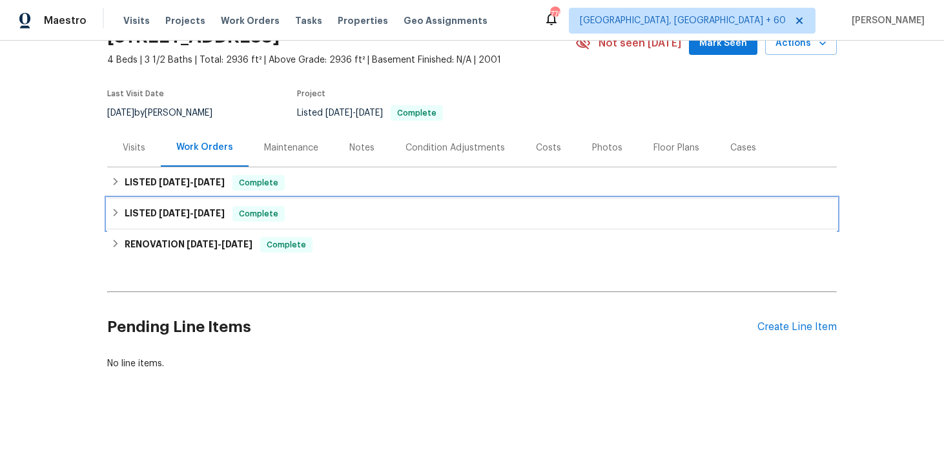
click at [366, 224] on div "LISTED 6/5/25 - 6/12/25 Complete" at bounding box center [472, 213] width 730 height 31
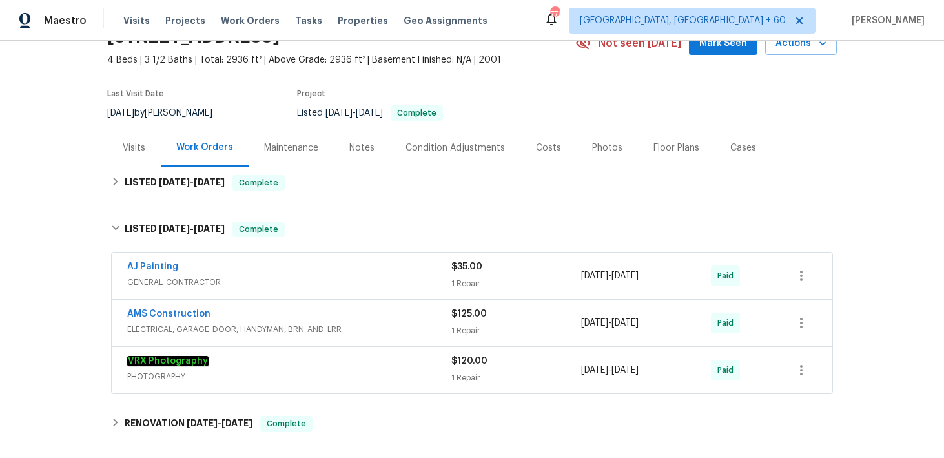
click at [462, 274] on div "$35.00 1 Repair" at bounding box center [516, 275] width 130 height 31
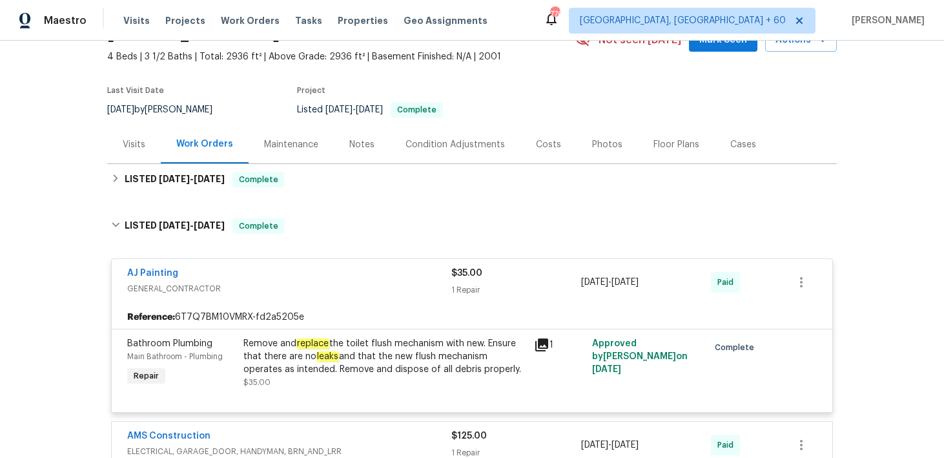
scroll to position [83, 0]
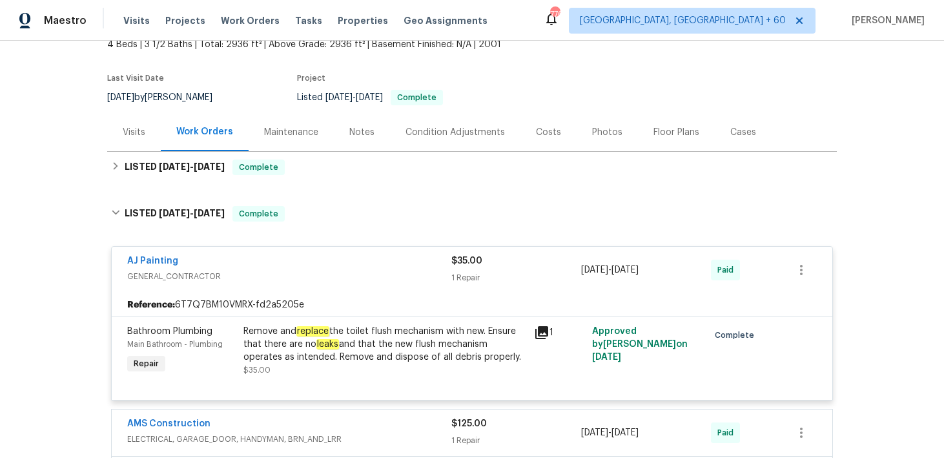
click at [467, 271] on div "1 Repair" at bounding box center [516, 277] width 130 height 13
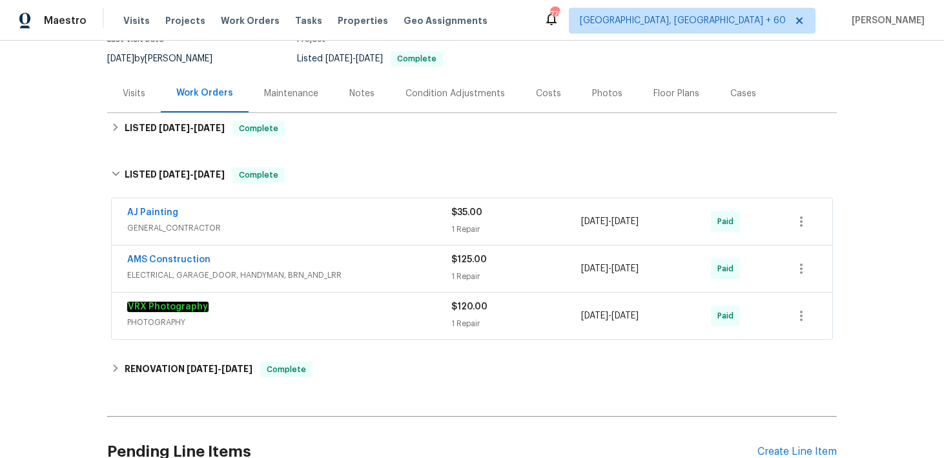
scroll to position [124, 0]
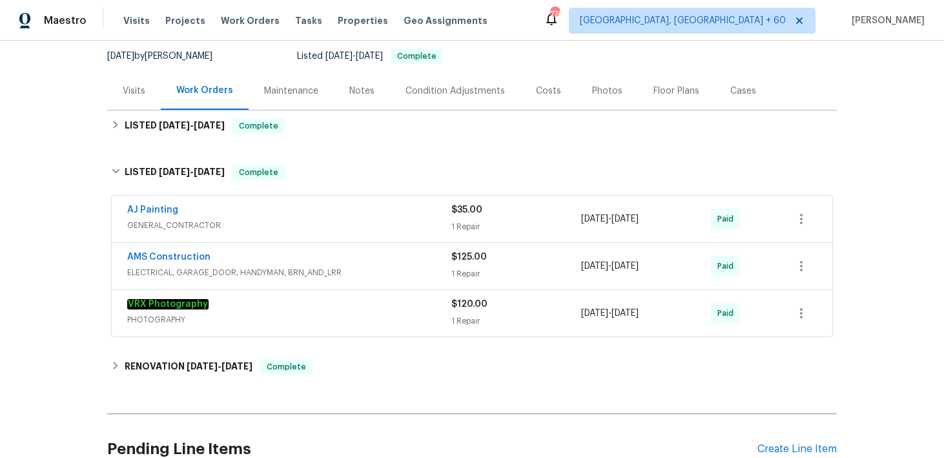
click at [465, 273] on div "1 Repair" at bounding box center [516, 273] width 130 height 13
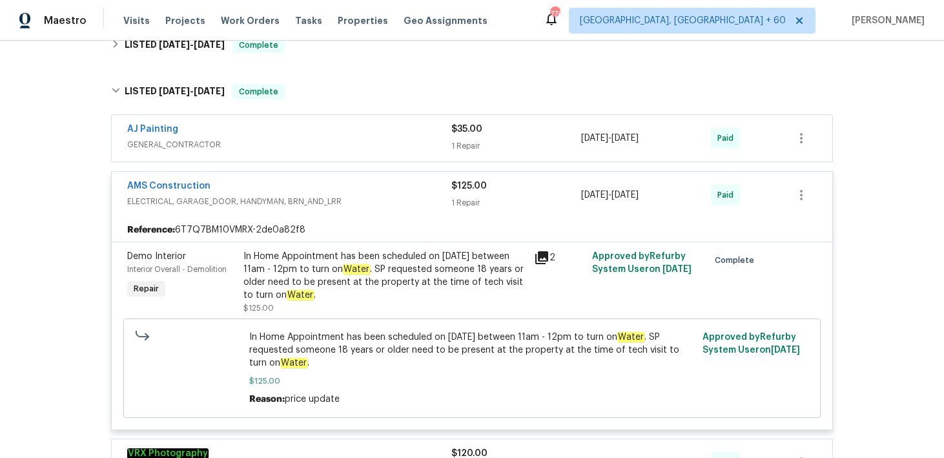
scroll to position [206, 0]
click at [462, 195] on div "1 Repair" at bounding box center [516, 201] width 130 height 13
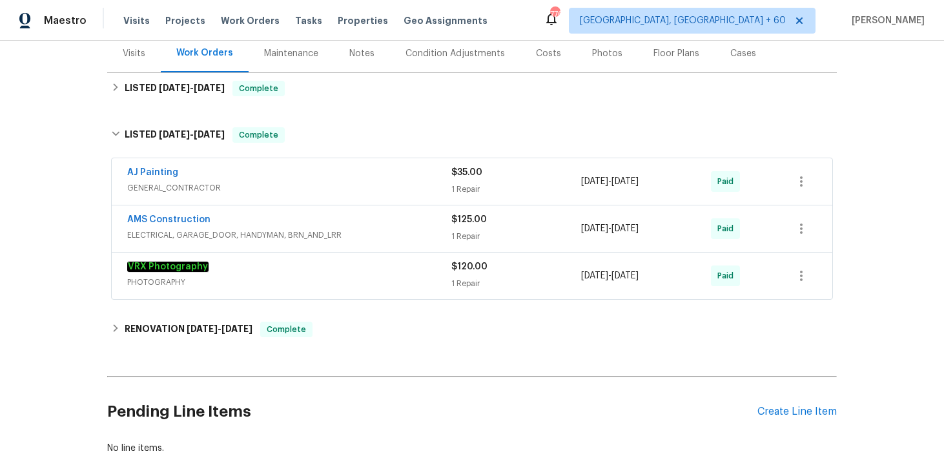
scroll to position [150, 0]
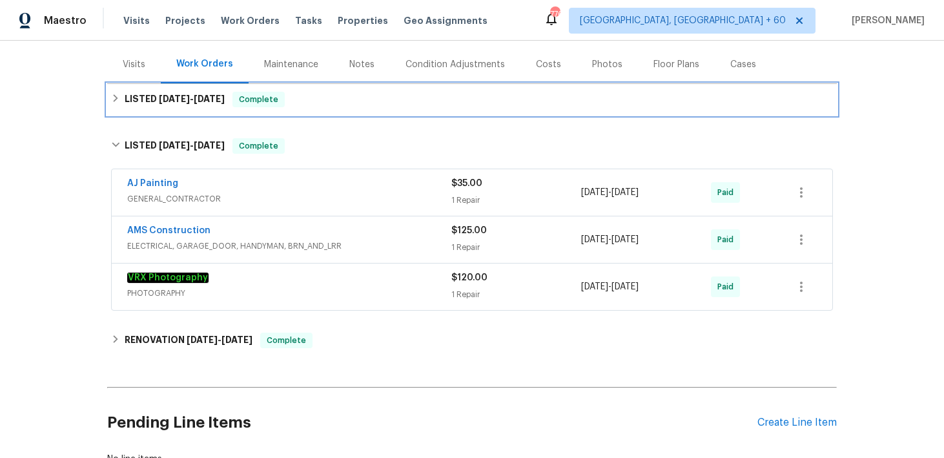
click at [401, 104] on div "LISTED 8/19/25 - 8/21/25 Complete" at bounding box center [472, 99] width 722 height 15
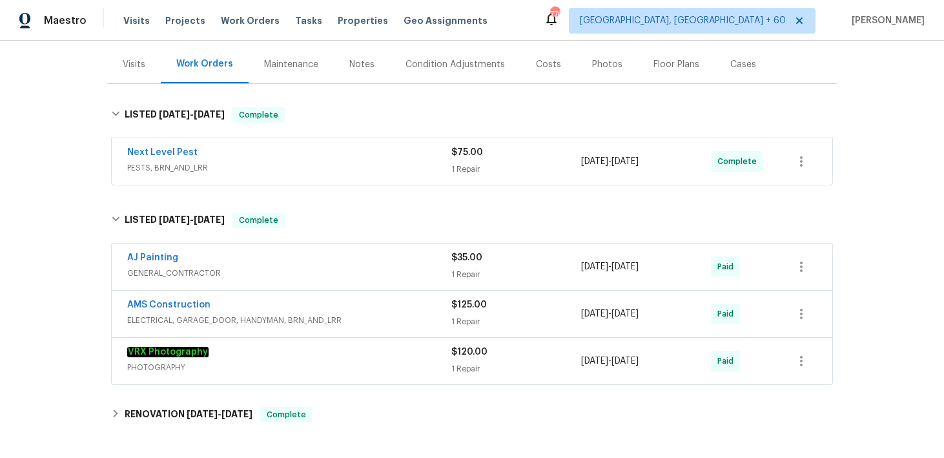
click at [469, 178] on div "Next Level Pest PESTS, BRN_AND_LRR $75.00 1 Repair 8/20/2025 - 8/21/2025 Comple…" at bounding box center [472, 161] width 721 height 46
click at [466, 169] on div "1 Repair" at bounding box center [516, 169] width 130 height 13
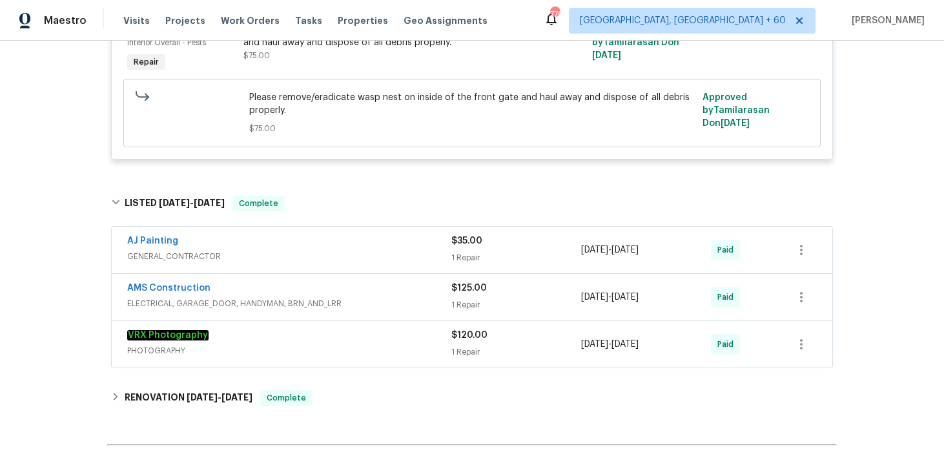
scroll to position [349, 0]
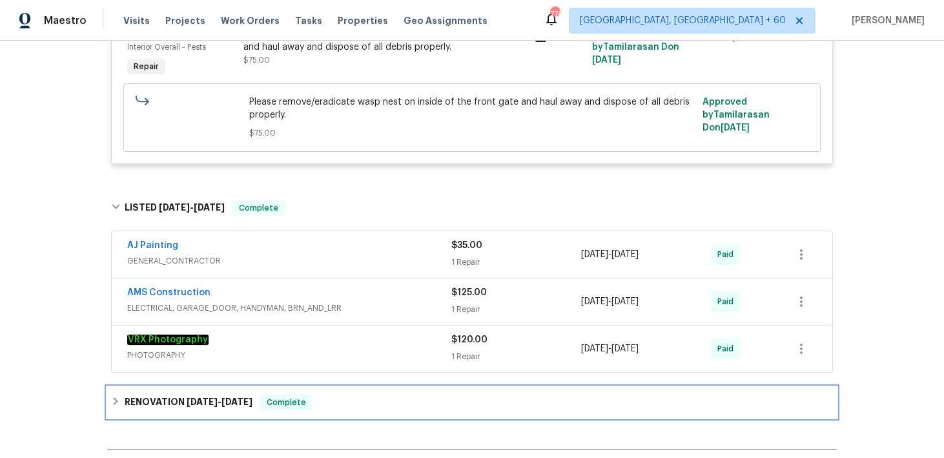
click at [340, 398] on div "RENOVATION 6/2/25 - 6/6/25 Complete" at bounding box center [472, 402] width 722 height 15
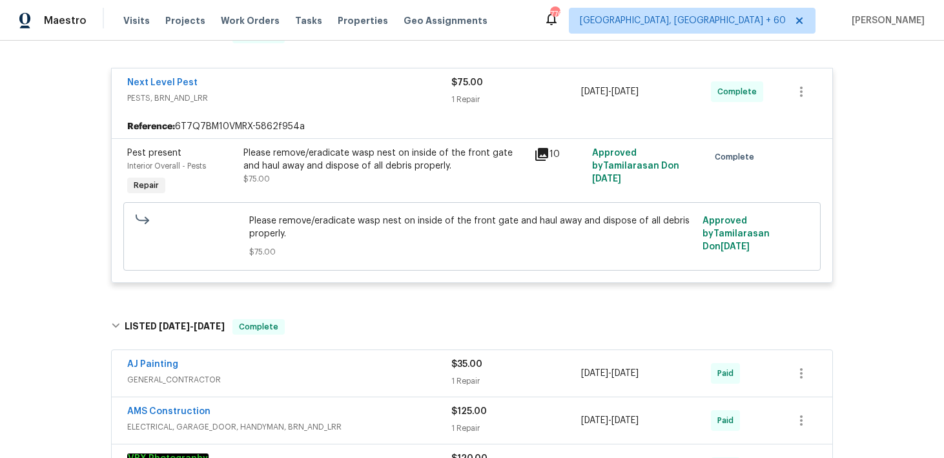
scroll to position [0, 0]
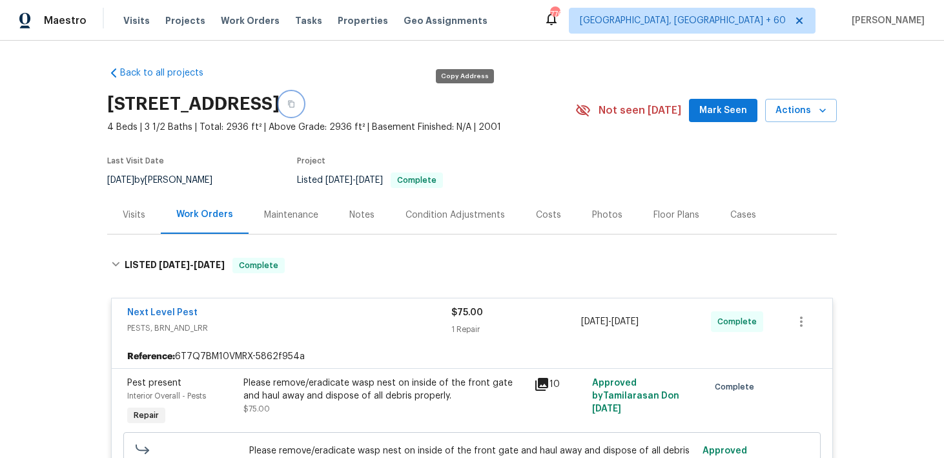
click at [303, 108] on button "button" at bounding box center [291, 103] width 23 height 23
